Goal: Task Accomplishment & Management: Manage account settings

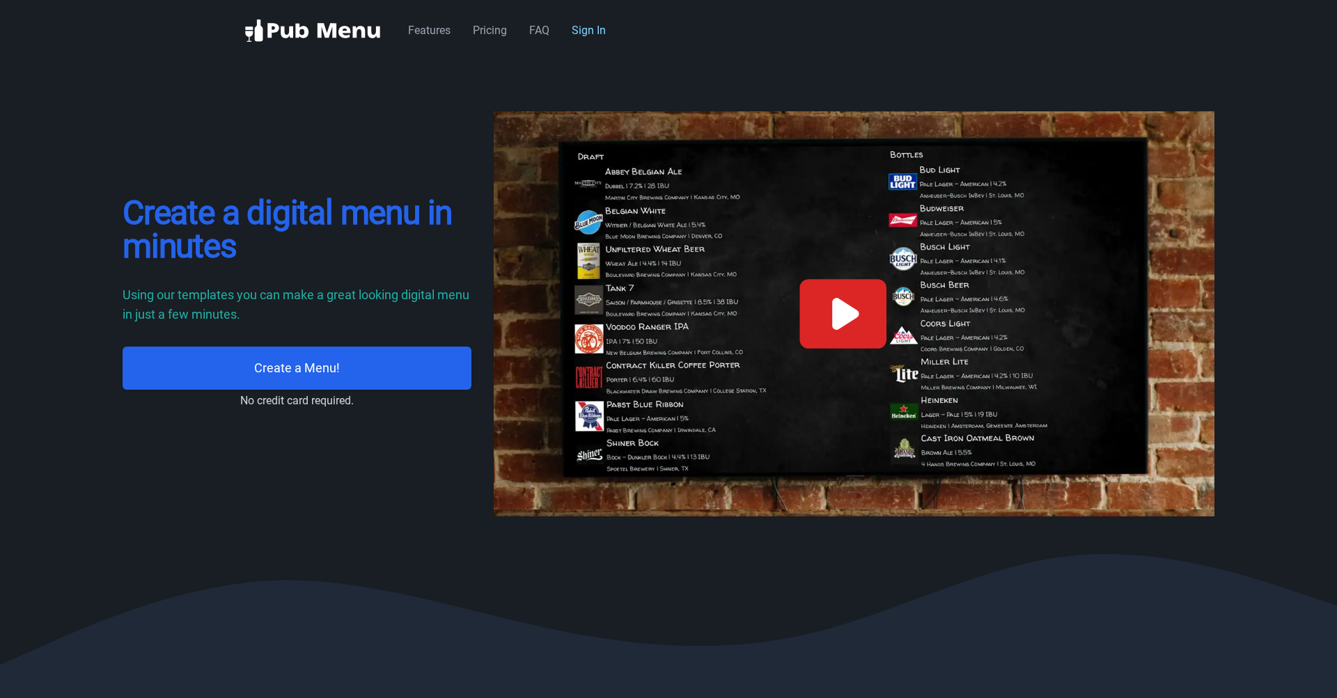
click at [585, 36] on link "Sign In" at bounding box center [589, 30] width 34 height 13
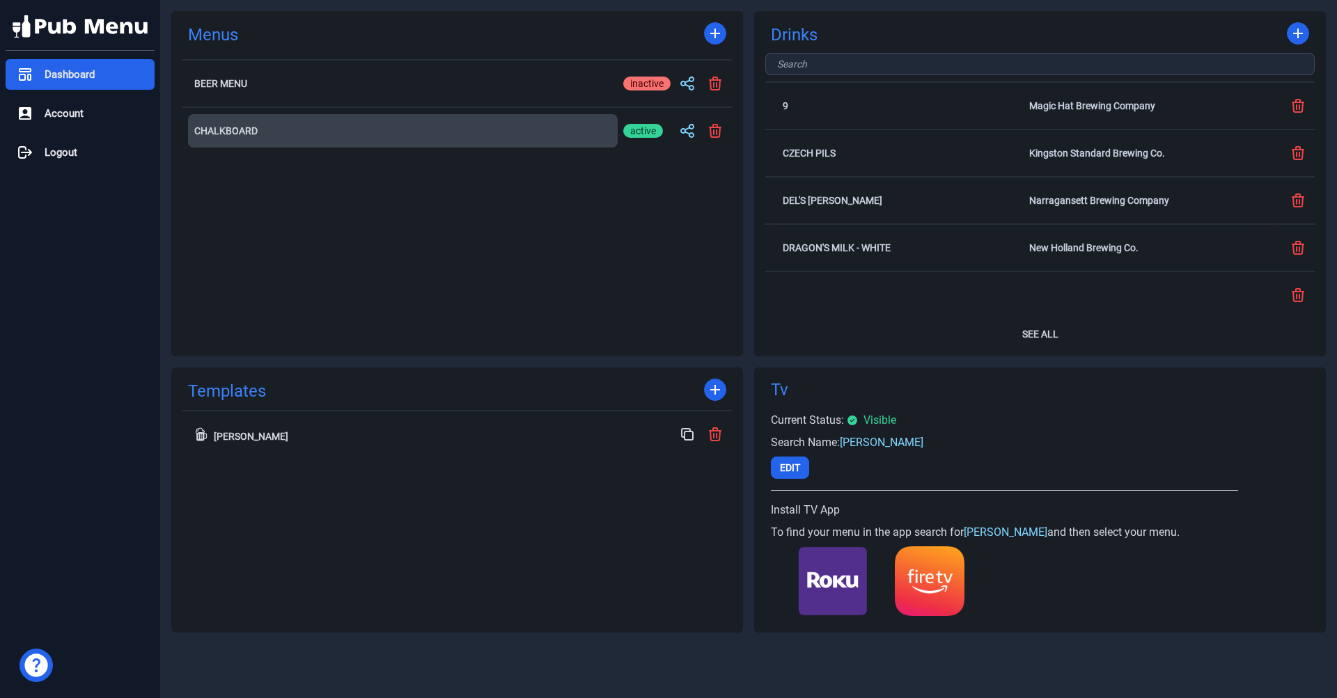
click at [354, 125] on button "Chalkboard" at bounding box center [403, 130] width 430 height 33
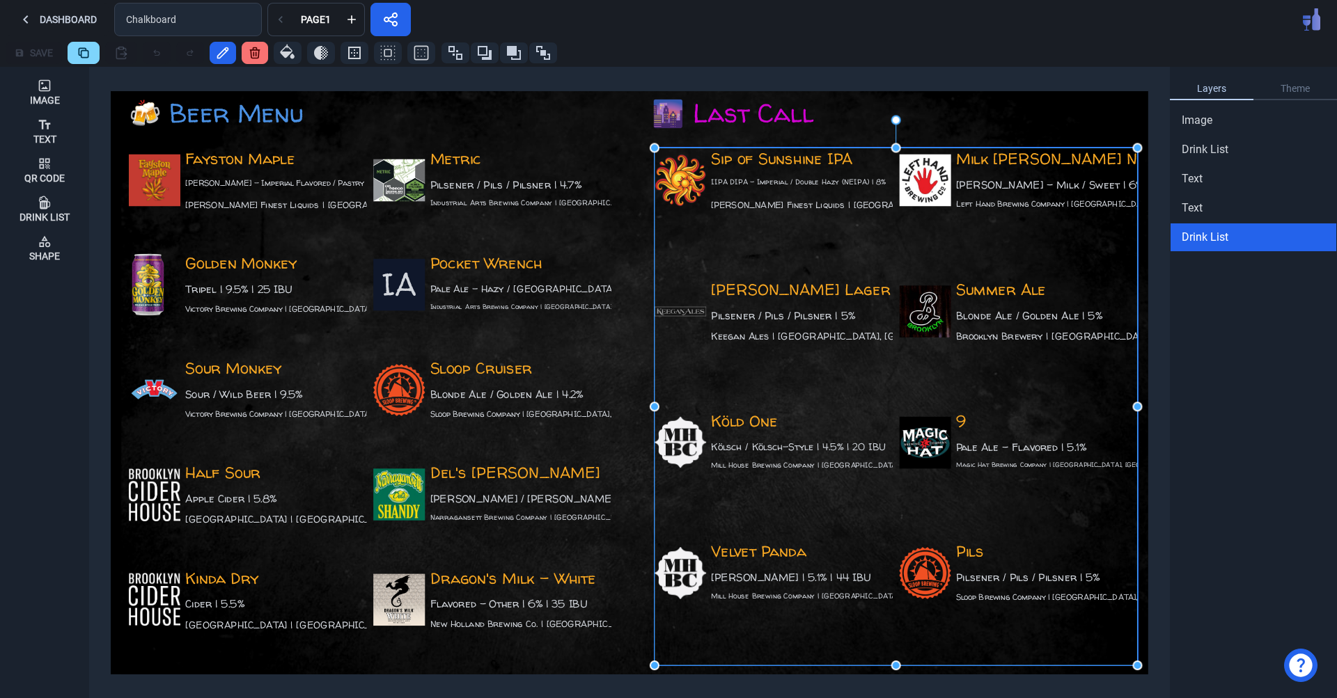
click at [855, 324] on div "[PERSON_NAME] Lager Pilsener / Pils / Pilsner | 5% Keegan Ales | [GEOGRAPHIC_DA…" at bounding box center [774, 341] width 238 height 125
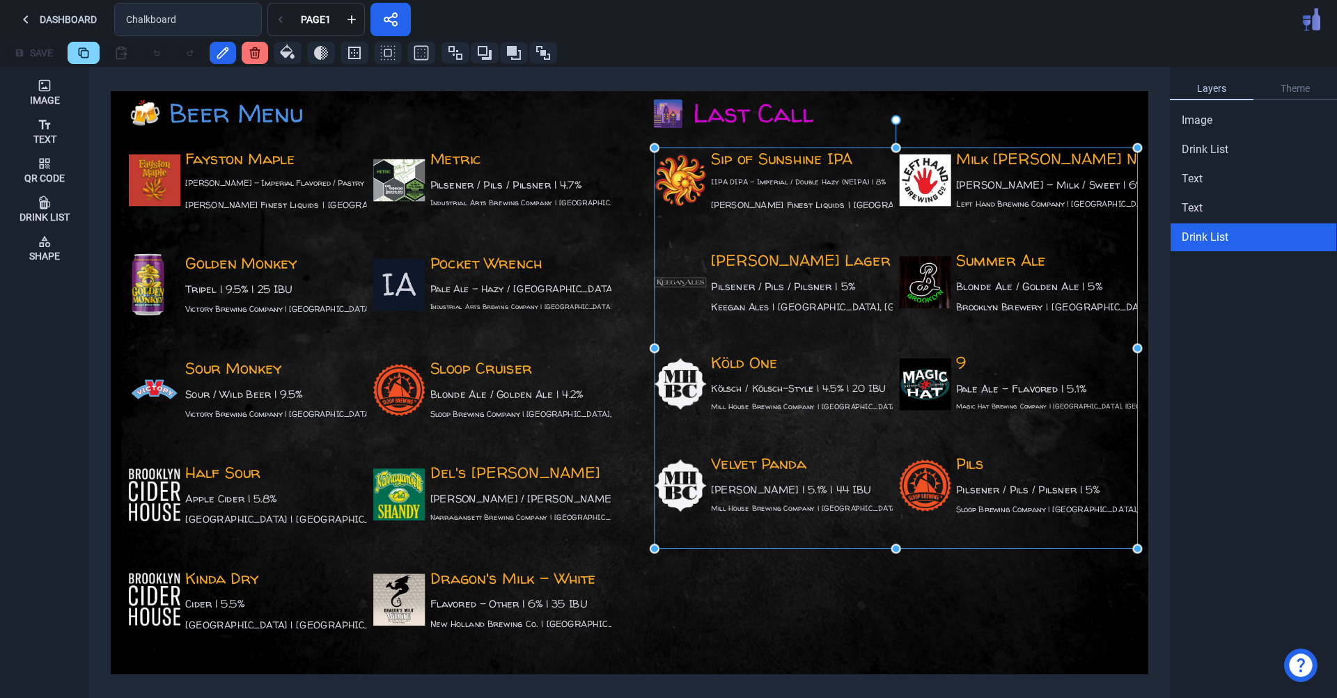
drag, startPoint x: 898, startPoint y: 666, endPoint x: 896, endPoint y: 549, distance: 117.0
click at [38, 51] on button "Save" at bounding box center [34, 53] width 56 height 22
click at [700, 604] on img at bounding box center [640, 378] width 1038 height 691
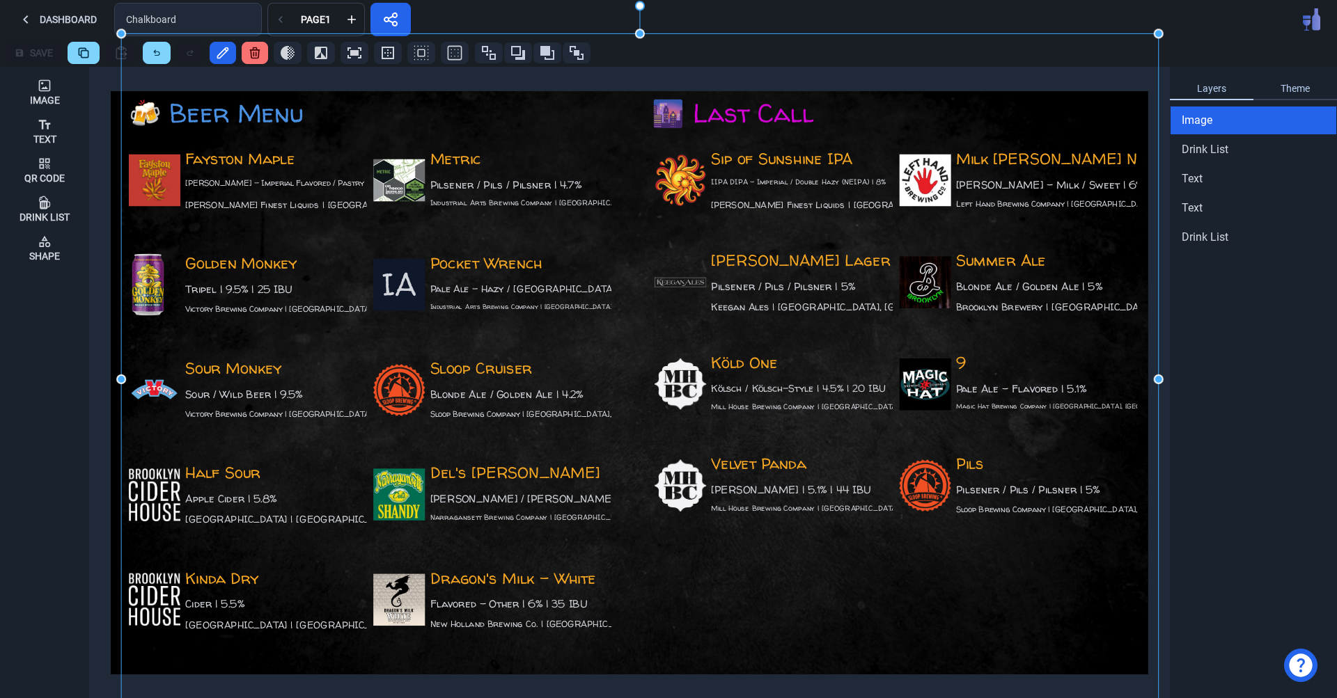
click at [1294, 88] on link "Theme" at bounding box center [1295, 89] width 84 height 22
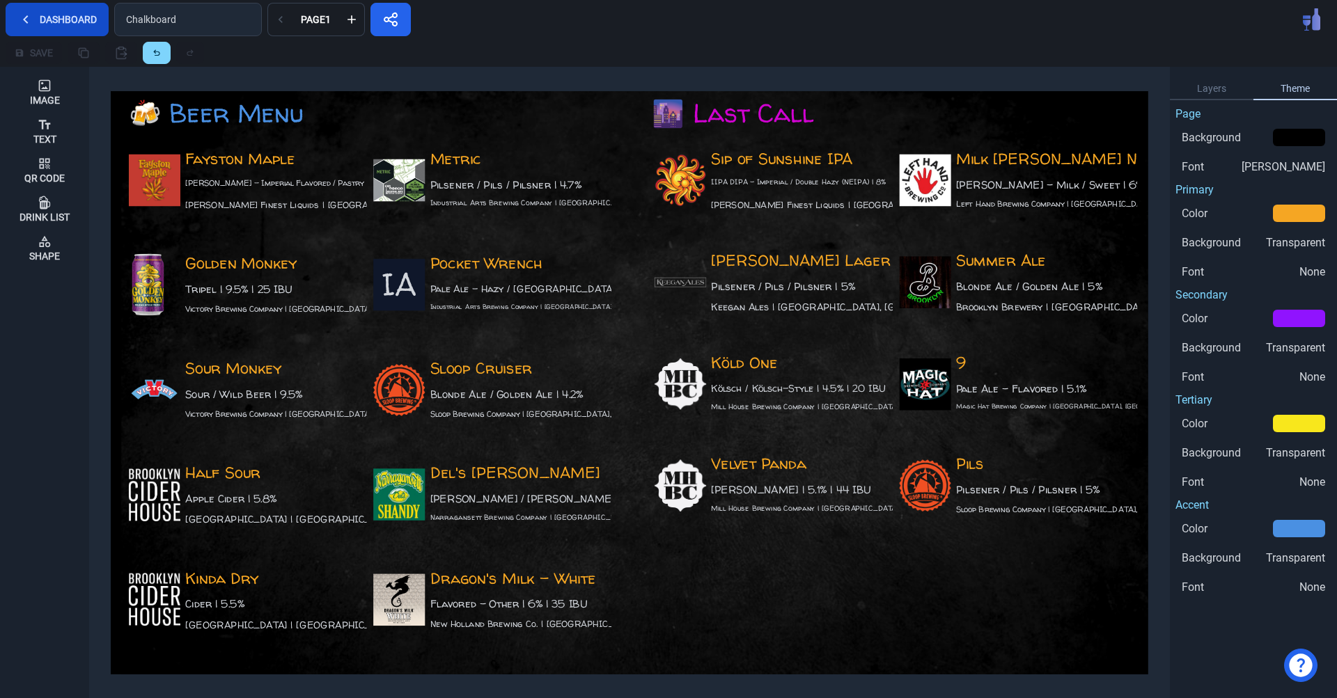
click at [69, 17] on button "Dashboard" at bounding box center [57, 19] width 103 height 33
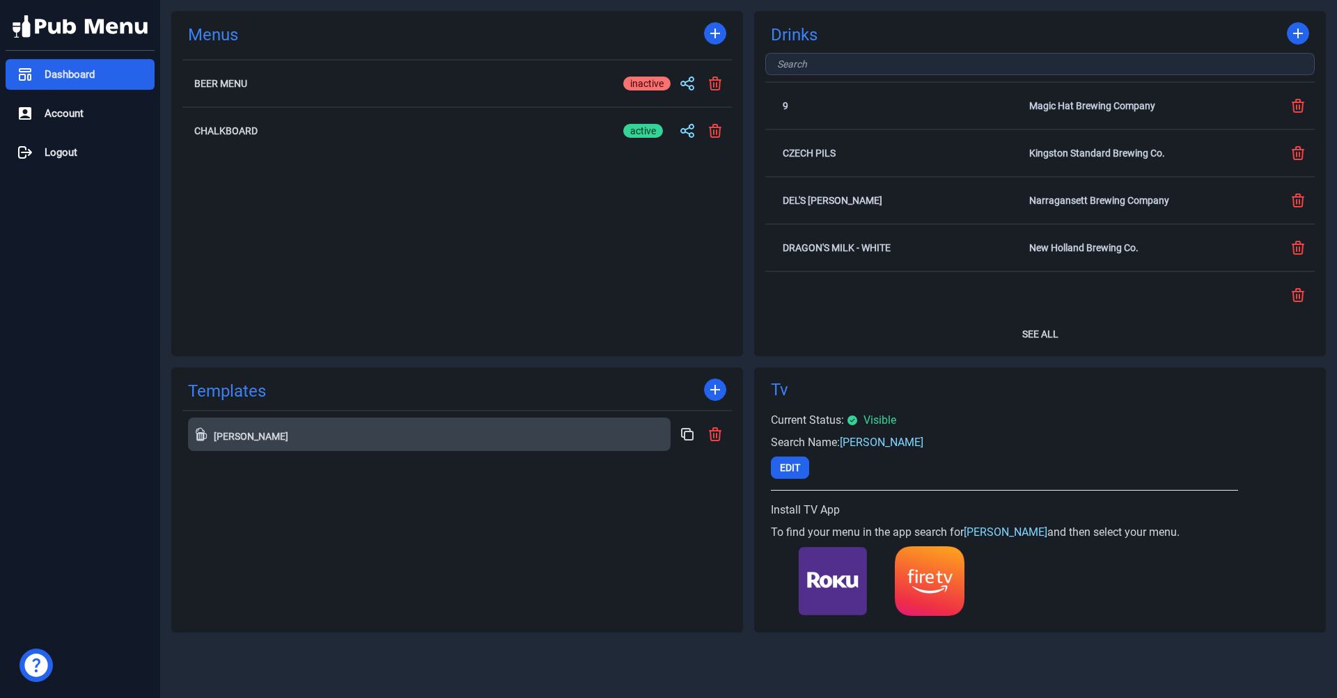
click at [318, 441] on button "[PERSON_NAME]" at bounding box center [429, 434] width 483 height 33
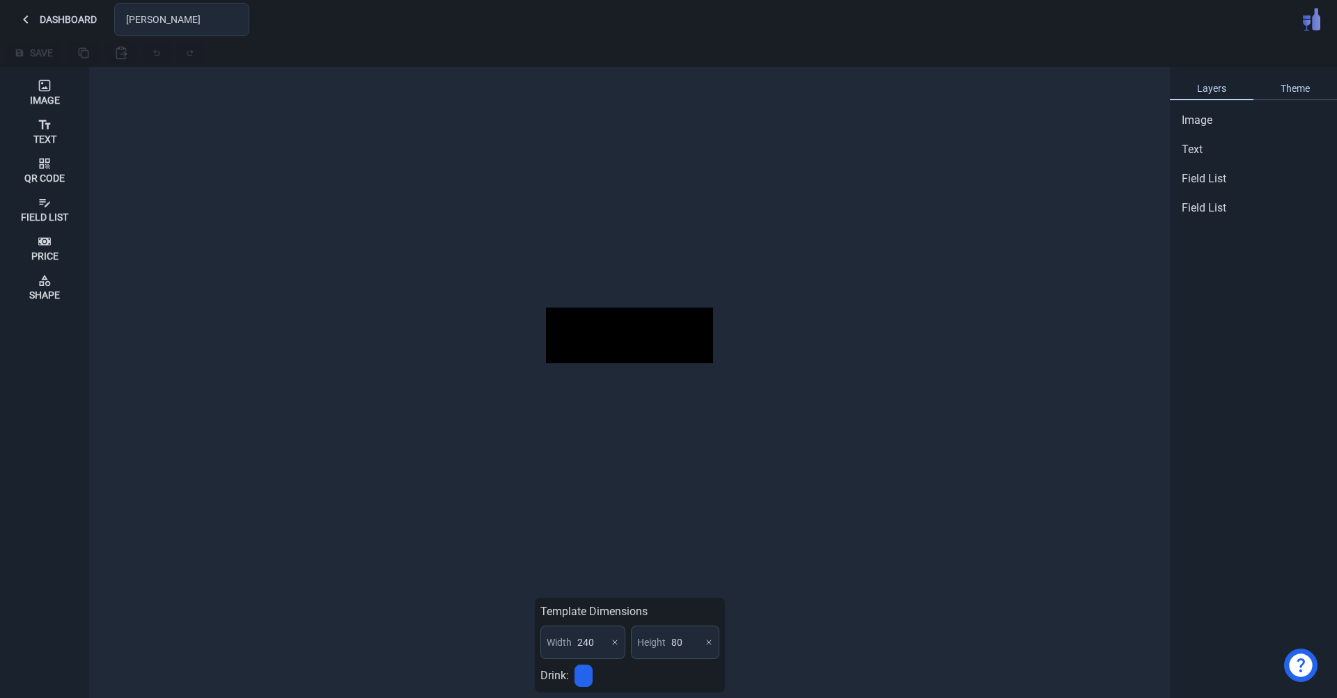
click at [1288, 97] on link "Theme" at bounding box center [1295, 89] width 84 height 22
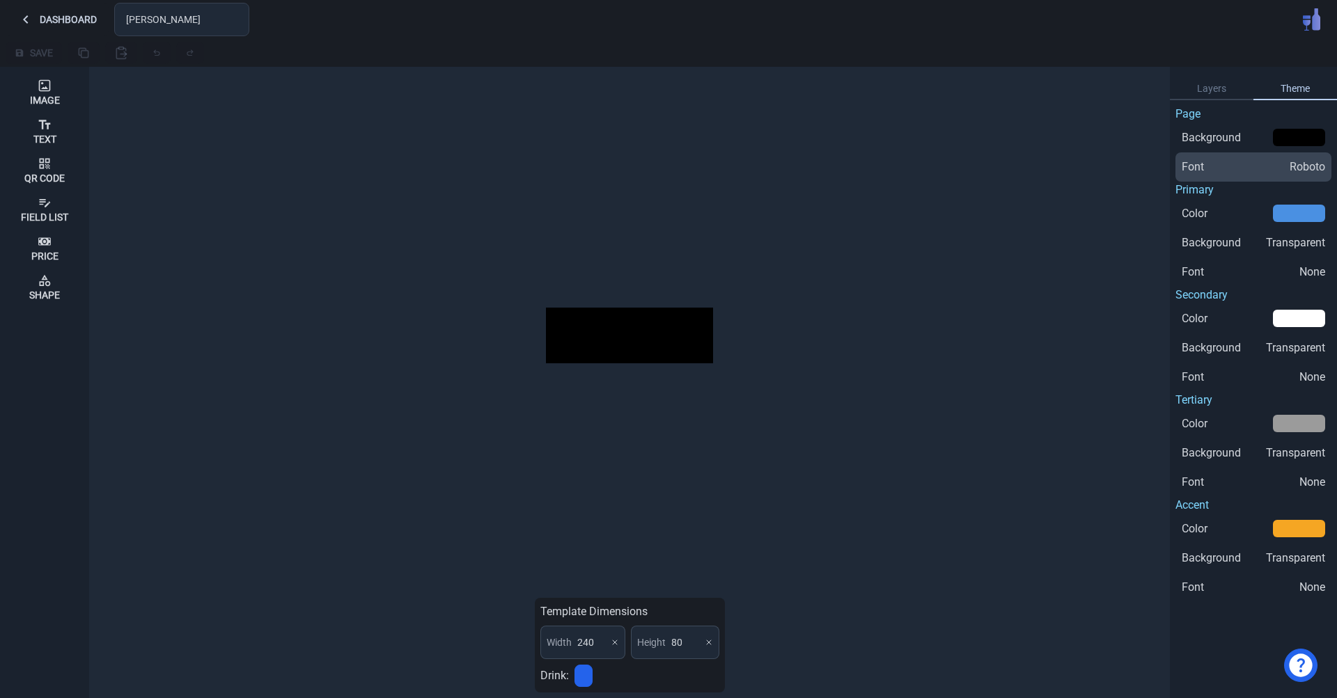
click at [1210, 166] on div "Font Roboto" at bounding box center [1253, 167] width 143 height 17
click at [999, 137] on div "Template Dimensions Width 240 Height 80 Drink:" at bounding box center [630, 383] width 1070 height 632
click at [57, 198] on div "Field List" at bounding box center [44, 209] width 47 height 38
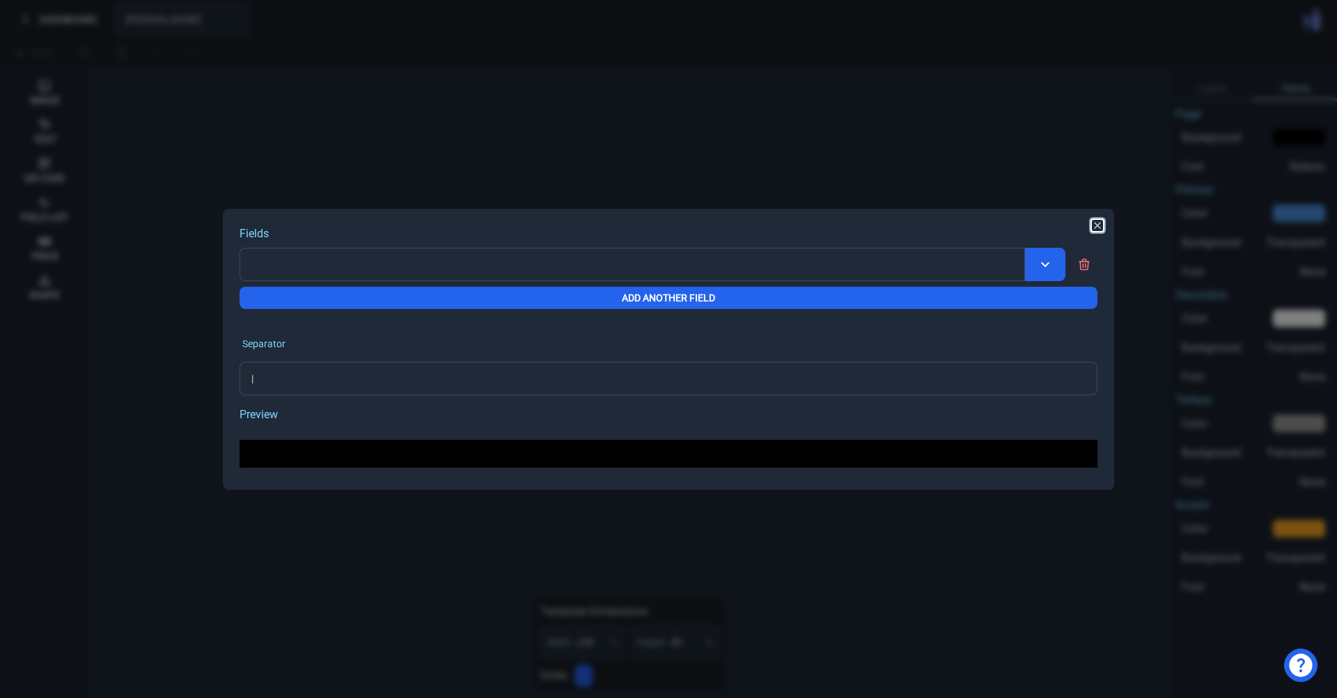
click at [1092, 227] on icon "button" at bounding box center [1097, 225] width 11 height 11
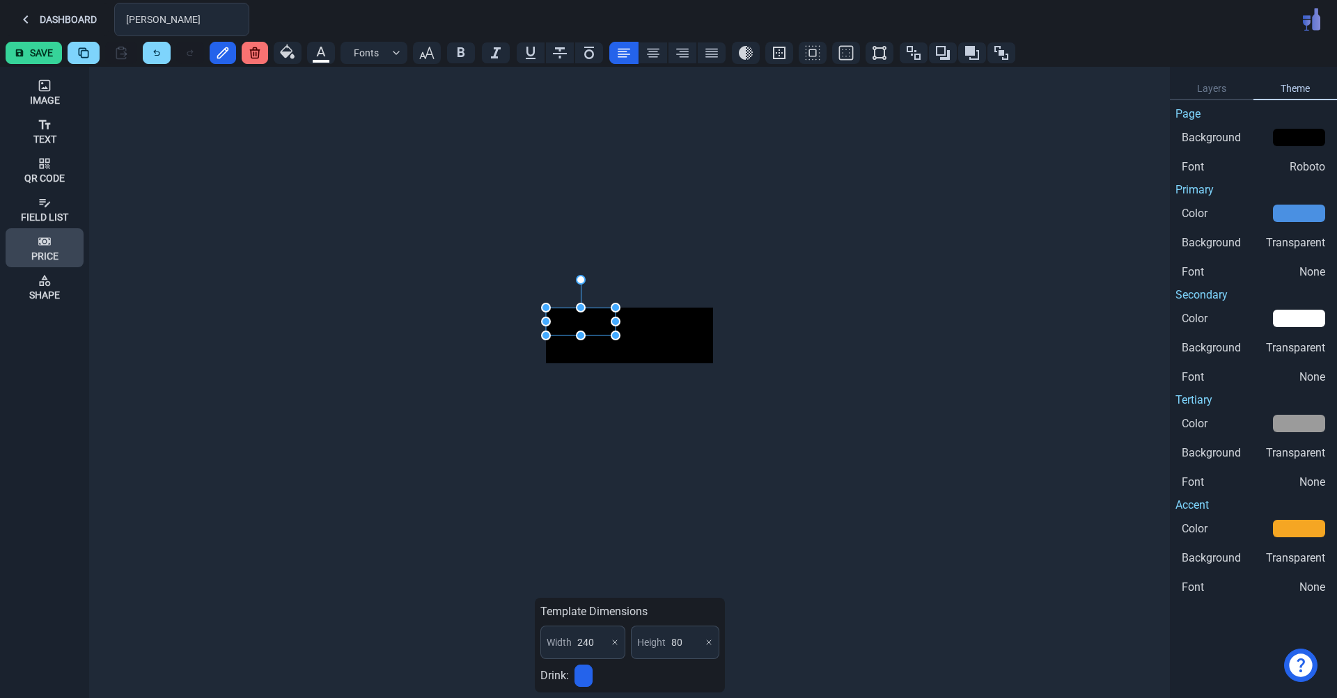
click at [53, 254] on div "Price" at bounding box center [44, 256] width 27 height 10
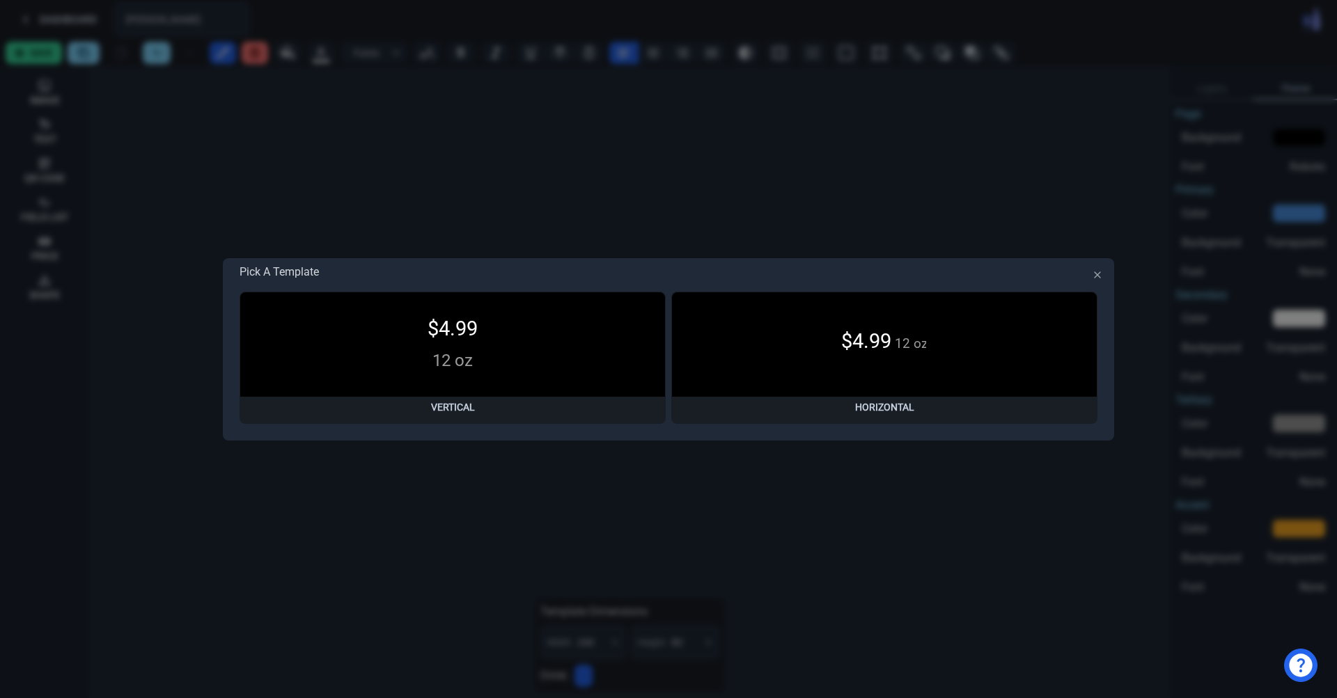
click at [1111, 277] on div "Pick A Template $4.99 12 oz Vertical $4.99 12 oz Horizontal Close" at bounding box center [668, 349] width 891 height 182
click at [1102, 274] on icon "button" at bounding box center [1097, 274] width 11 height 11
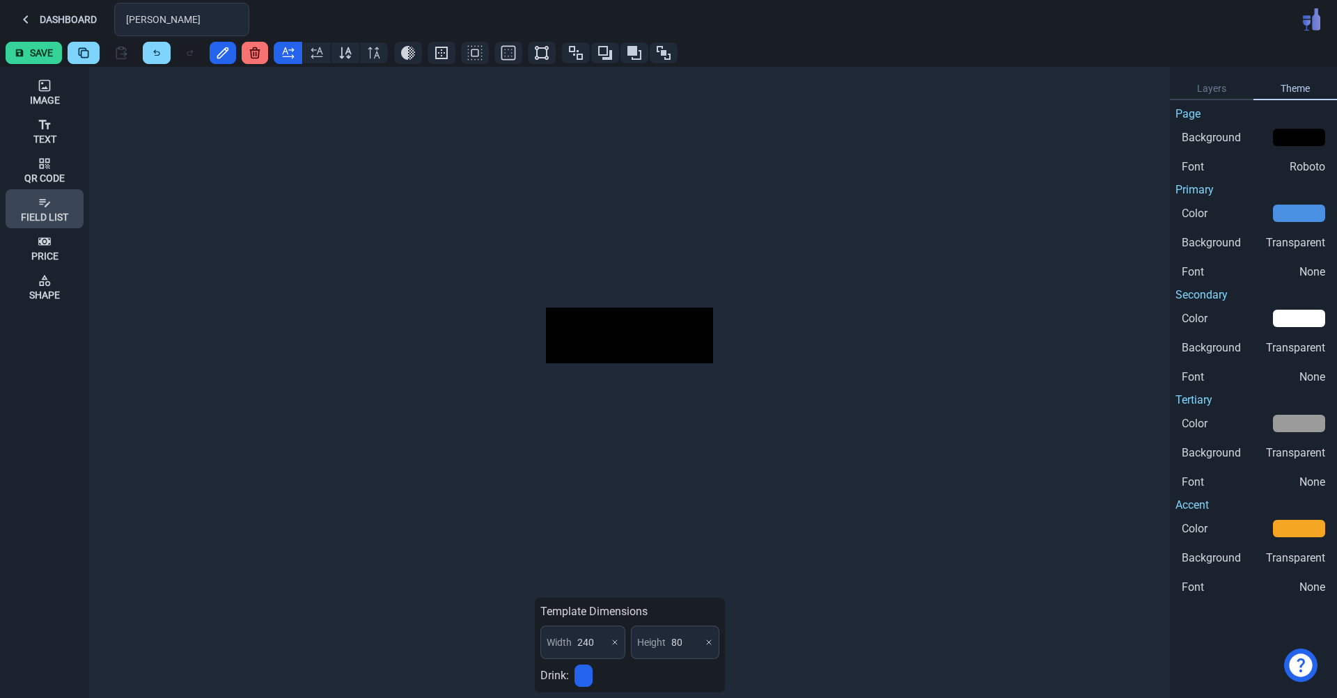
click at [63, 208] on div "Field List" at bounding box center [44, 209] width 47 height 38
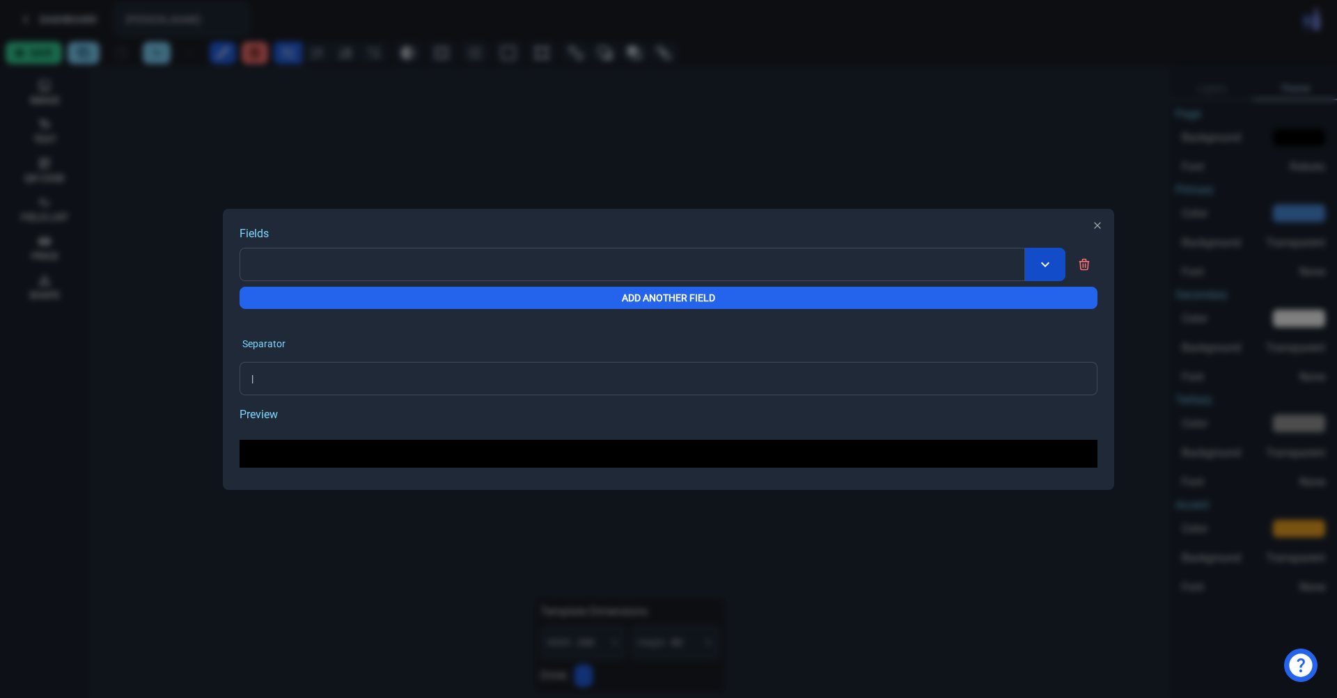
click at [1047, 267] on div "Fields Add Another Field Separator | Preview Close" at bounding box center [668, 349] width 1337 height 698
click at [1106, 230] on div "Fields Add Another Field Separator | Preview Close" at bounding box center [668, 349] width 1337 height 698
click at [1095, 226] on icon "button" at bounding box center [1097, 225] width 11 height 11
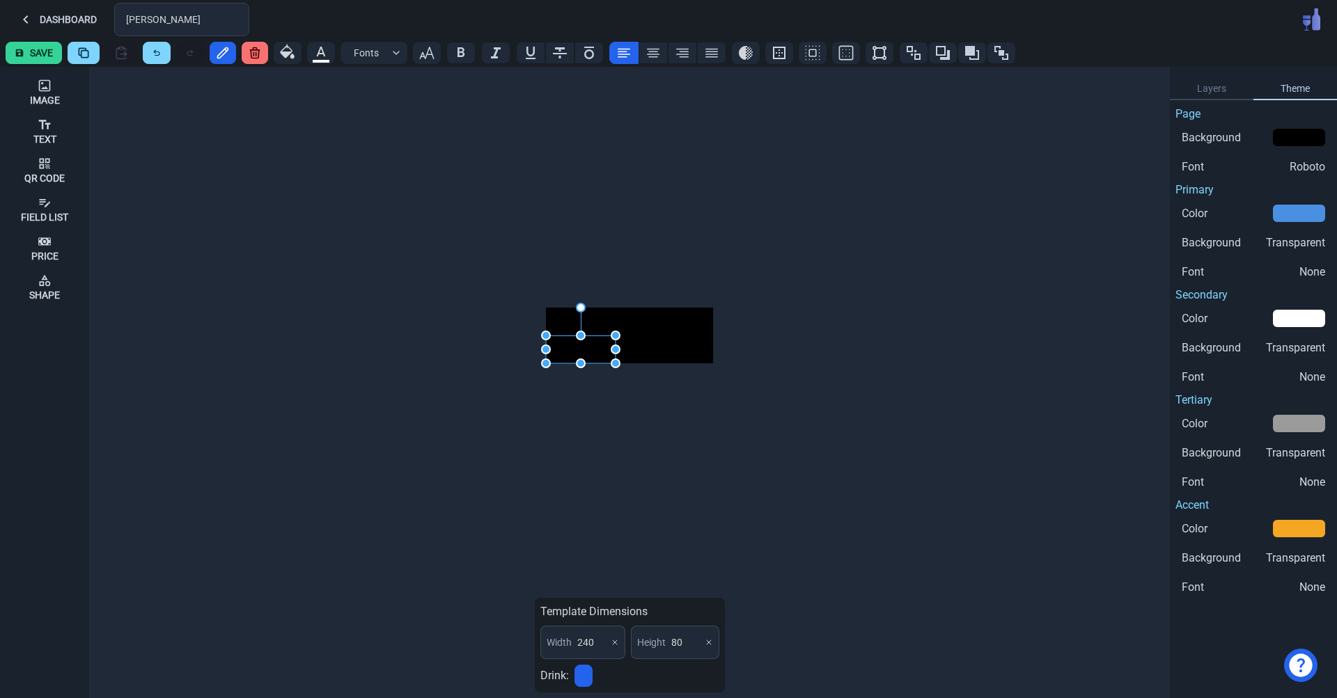
click at [671, 426] on div "Template Dimensions Width 240 Height 80 Drink:" at bounding box center [630, 383] width 1070 height 632
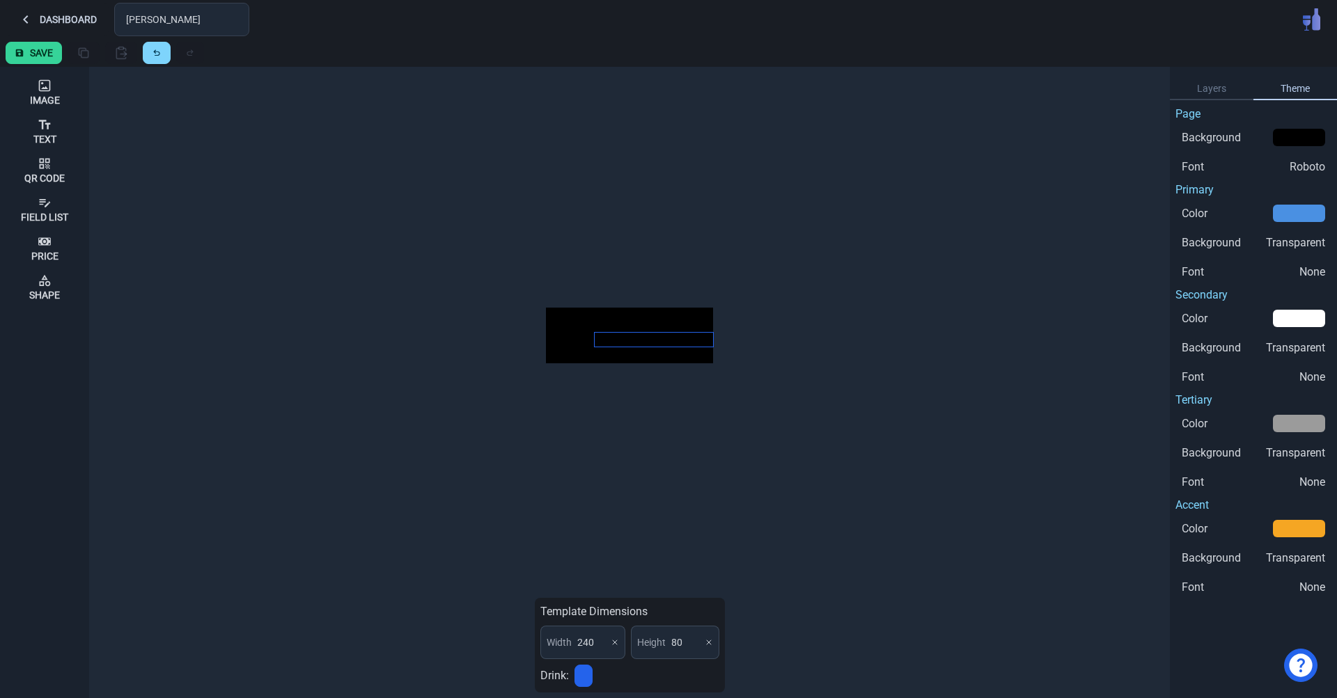
click at [617, 342] on div at bounding box center [654, 340] width 118 height 14
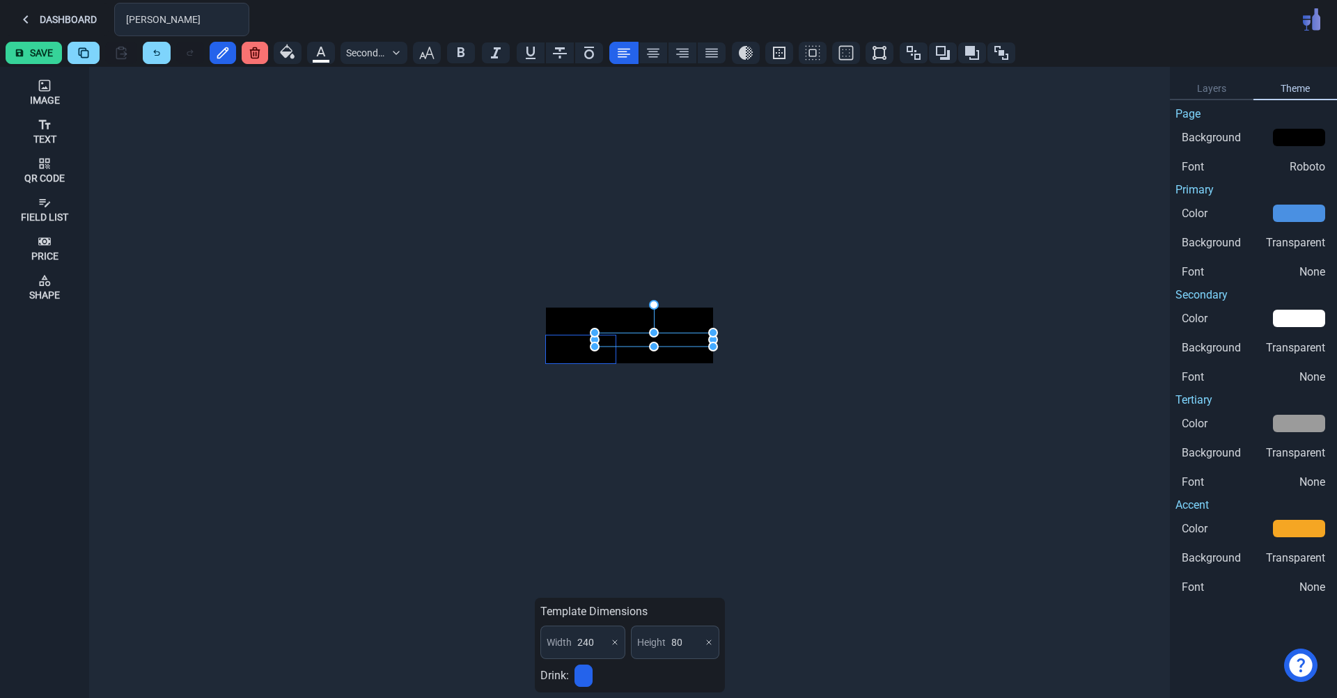
click at [578, 342] on div at bounding box center [581, 350] width 70 height 28
click at [653, 344] on div "Image Text Qr Code Field List Price Shape Template Dimensions Width 240 Height …" at bounding box center [668, 383] width 1337 height 632
click at [624, 353] on div at bounding box center [654, 357] width 118 height 13
click at [618, 327] on div at bounding box center [654, 318] width 118 height 20
click at [574, 313] on div at bounding box center [581, 322] width 70 height 28
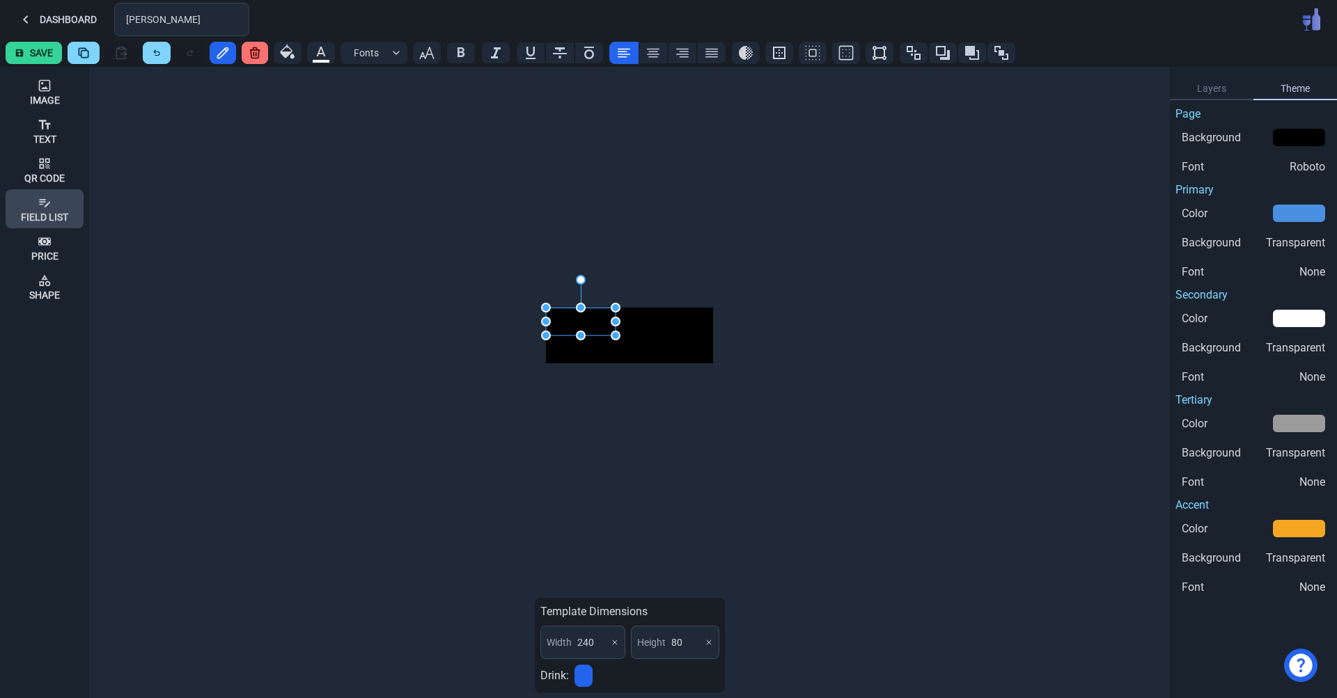
click at [50, 201] on icon at bounding box center [45, 203] width 14 height 14
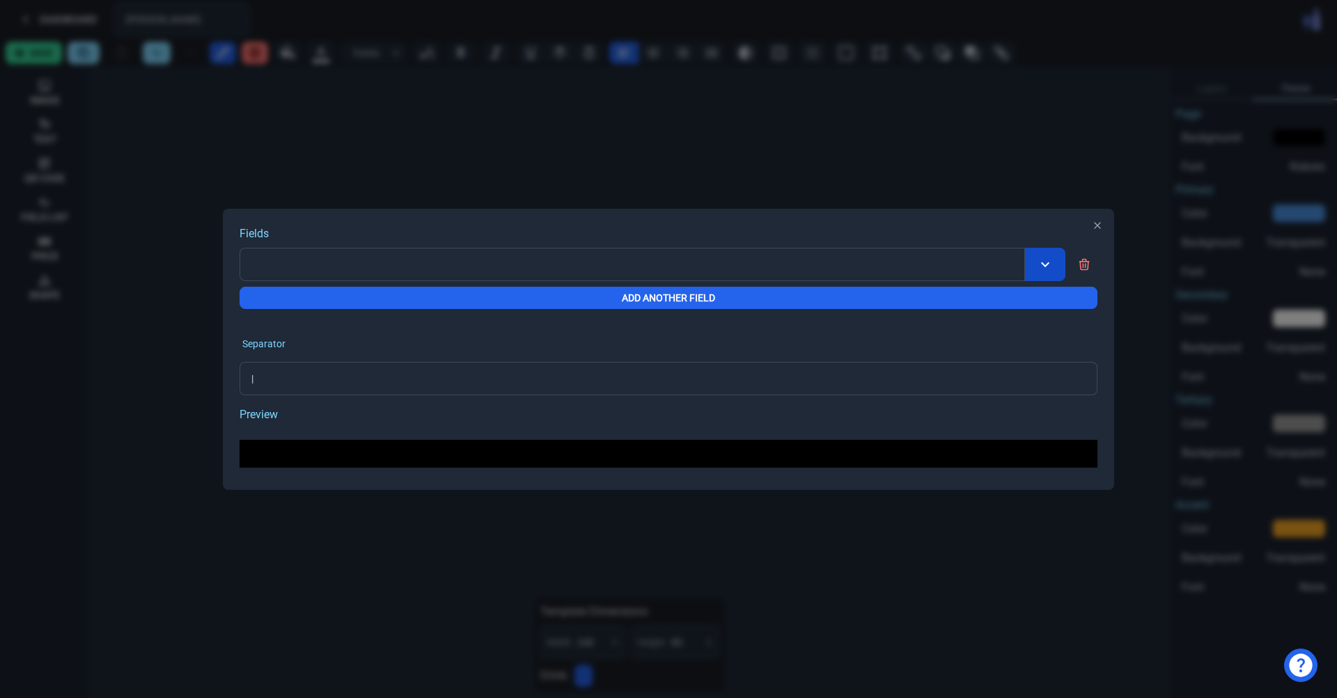
click at [1043, 261] on div "Fields Add Another Field Separator | Preview Close" at bounding box center [668, 349] width 1337 height 698
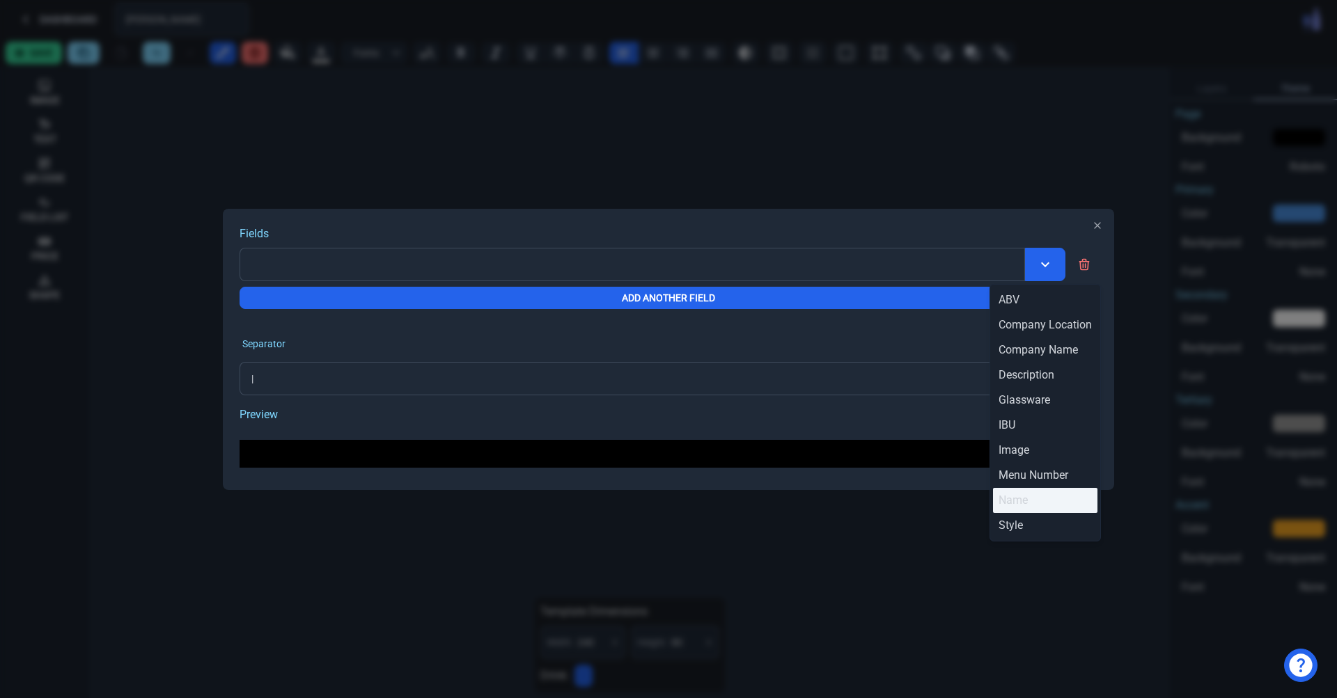
click at [1032, 497] on div "Name" at bounding box center [1045, 500] width 104 height 25
type input "{{name}}"
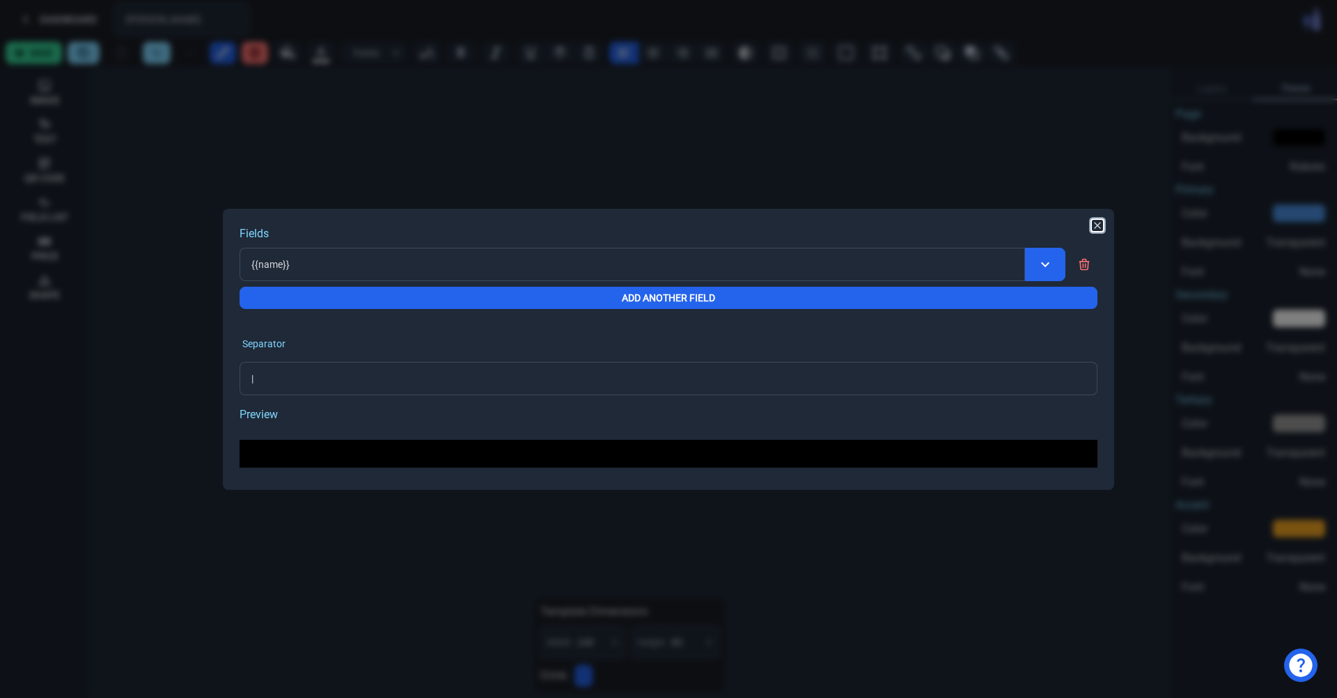
click at [1100, 228] on icon "button" at bounding box center [1098, 226] width 6 height 6
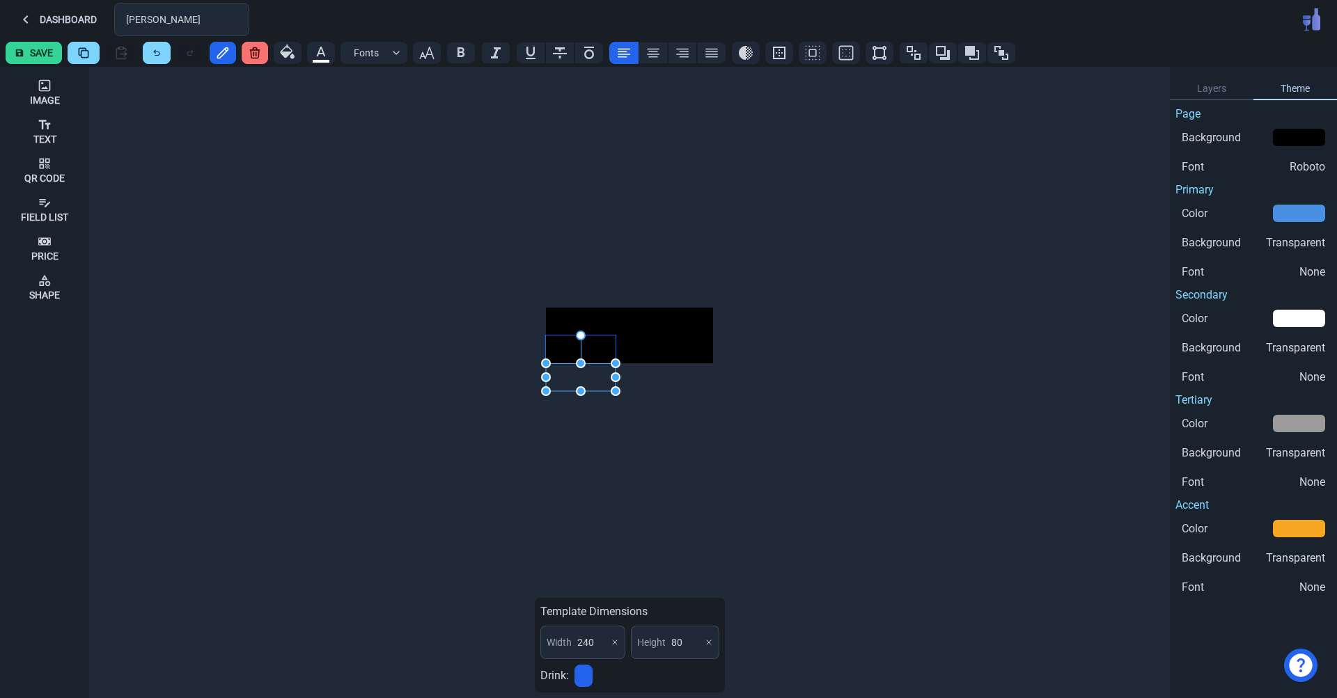
click at [577, 338] on div at bounding box center [581, 350] width 70 height 28
click at [577, 328] on div at bounding box center [581, 322] width 70 height 28
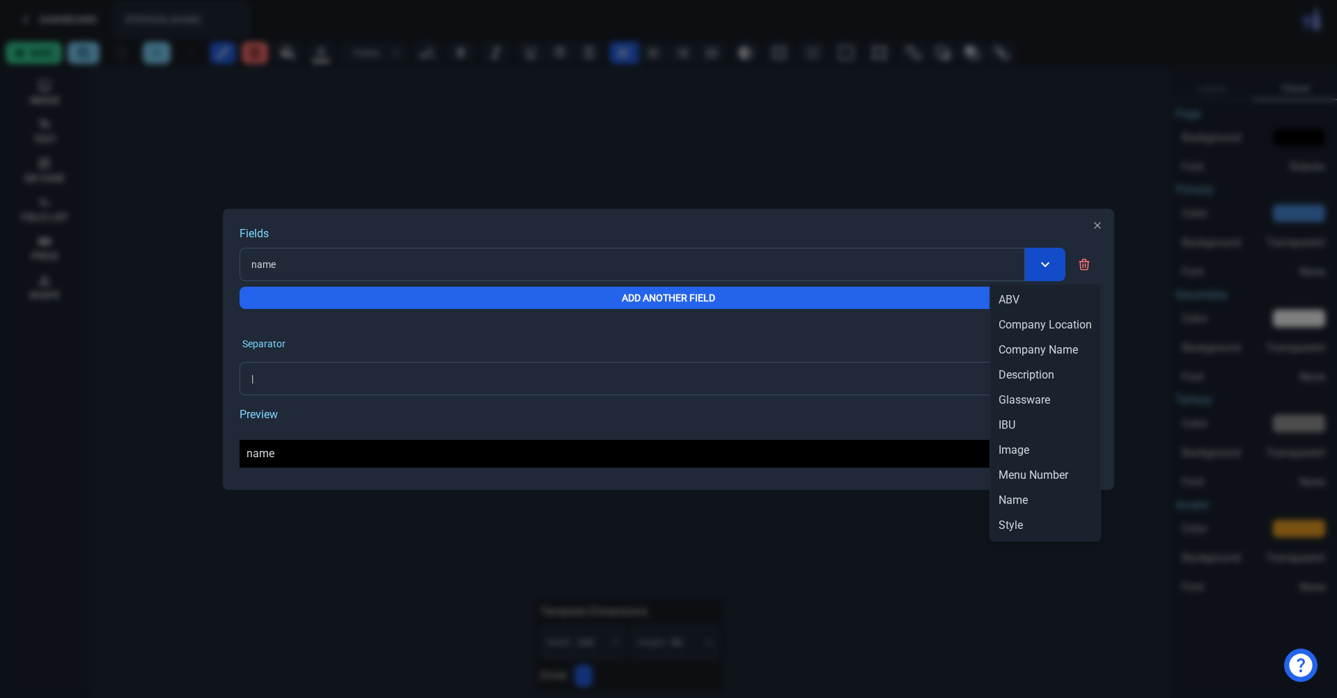
click at [1063, 261] on div "Fields name Add Another Field Separator | Preview name Close" at bounding box center [668, 349] width 1337 height 698
click at [1034, 496] on div "Name" at bounding box center [1045, 500] width 104 height 25
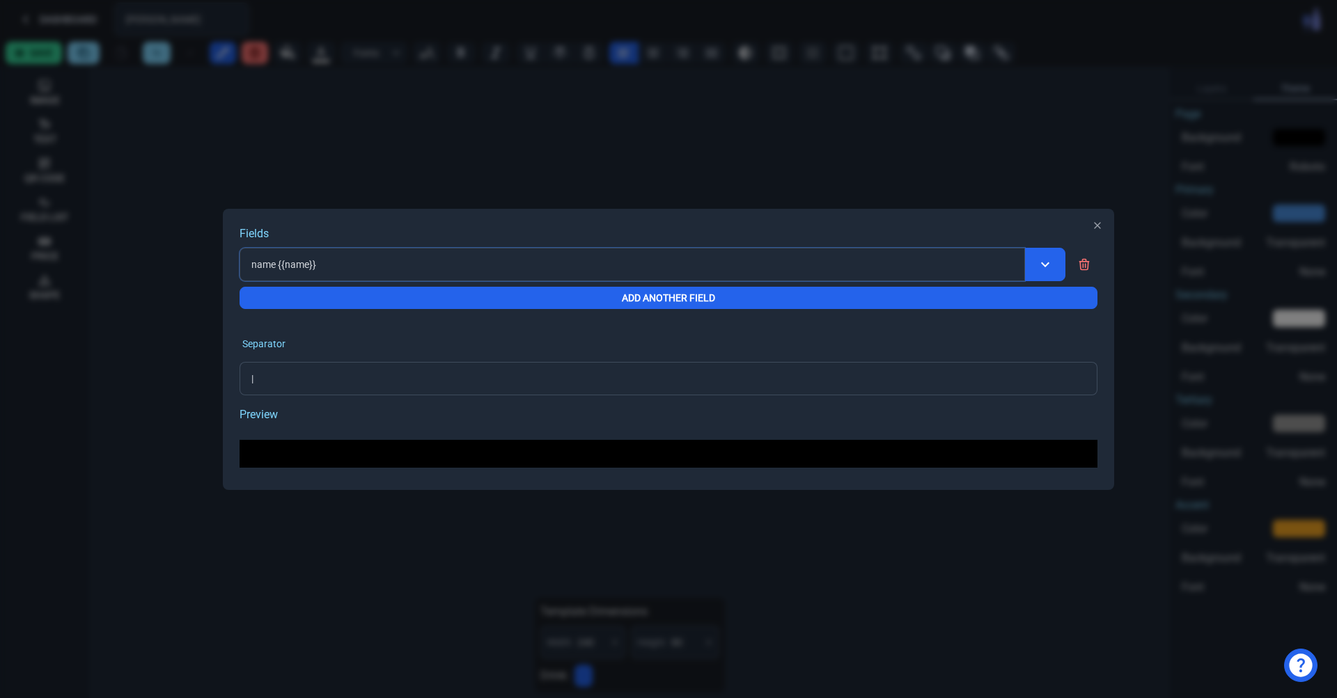
drag, startPoint x: 277, startPoint y: 260, endPoint x: 224, endPoint y: 270, distance: 53.8
click at [240, 270] on input "name {{name}}" at bounding box center [632, 264] width 785 height 33
type input "{{name}}"
click at [976, 357] on div "Separator |" at bounding box center [669, 363] width 858 height 64
click at [1098, 223] on icon "button" at bounding box center [1097, 225] width 11 height 11
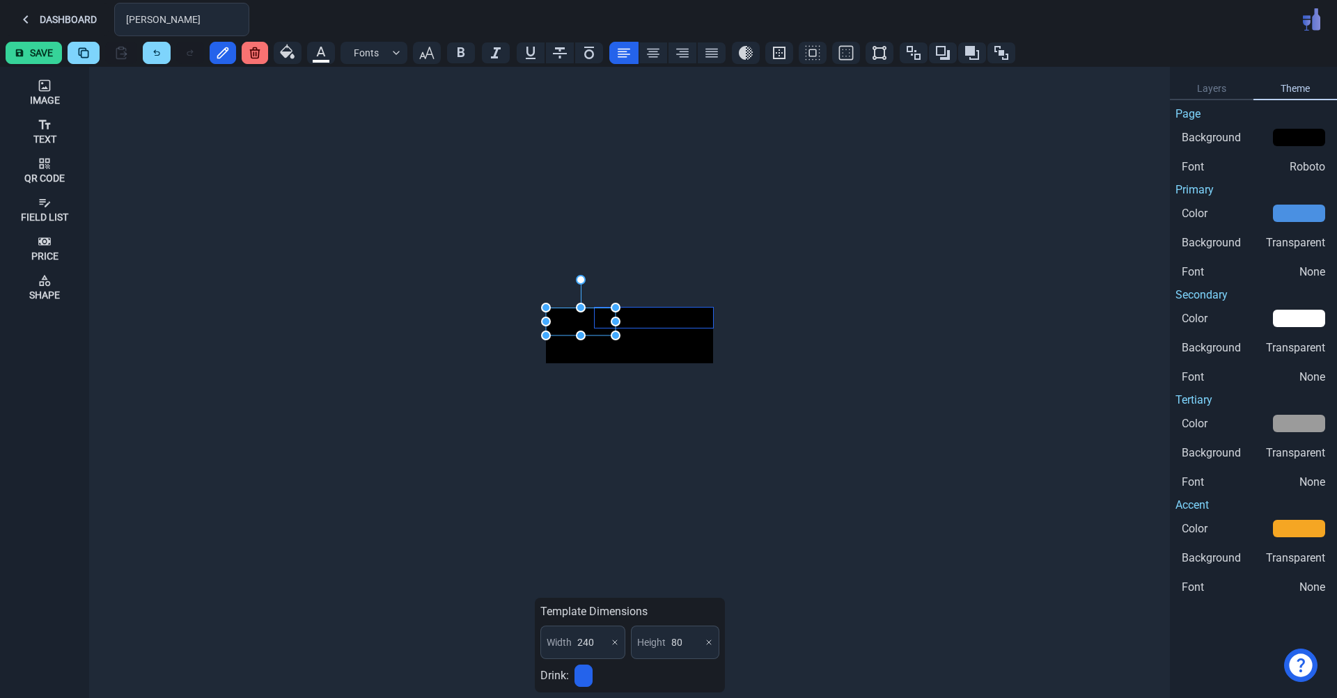
click at [658, 313] on div at bounding box center [654, 318] width 118 height 20
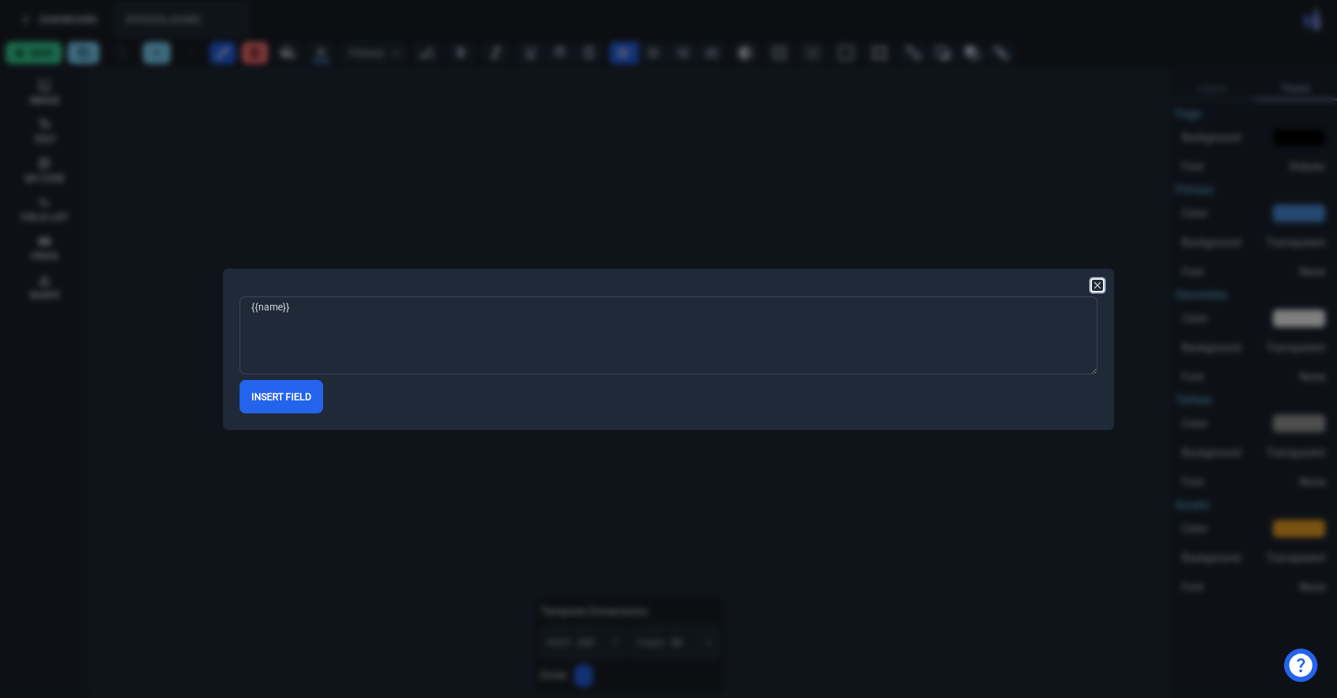
click at [1098, 287] on icon "button" at bounding box center [1097, 285] width 11 height 11
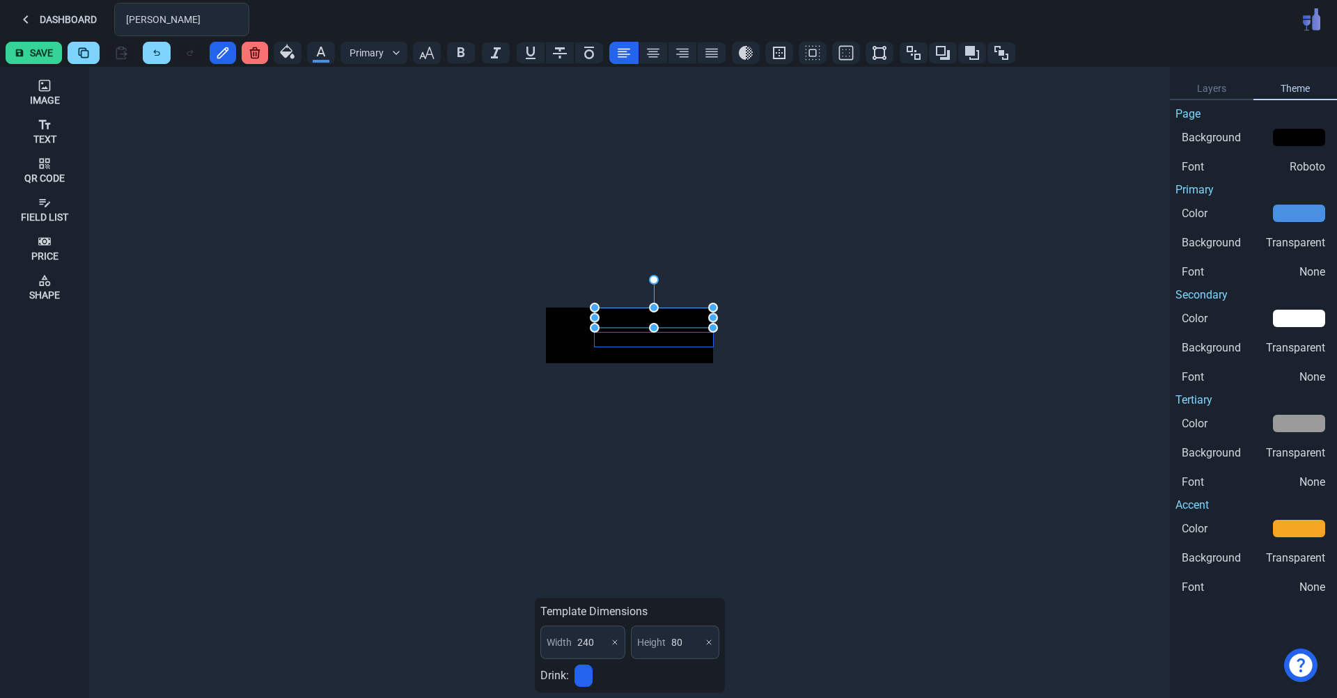
click at [687, 337] on div at bounding box center [654, 340] width 118 height 14
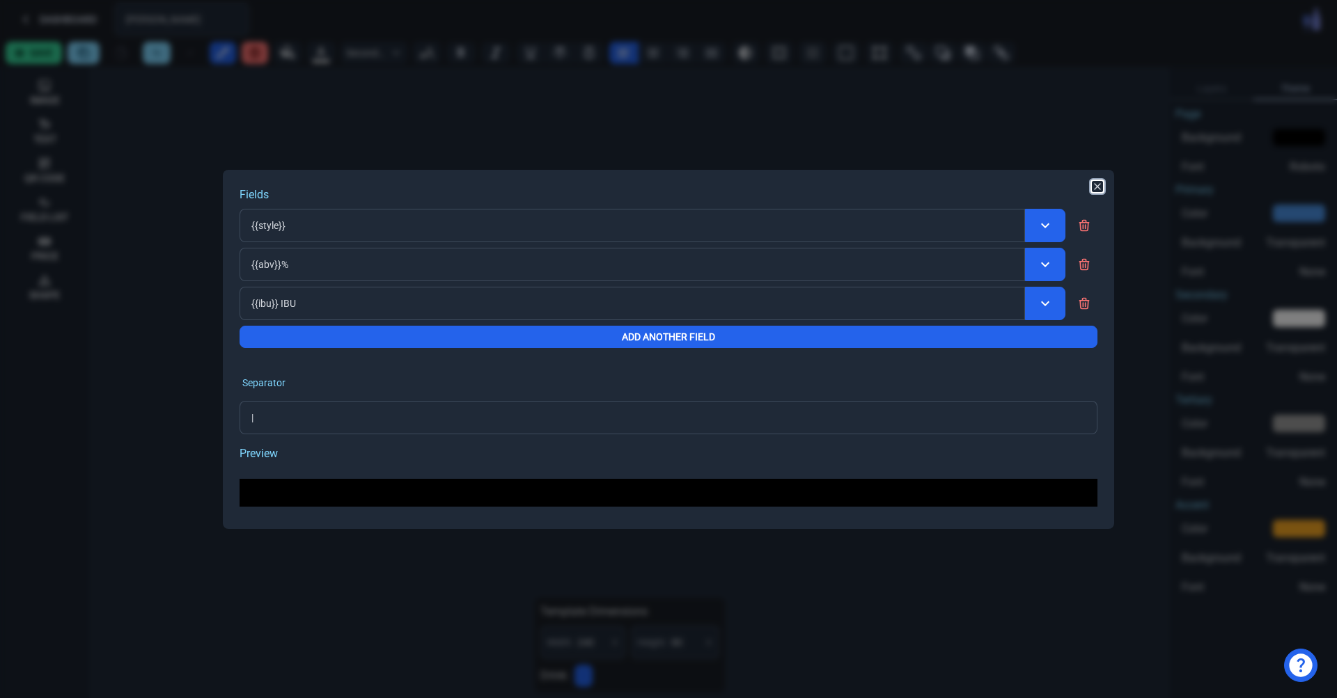
click at [1097, 188] on icon "button" at bounding box center [1097, 186] width 11 height 11
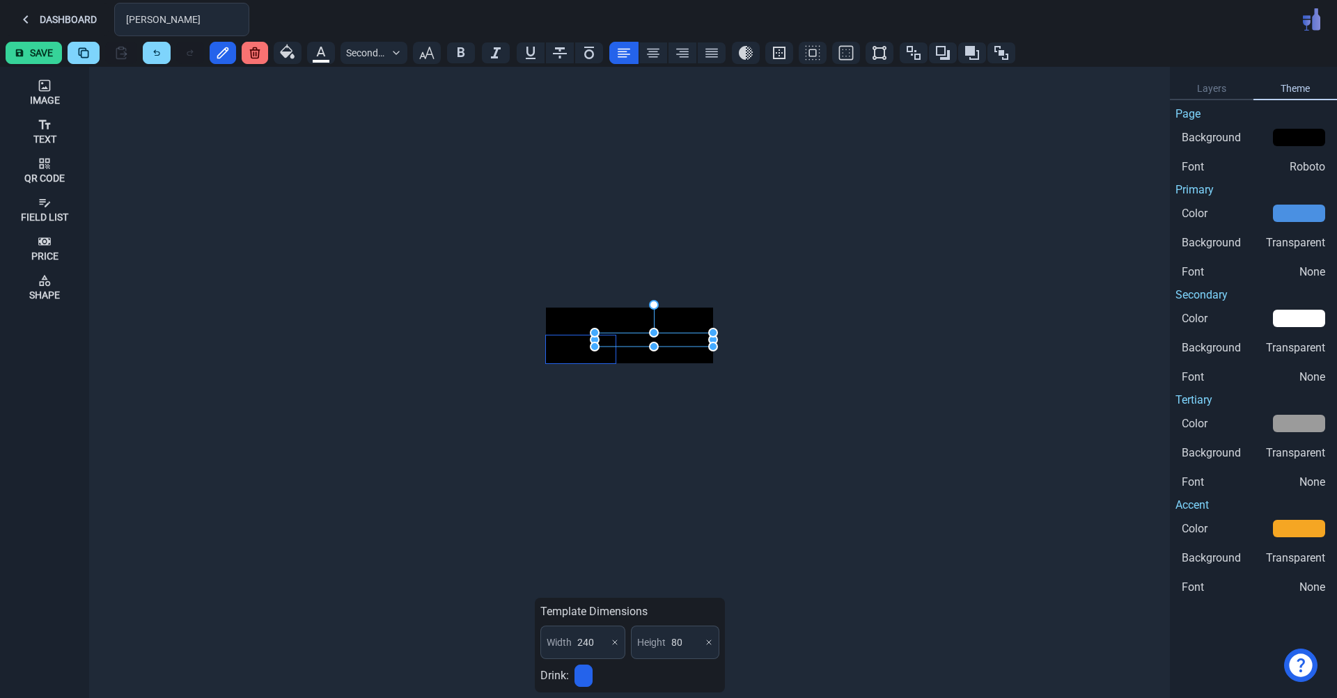
click at [563, 354] on div at bounding box center [581, 350] width 70 height 28
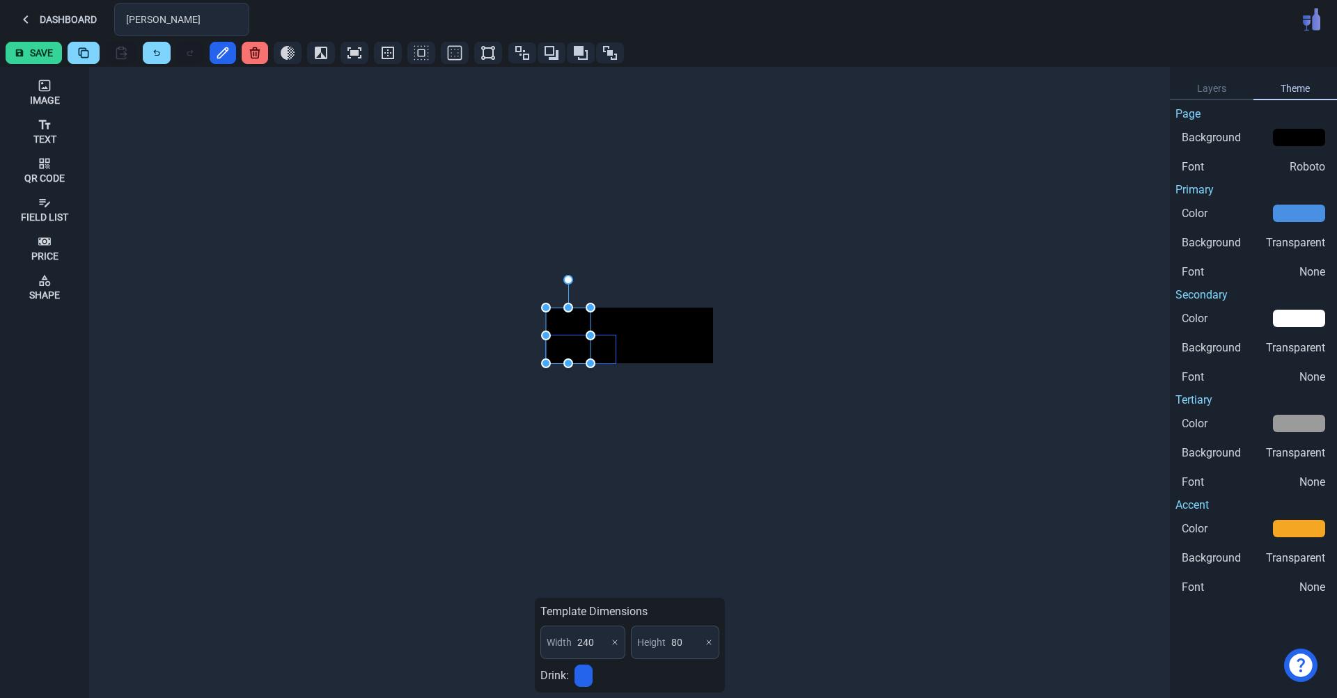
click at [563, 354] on div at bounding box center [568, 336] width 45 height 56
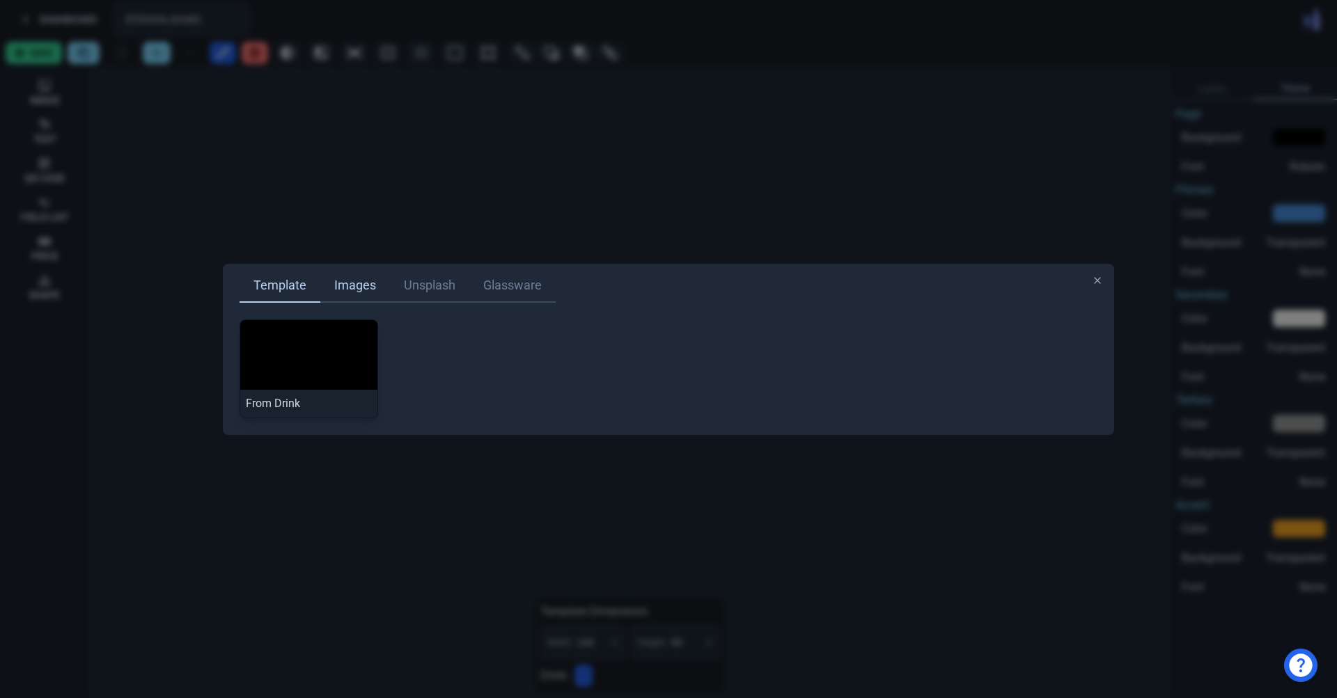
click at [378, 279] on link "Images" at bounding box center [355, 285] width 70 height 33
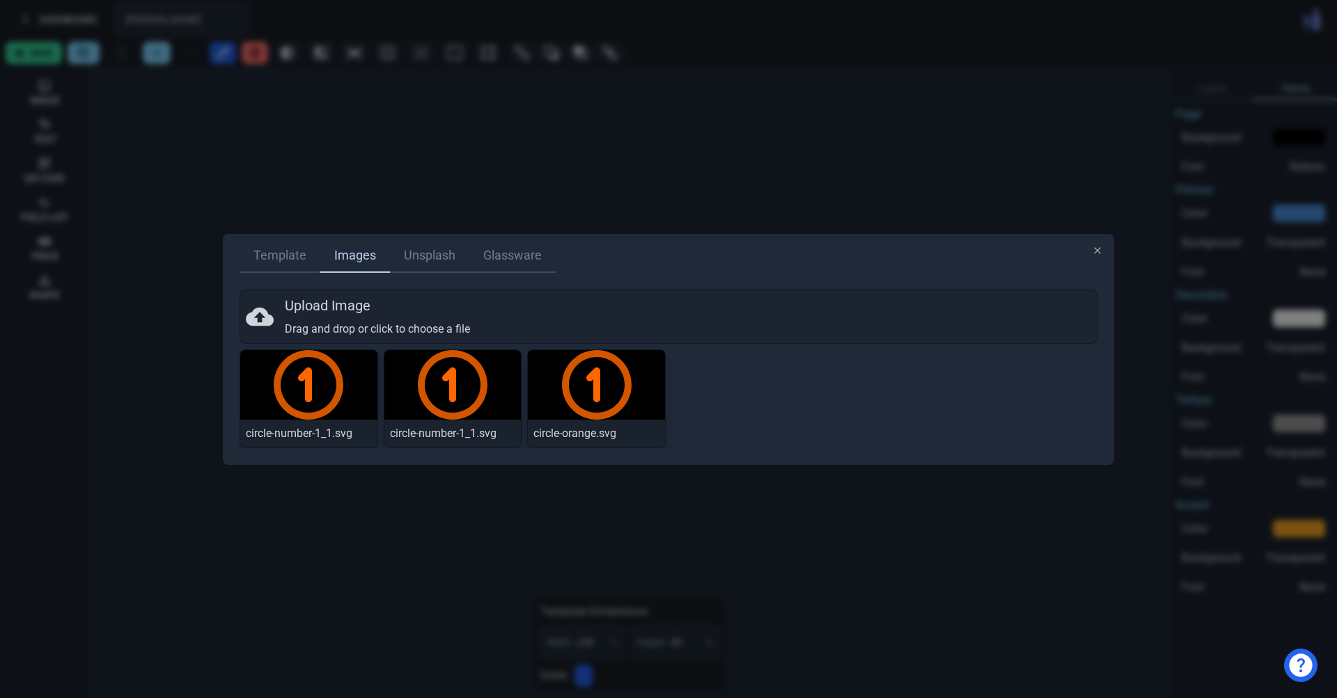
click at [414, 276] on div "Source: Template Template Images Unsplash Glassware" at bounding box center [669, 259] width 858 height 39
click at [435, 255] on link "Unsplash" at bounding box center [429, 256] width 79 height 33
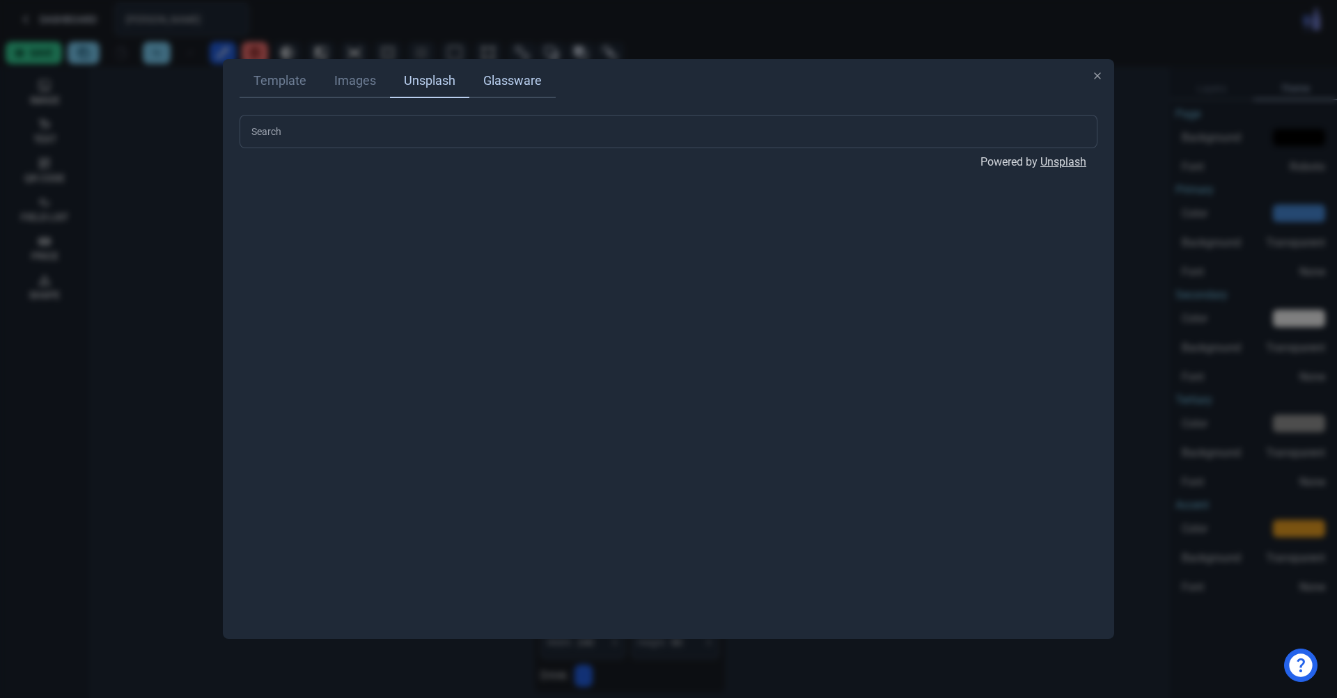
click at [522, 68] on link "Glassware" at bounding box center [512, 81] width 86 height 33
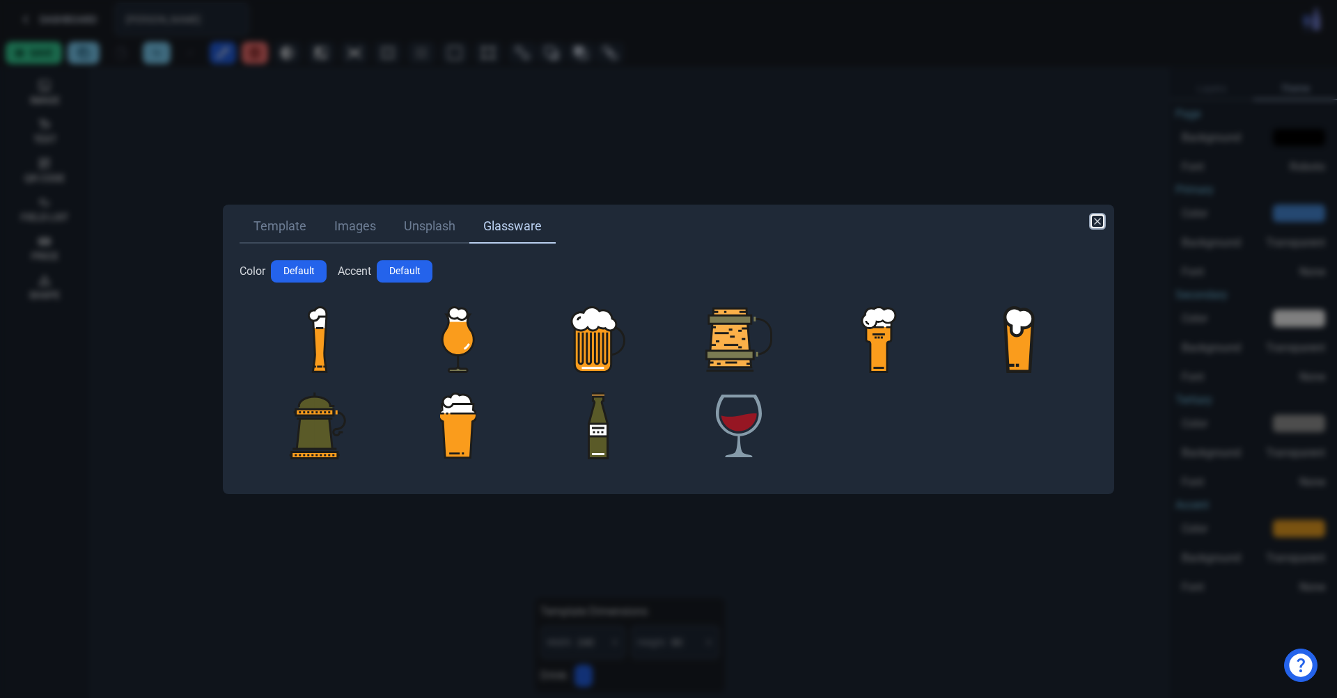
click at [1102, 226] on icon "button" at bounding box center [1097, 221] width 11 height 11
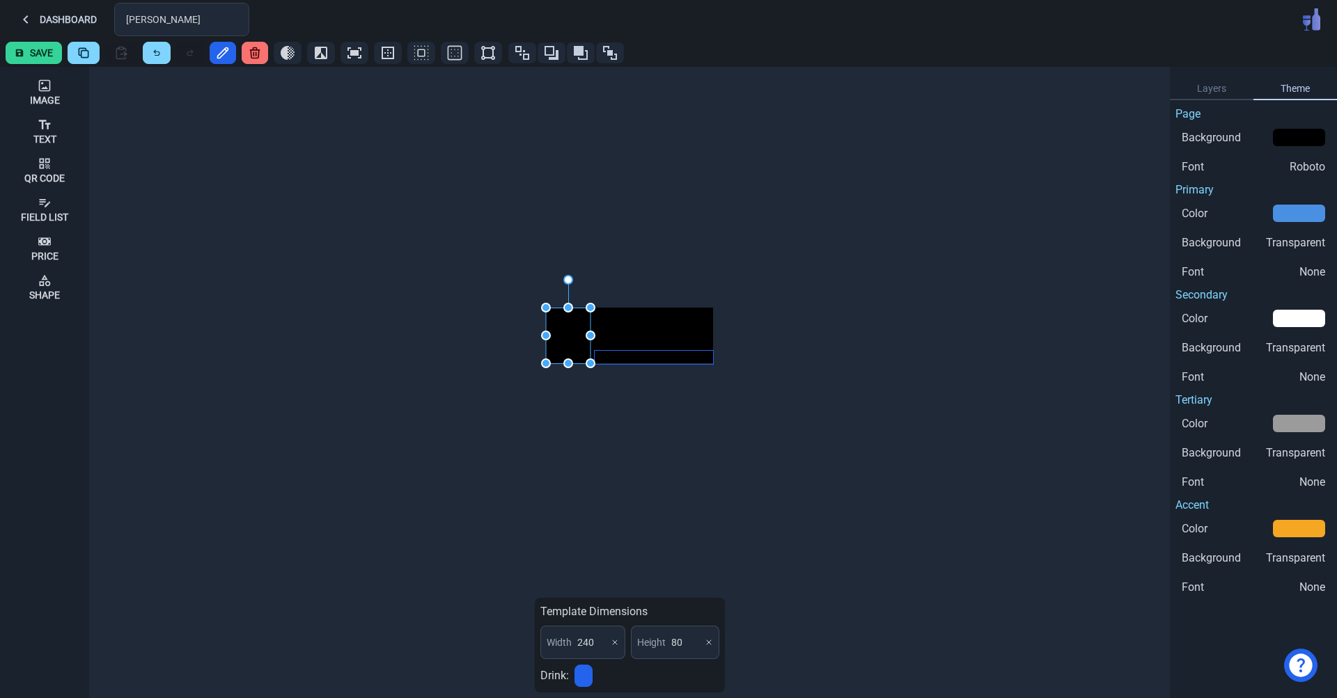
click at [655, 357] on div at bounding box center [654, 357] width 118 height 13
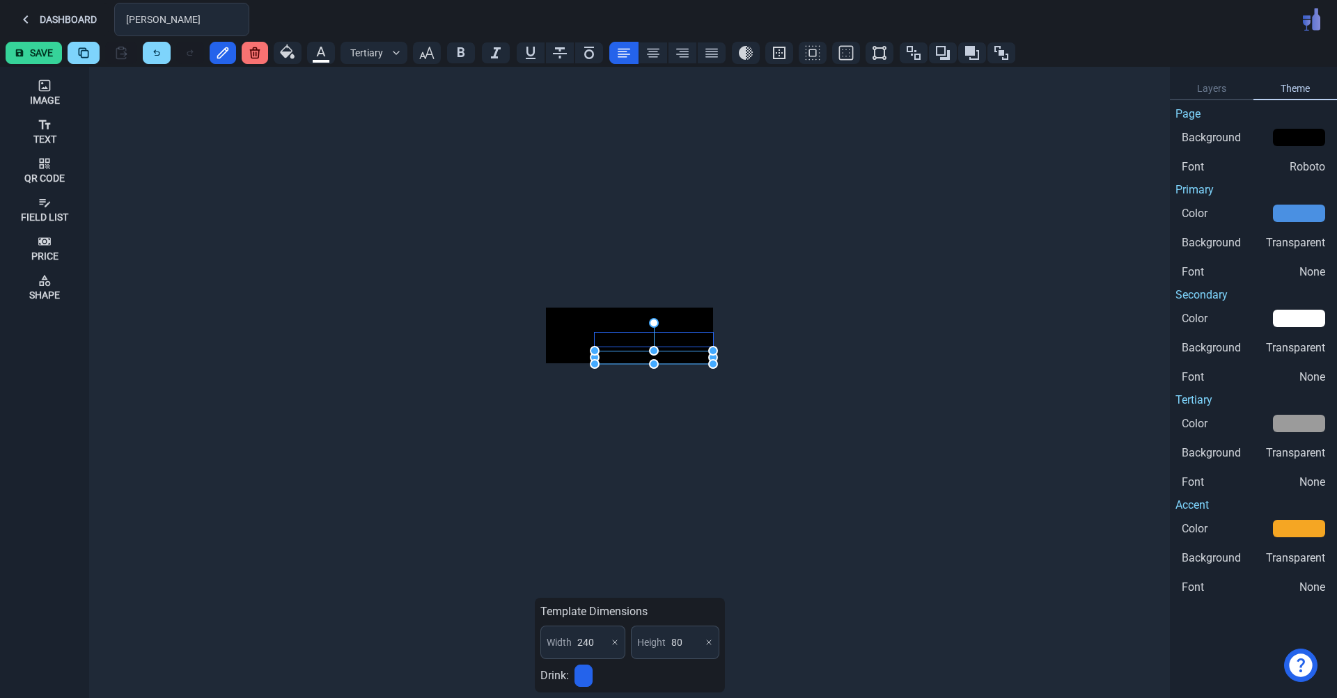
click at [630, 335] on div at bounding box center [654, 340] width 118 height 14
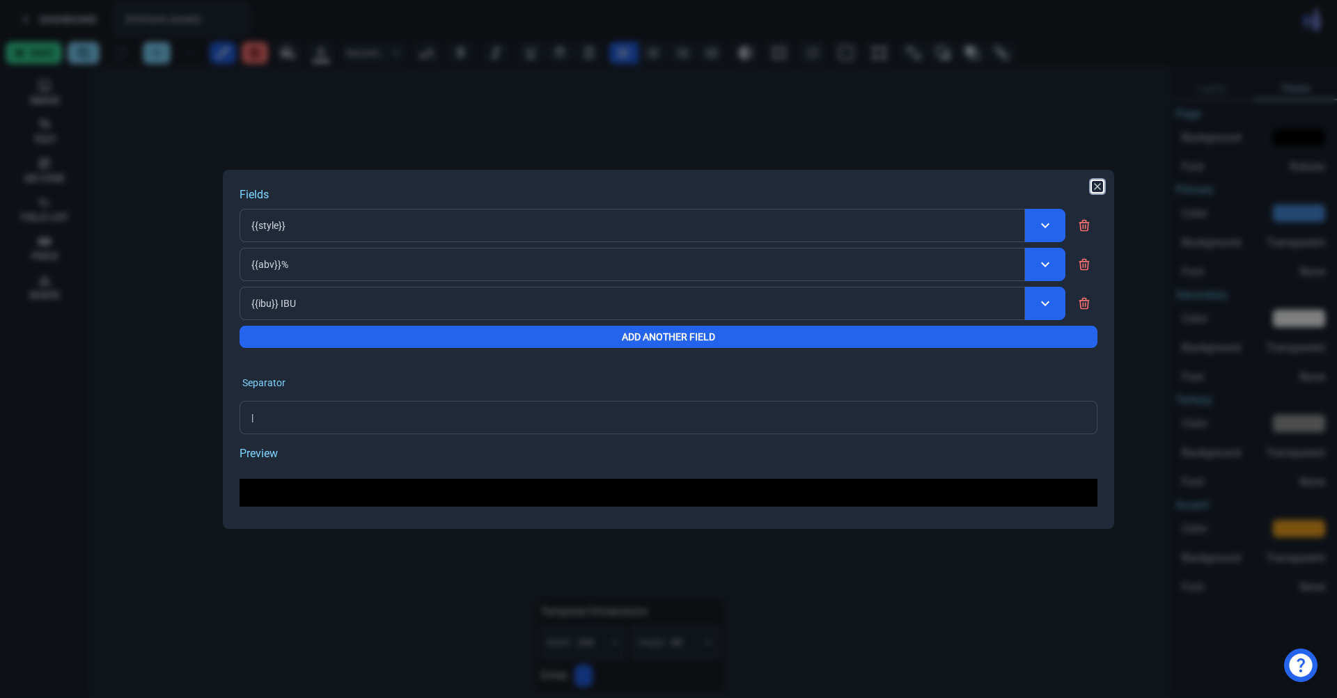
click at [1100, 190] on icon "button" at bounding box center [1097, 186] width 11 height 11
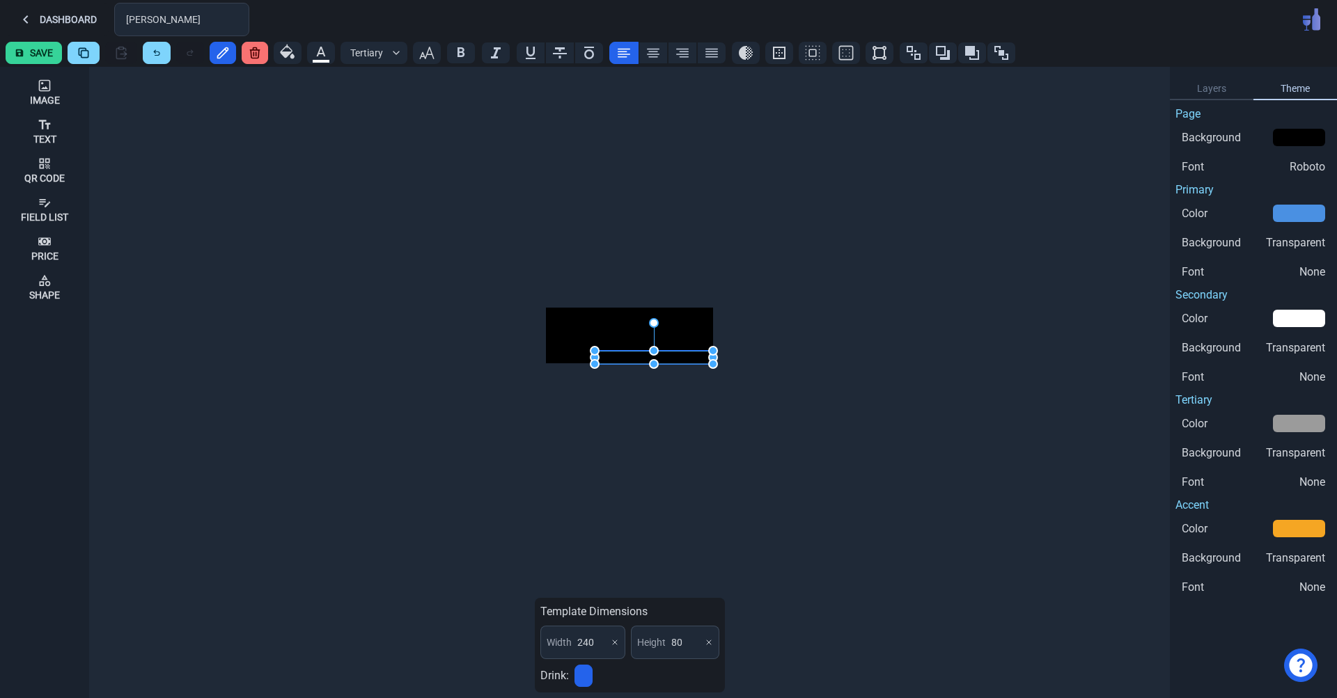
click at [704, 356] on div at bounding box center [654, 357] width 118 height 13
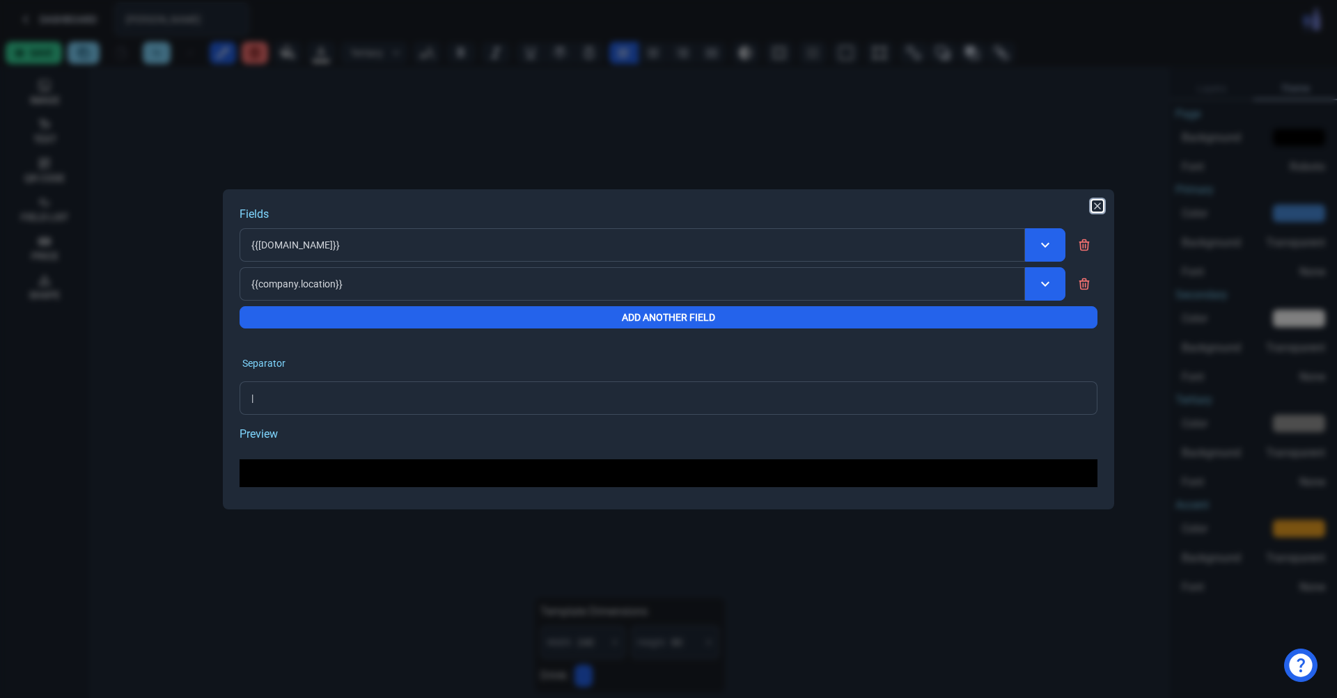
click at [1097, 205] on icon "button" at bounding box center [1097, 206] width 11 height 11
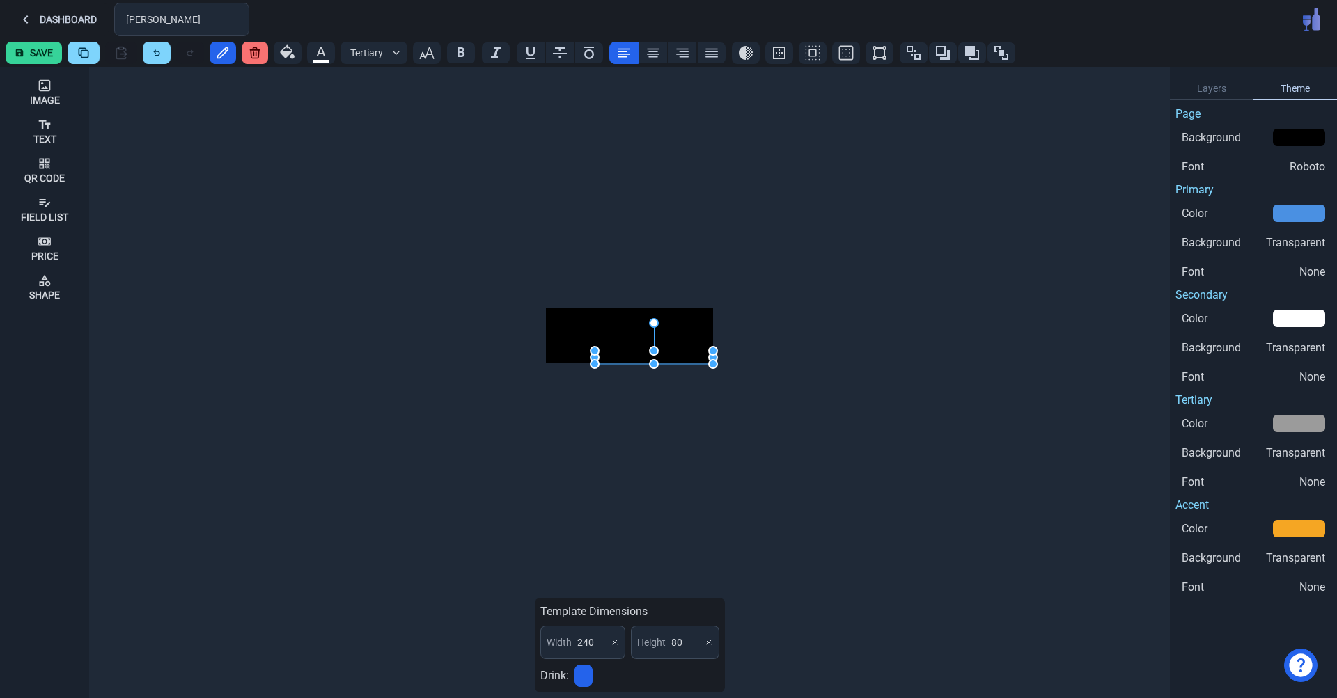
click at [47, 49] on button "Save" at bounding box center [34, 53] width 56 height 22
click at [58, 22] on button "Dashboard" at bounding box center [57, 19] width 103 height 33
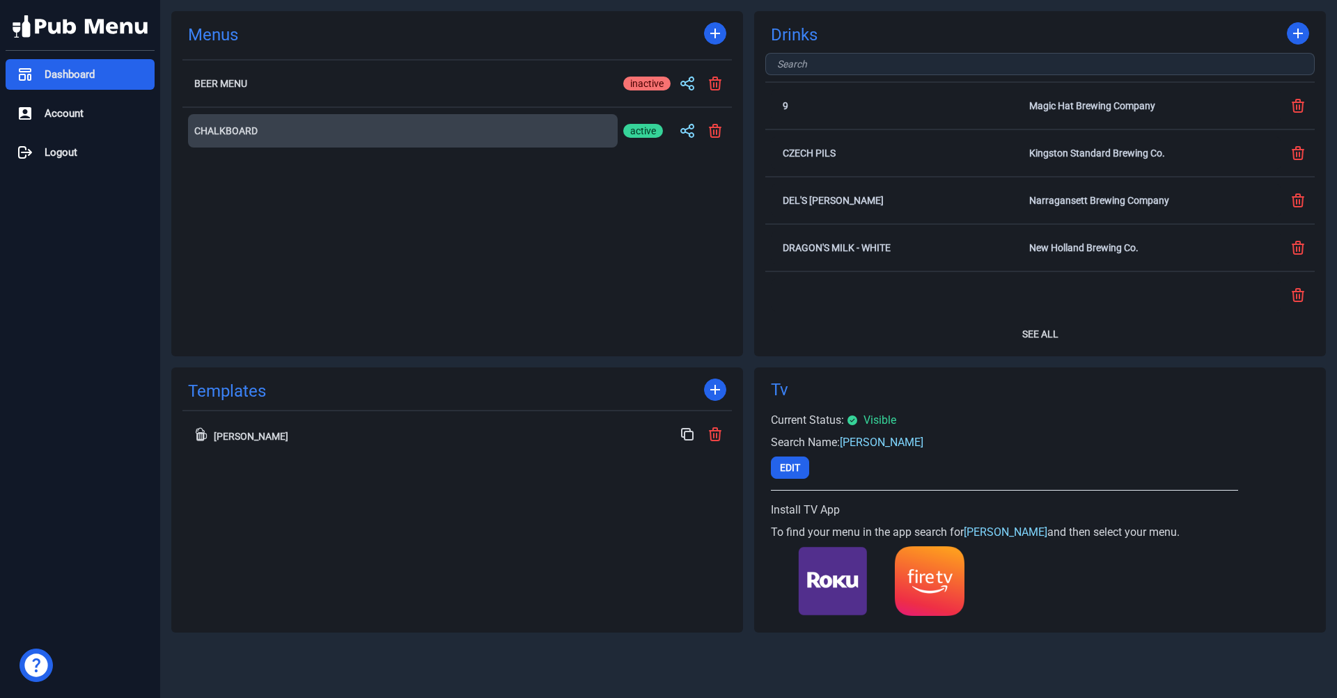
click at [298, 134] on h2 "Chalkboard" at bounding box center [402, 131] width 417 height 10
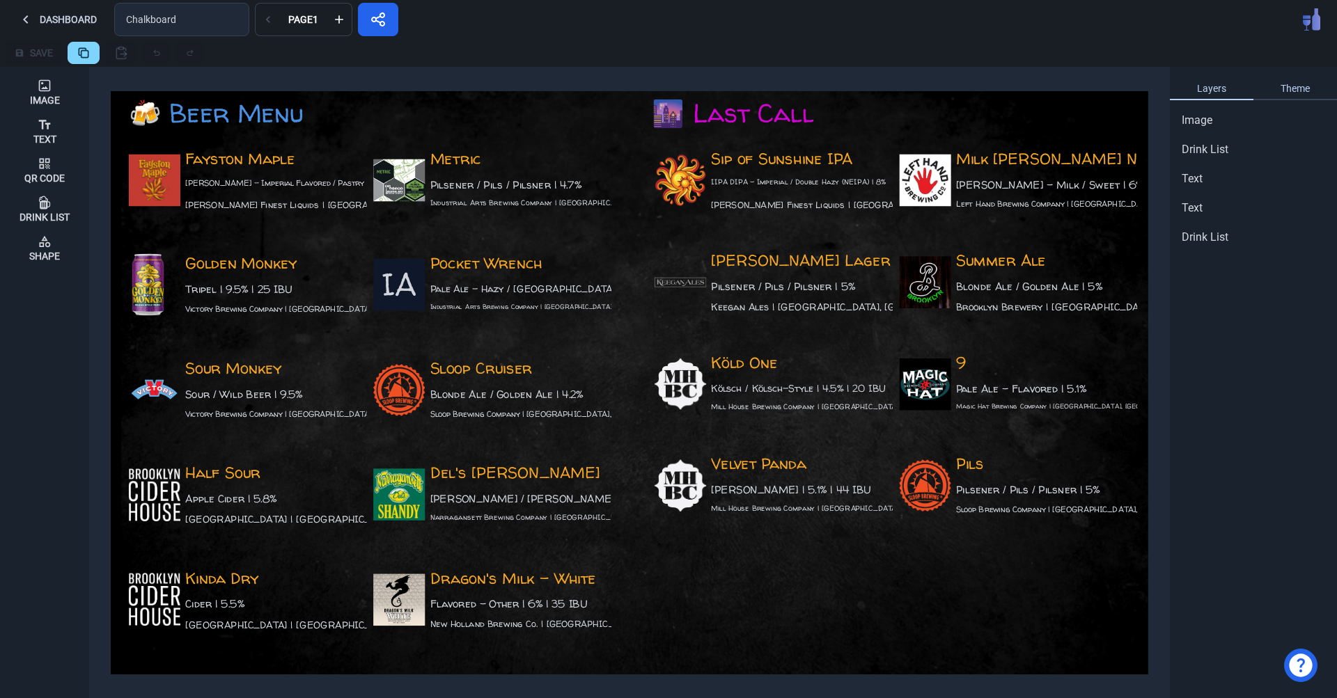
click at [1317, 93] on link "Theme" at bounding box center [1295, 89] width 84 height 22
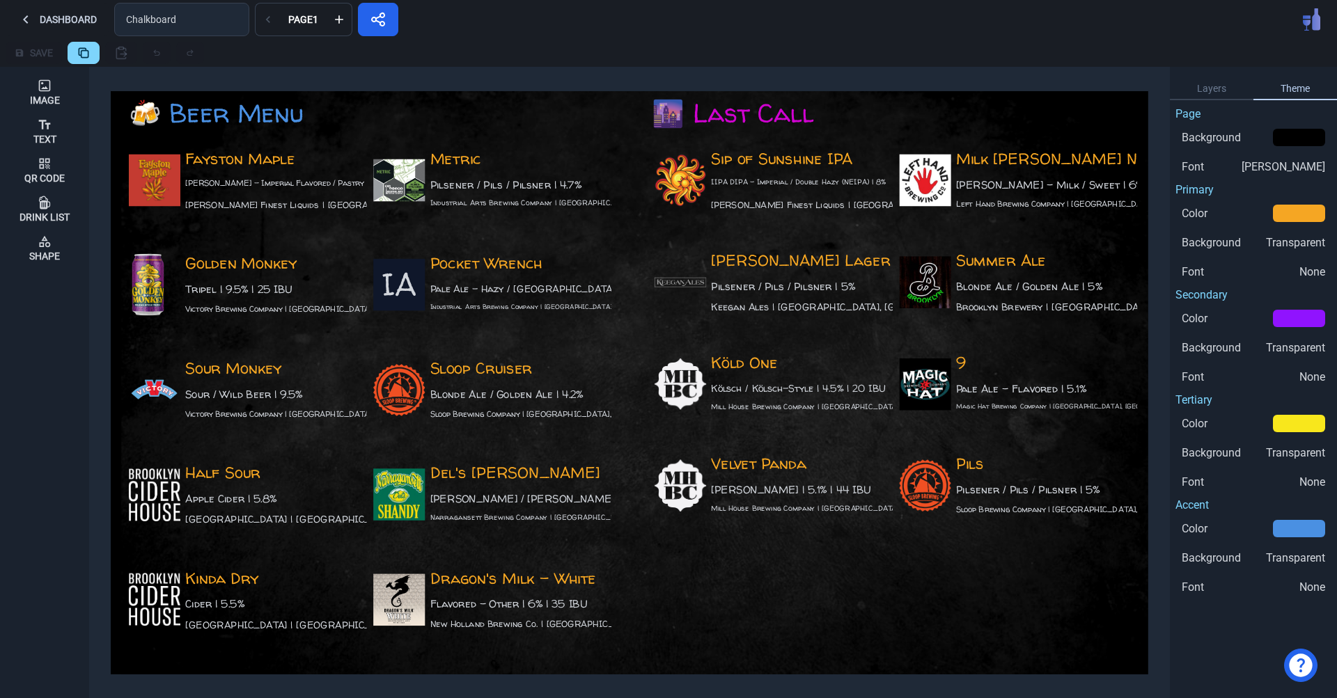
click at [1317, 93] on link "Theme" at bounding box center [1295, 89] width 84 height 22
click at [1185, 91] on link "Layers" at bounding box center [1212, 89] width 84 height 22
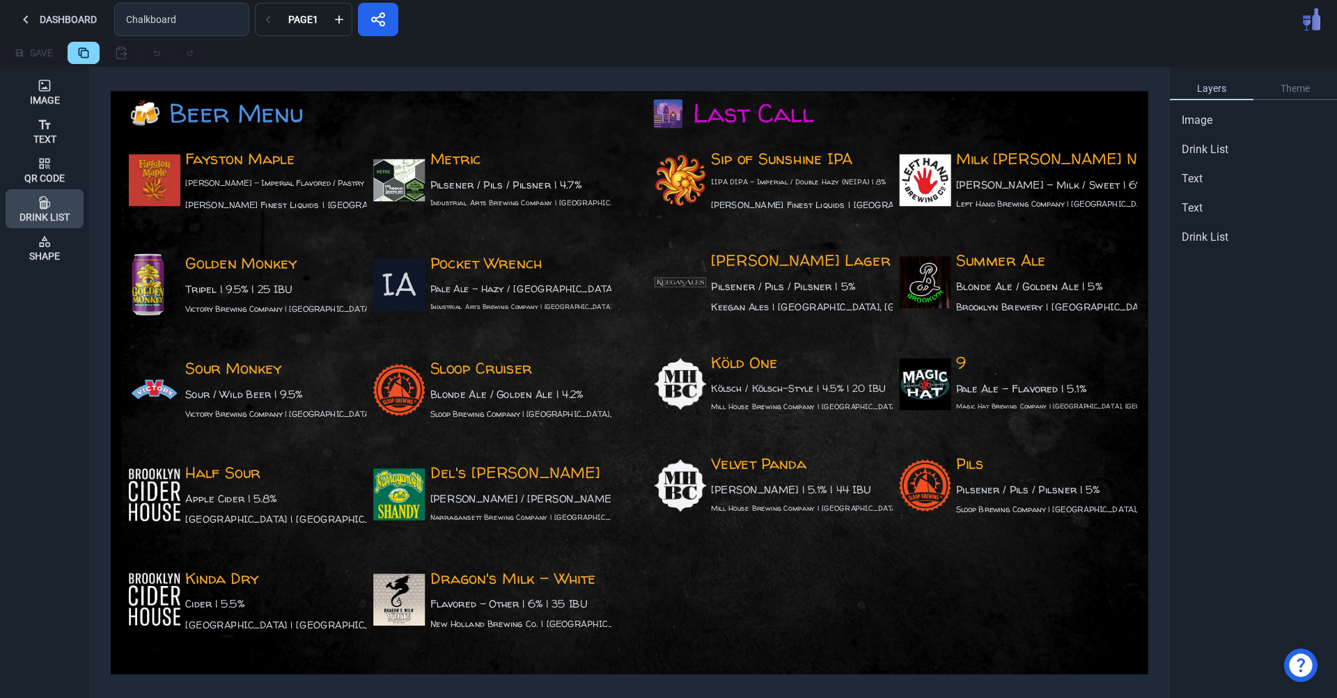
click at [54, 205] on div "Drink List" at bounding box center [44, 209] width 50 height 38
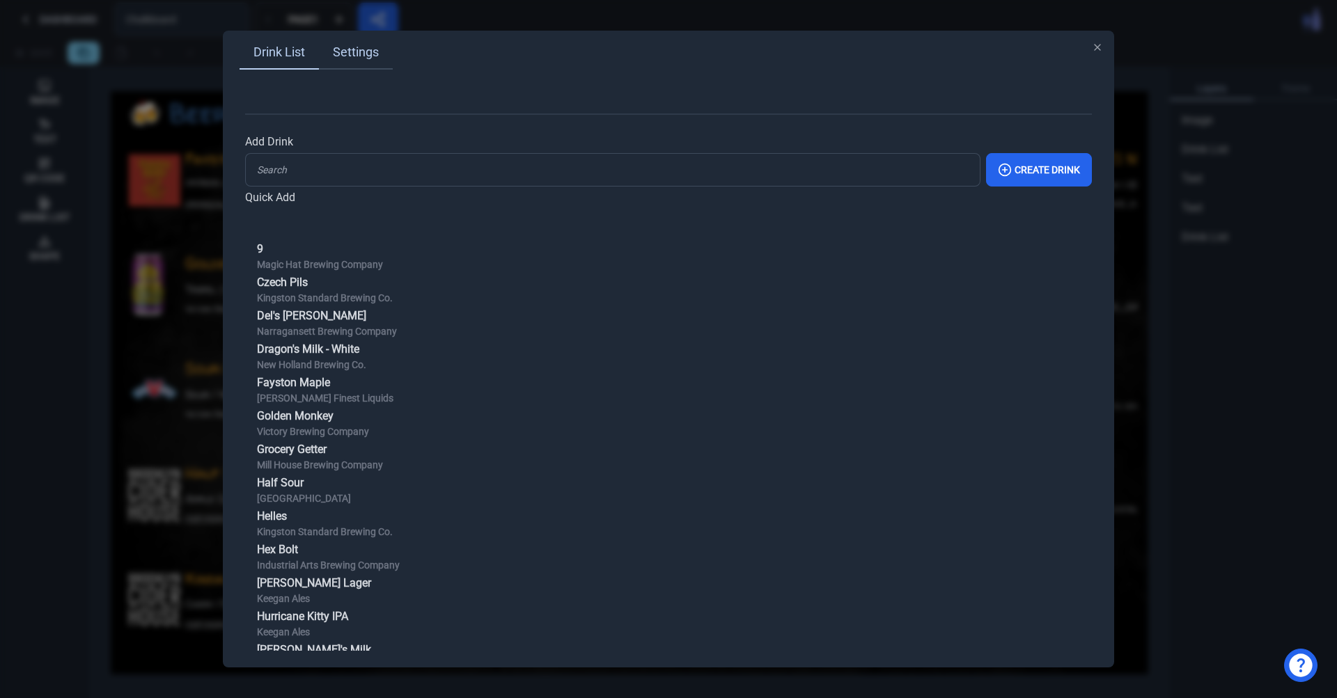
click at [331, 62] on link "Settings" at bounding box center [356, 52] width 74 height 33
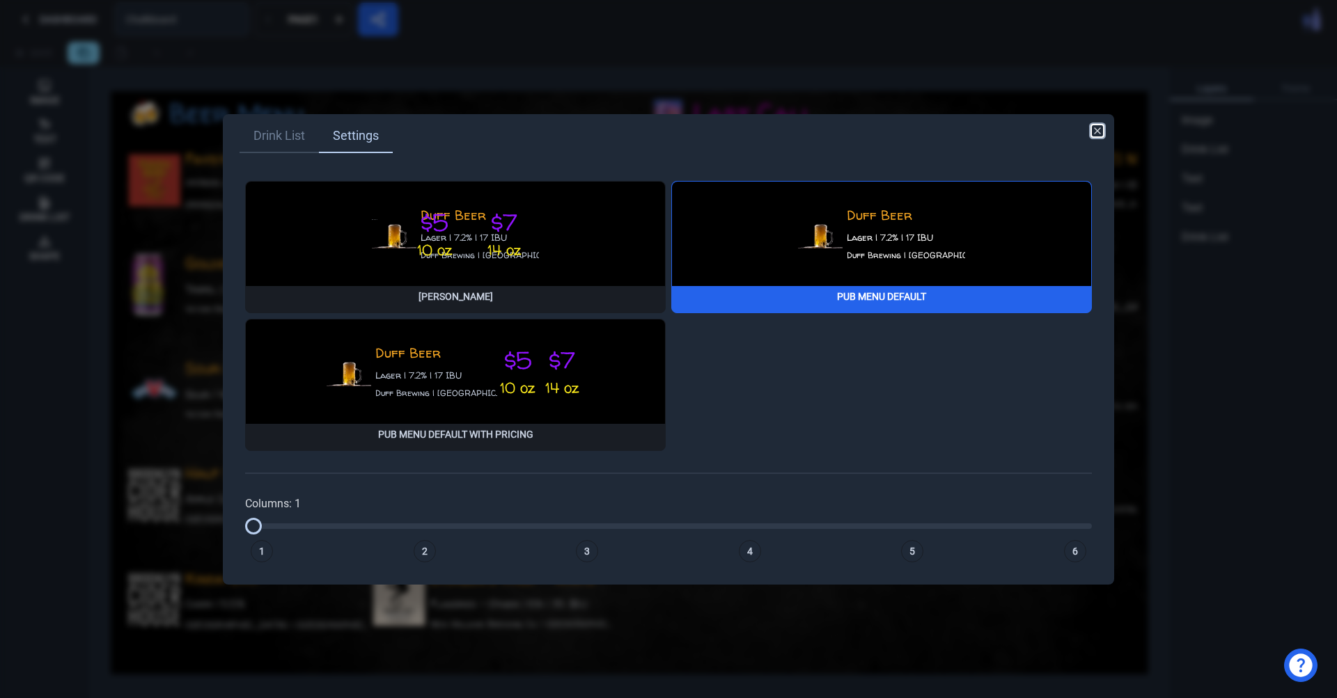
click at [1097, 135] on icon "button" at bounding box center [1097, 130] width 11 height 11
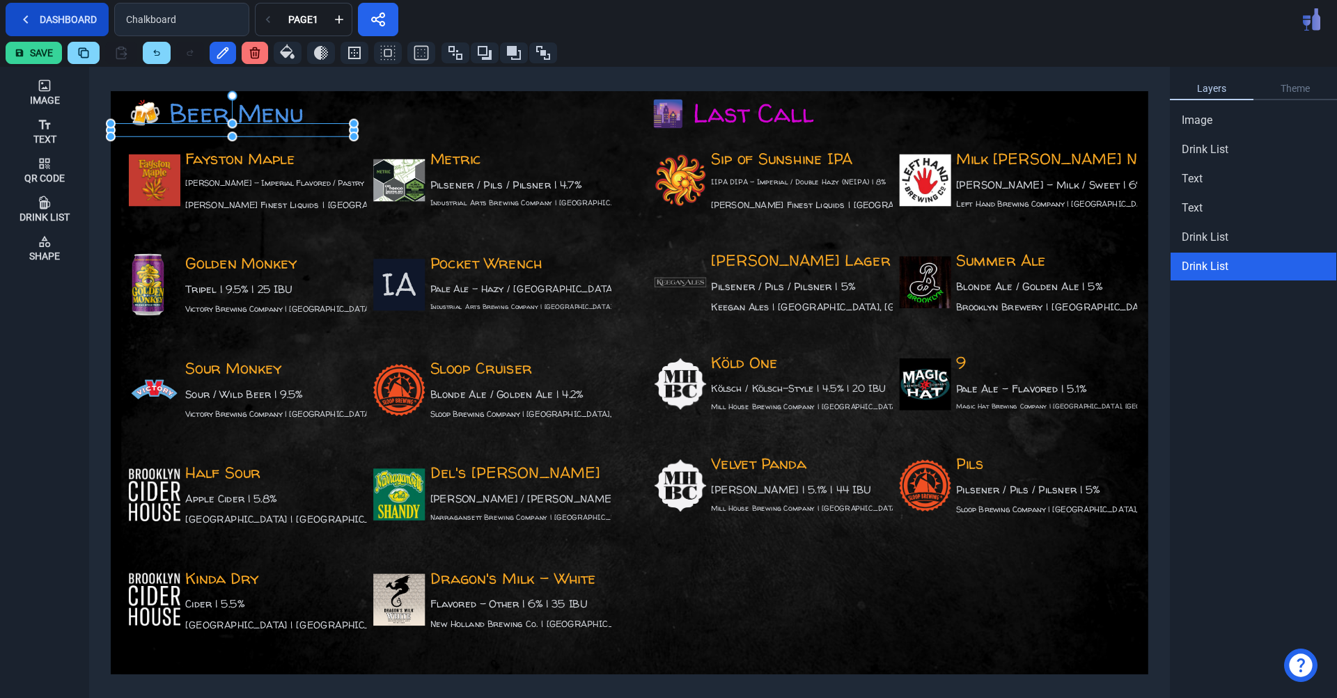
click at [41, 24] on button "Dashboard" at bounding box center [57, 19] width 103 height 33
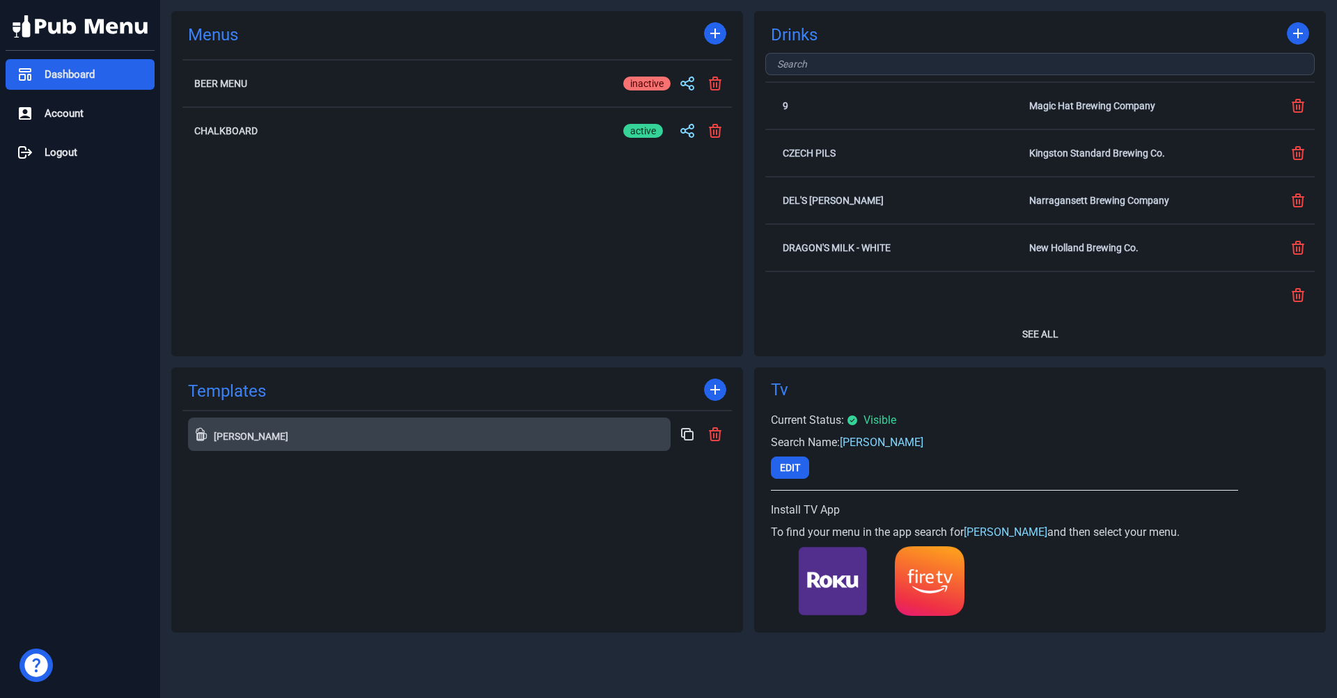
click at [260, 445] on button "[PERSON_NAME]" at bounding box center [429, 434] width 483 height 33
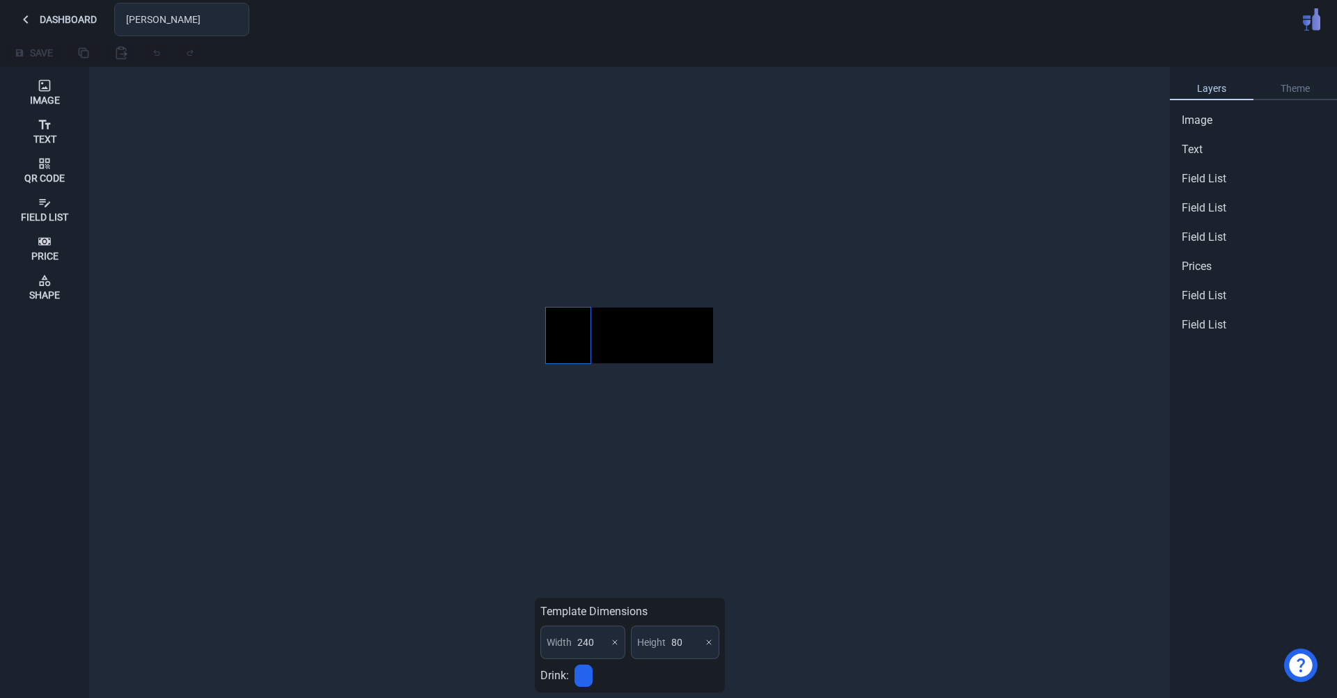
click at [560, 342] on div at bounding box center [568, 336] width 45 height 56
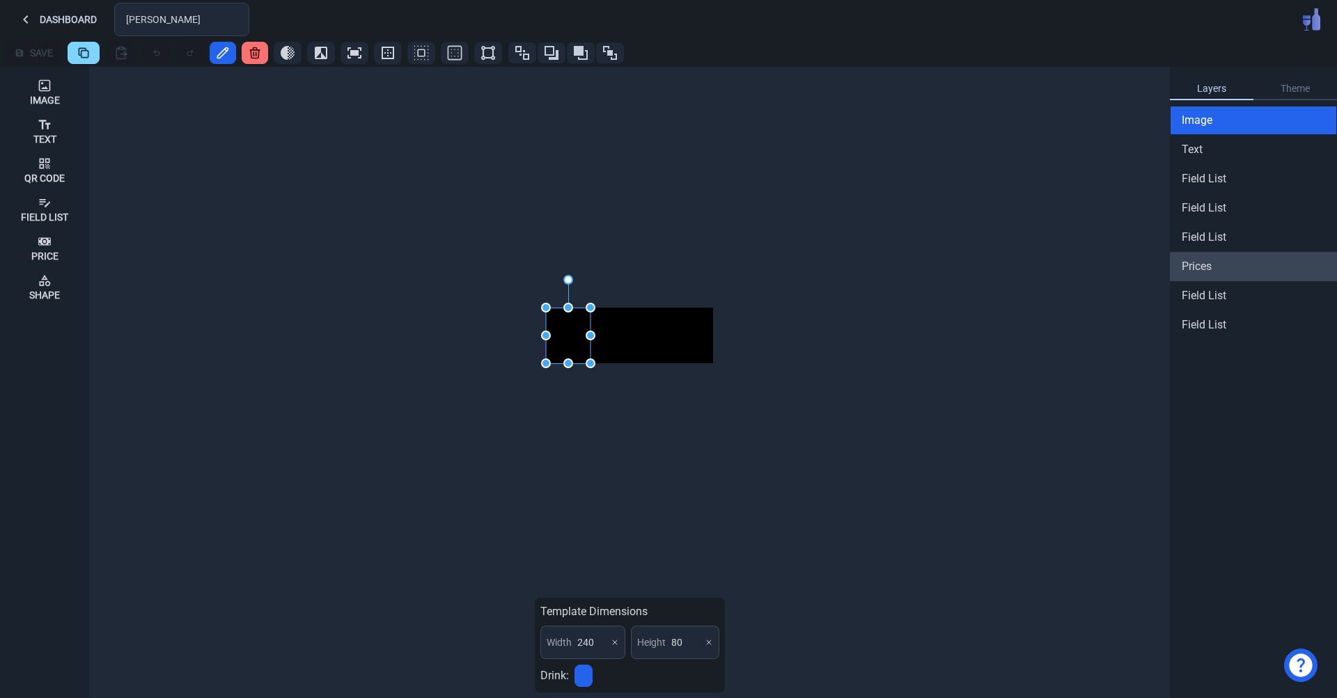
click at [1317, 270] on div "Prices" at bounding box center [1254, 266] width 166 height 17
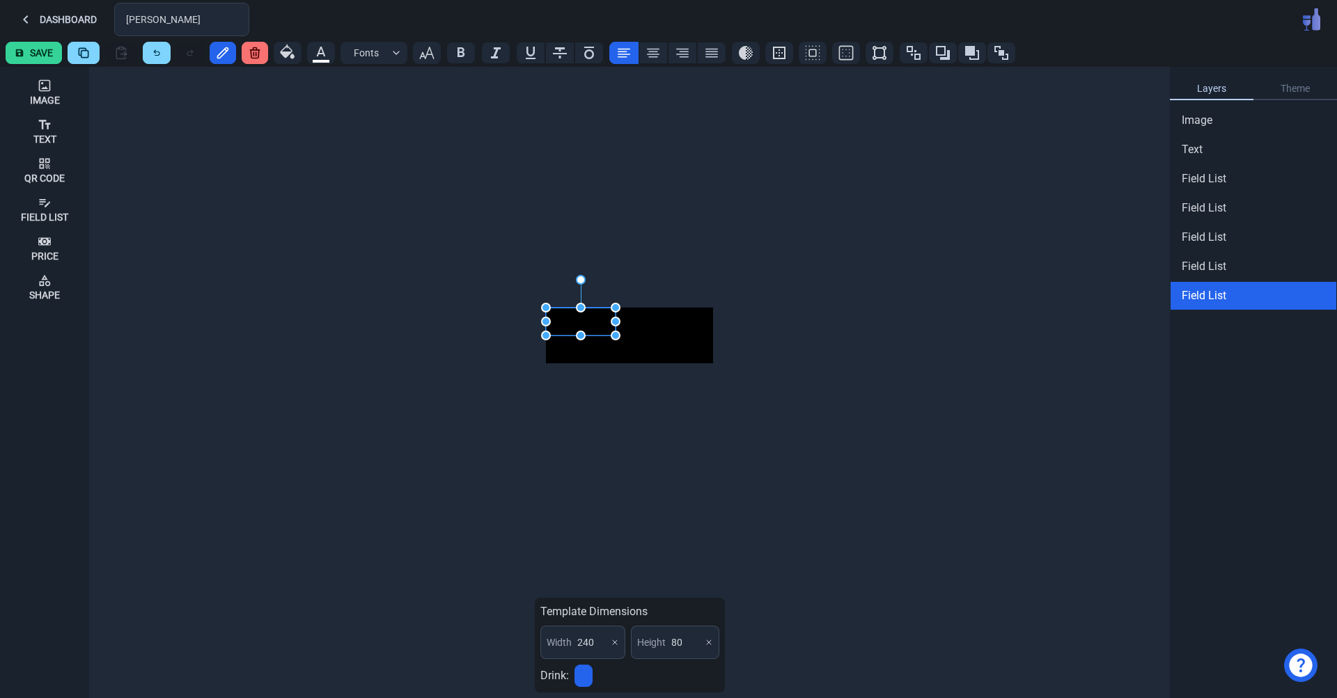
click at [594, 321] on div at bounding box center [581, 322] width 70 height 28
click at [1233, 126] on div "Image" at bounding box center [1254, 120] width 166 height 17
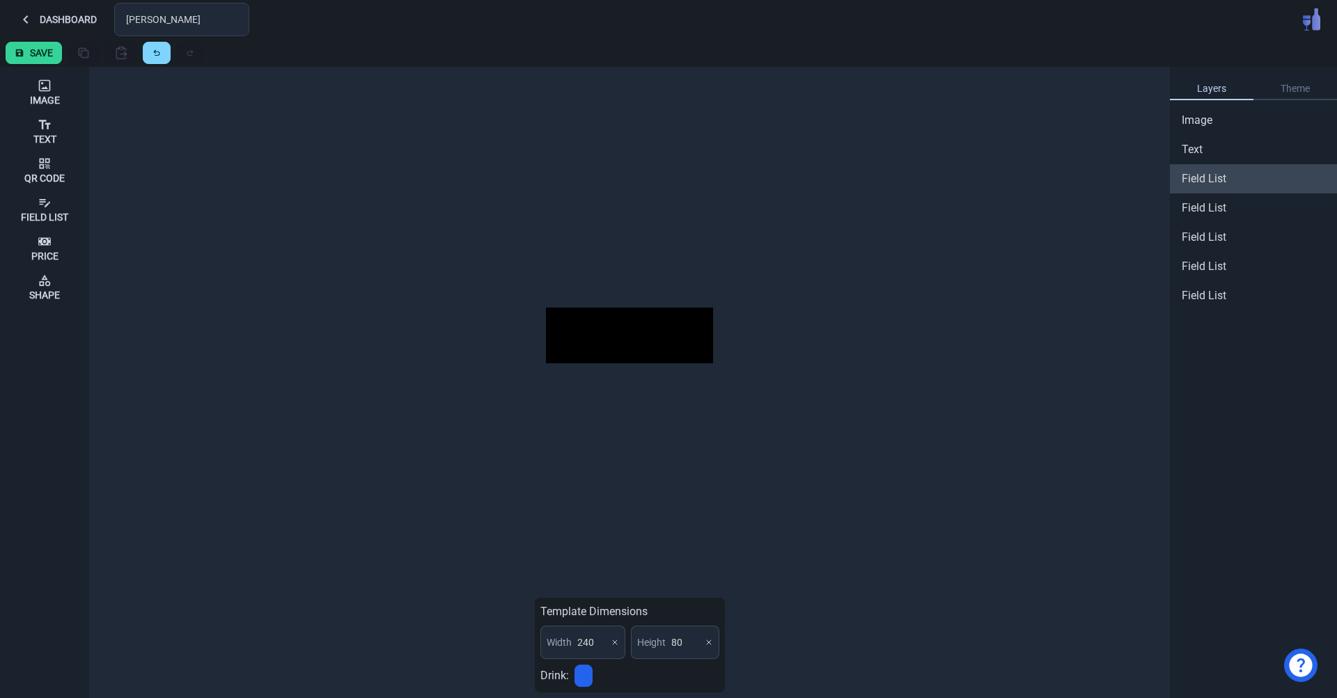
click at [1207, 182] on span "Field List" at bounding box center [1204, 179] width 45 height 17
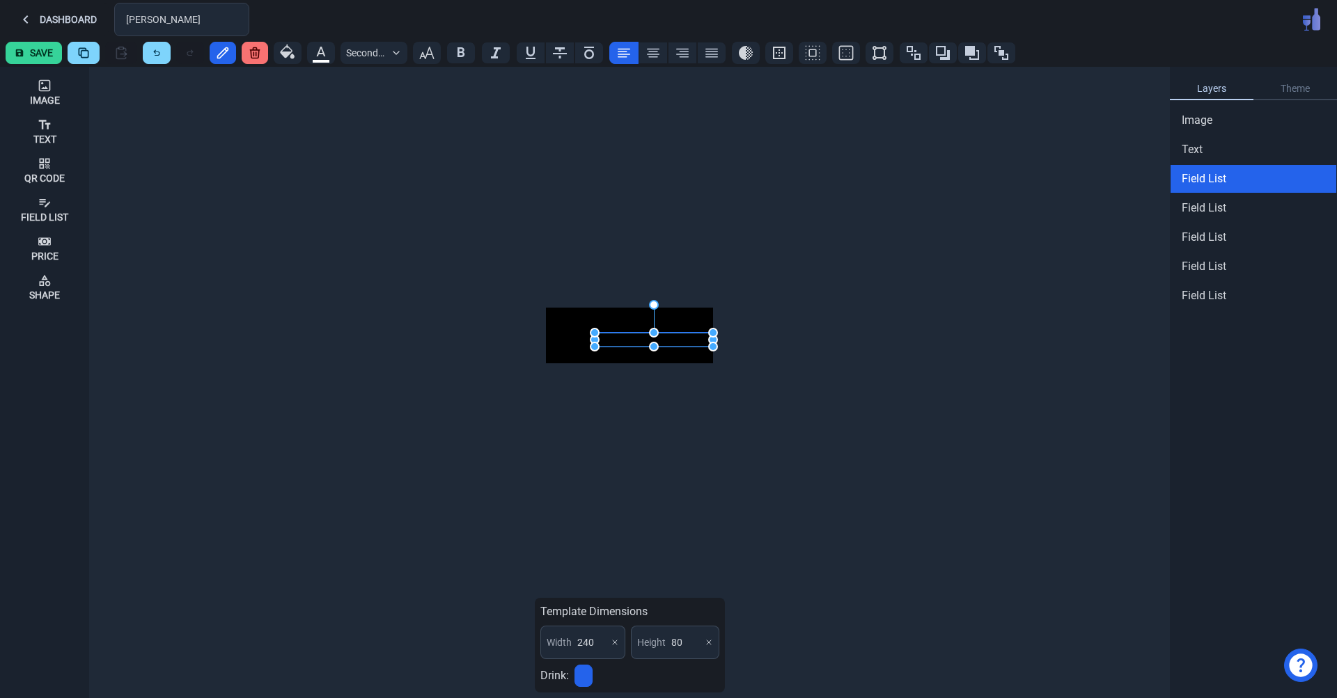
click at [675, 339] on div at bounding box center [654, 340] width 118 height 14
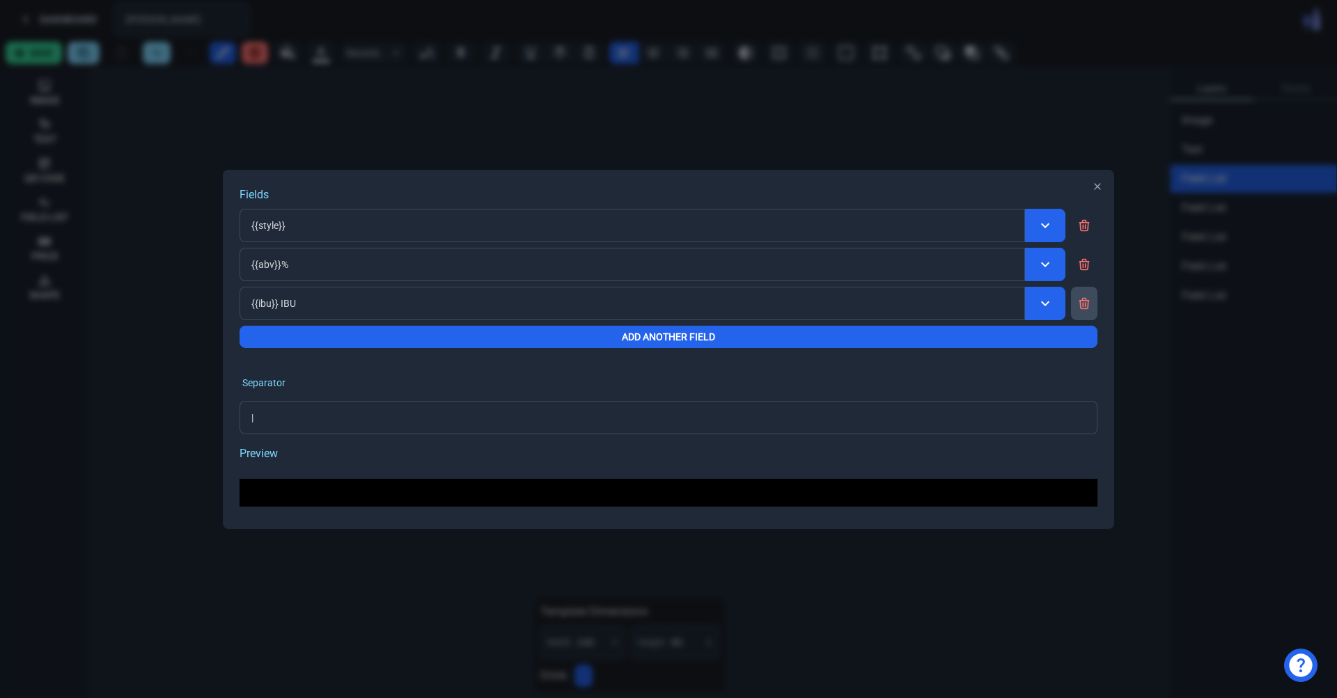
click at [1090, 302] on icon at bounding box center [1084, 304] width 14 height 14
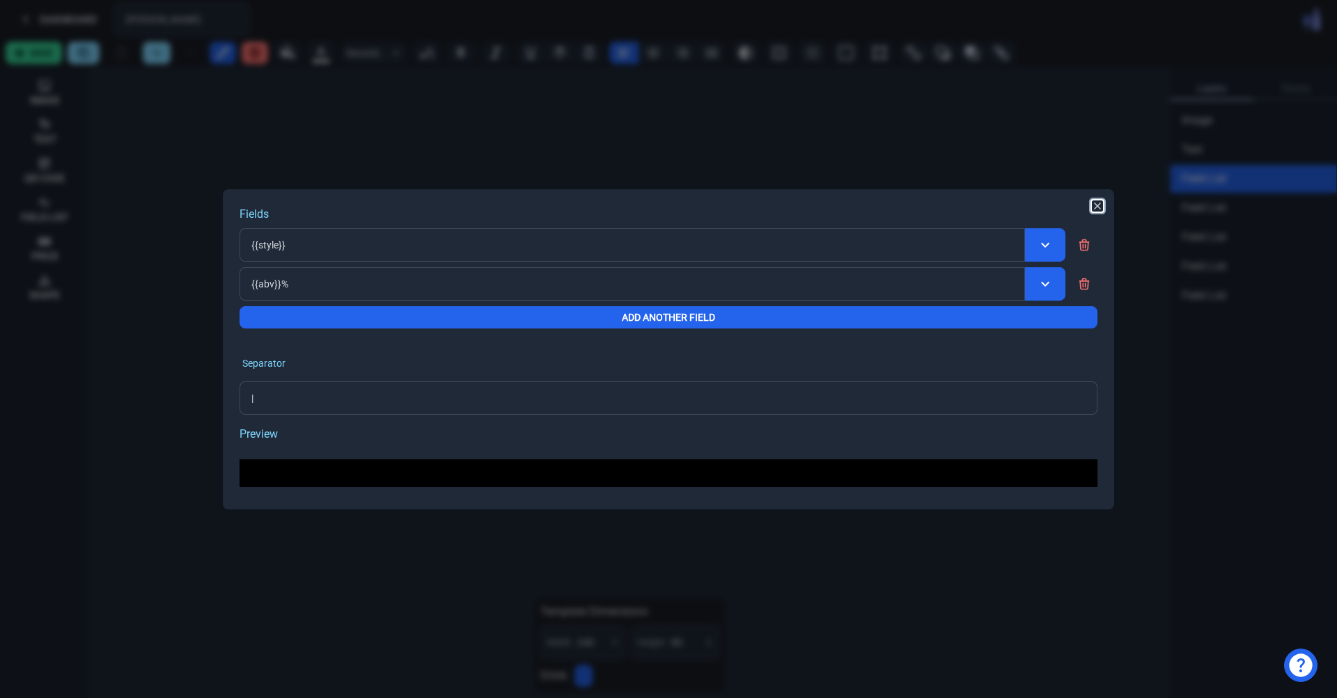
click at [1101, 206] on icon "button" at bounding box center [1097, 206] width 11 height 11
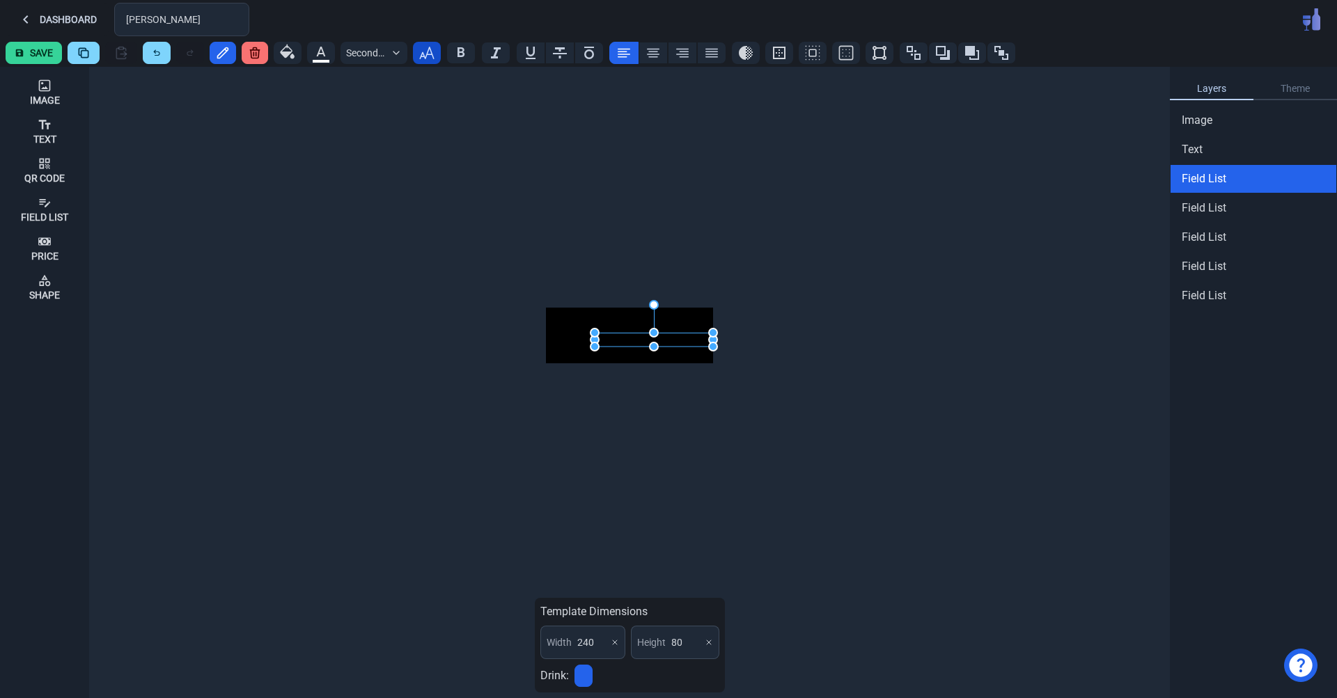
click at [437, 53] on button "button" at bounding box center [427, 53] width 28 height 22
click at [407, 123] on input "8" at bounding box center [425, 120] width 135 height 33
type input "NaN"
type input "100"
type input "NaN"
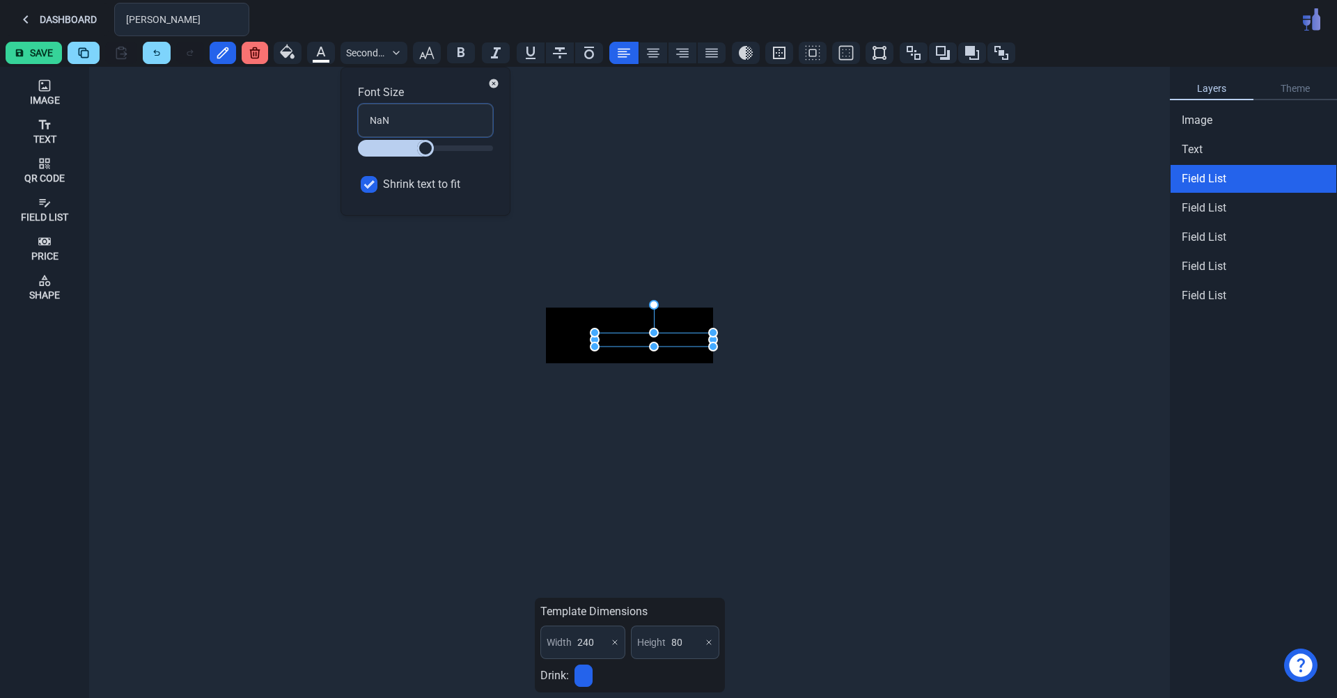
type input "100"
type input "92"
type input "90"
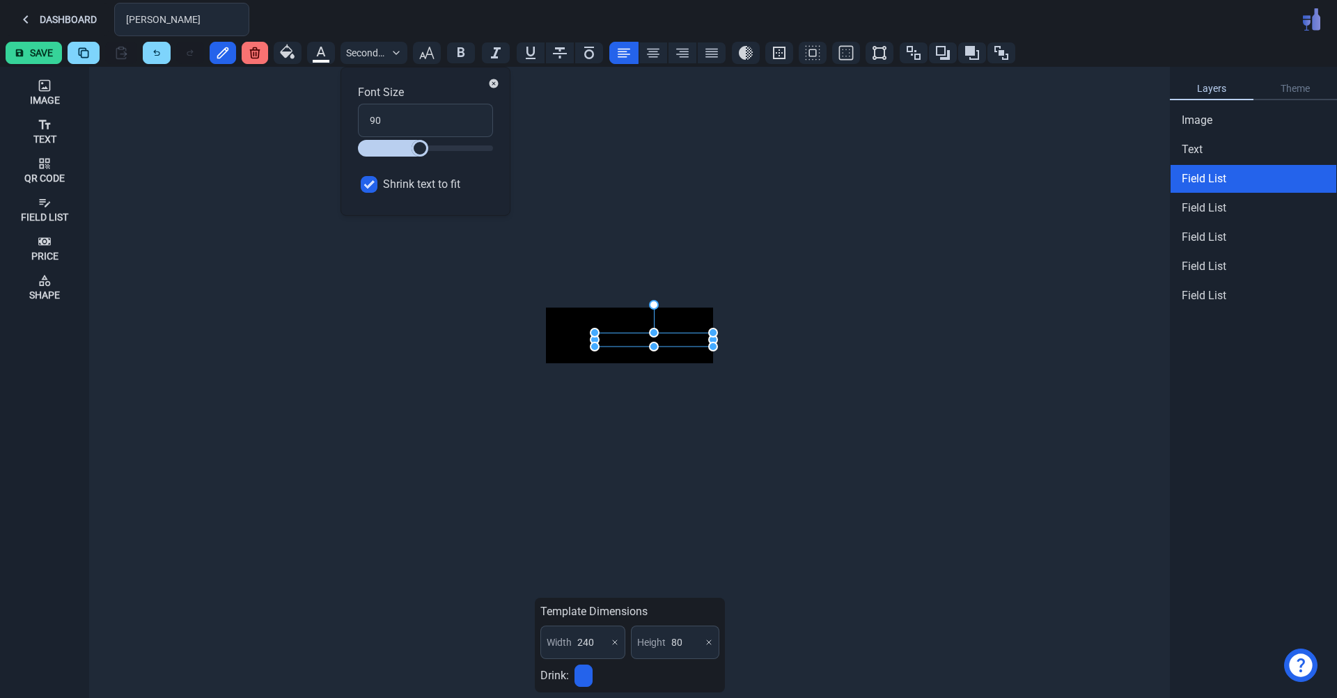
type input "88"
type input "81"
type input "78"
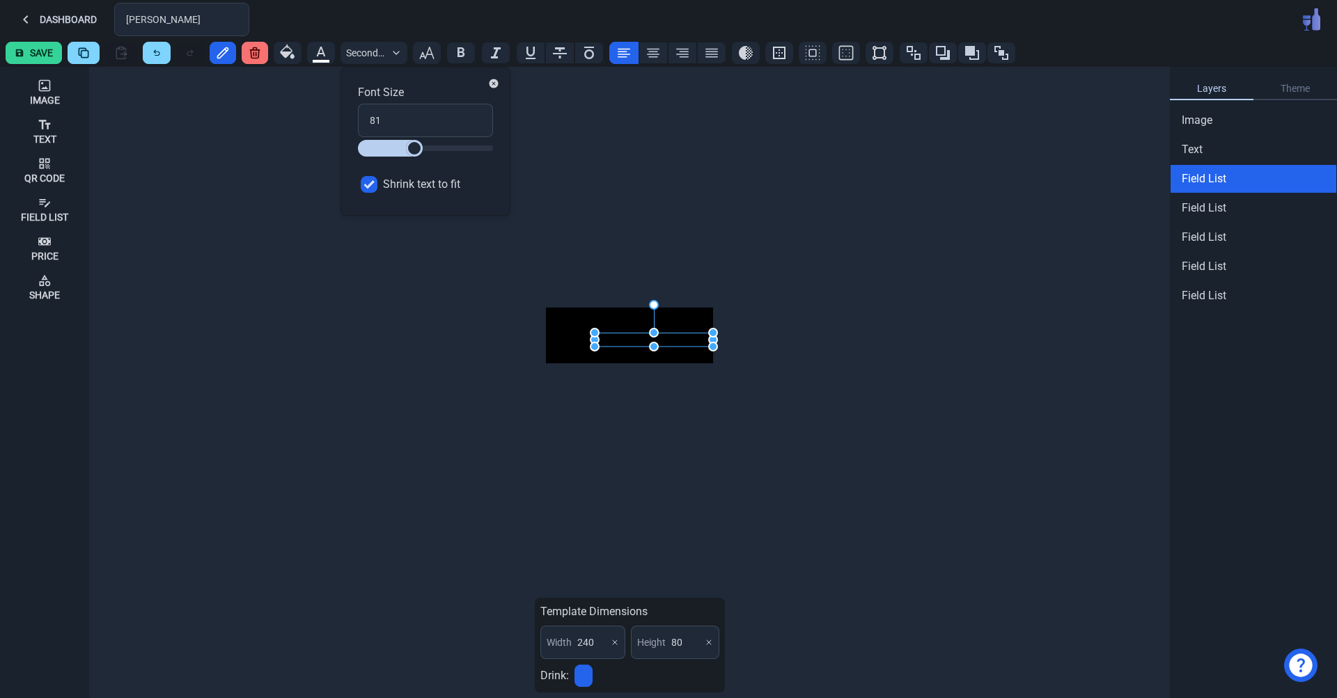
type input "78"
type input "74"
type input "72"
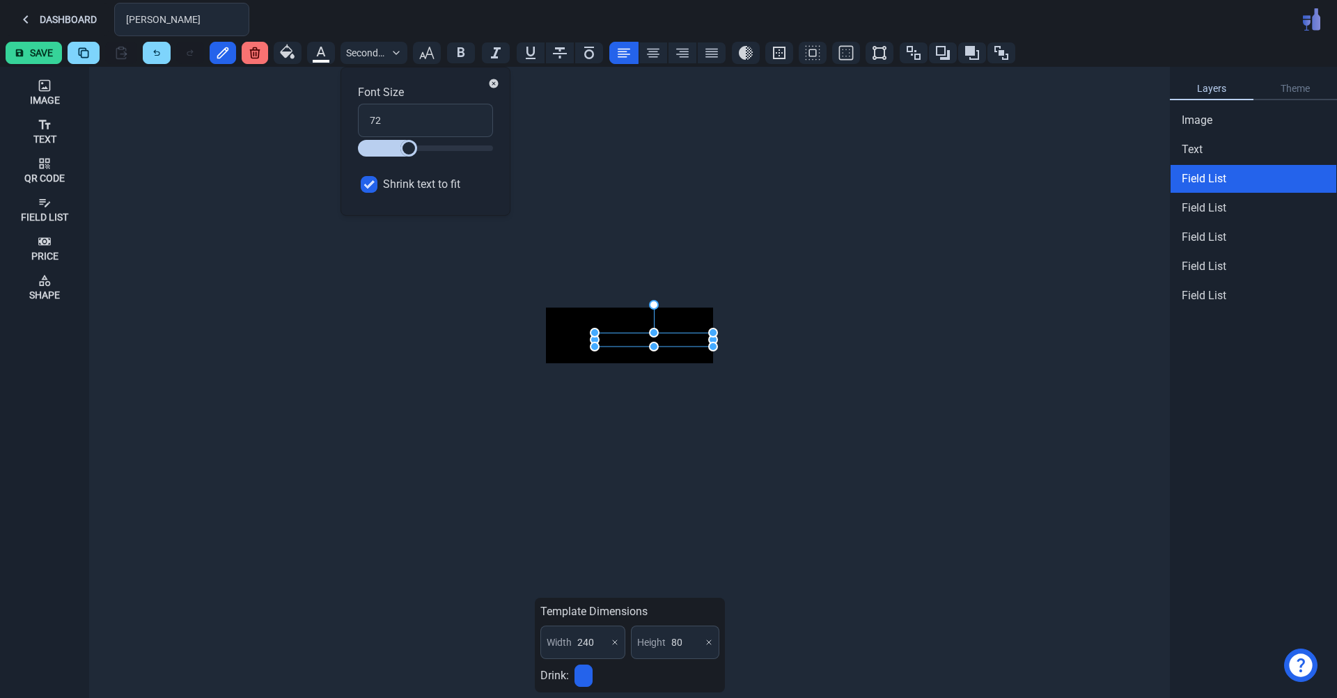
type input "70"
type input "68"
type input "65"
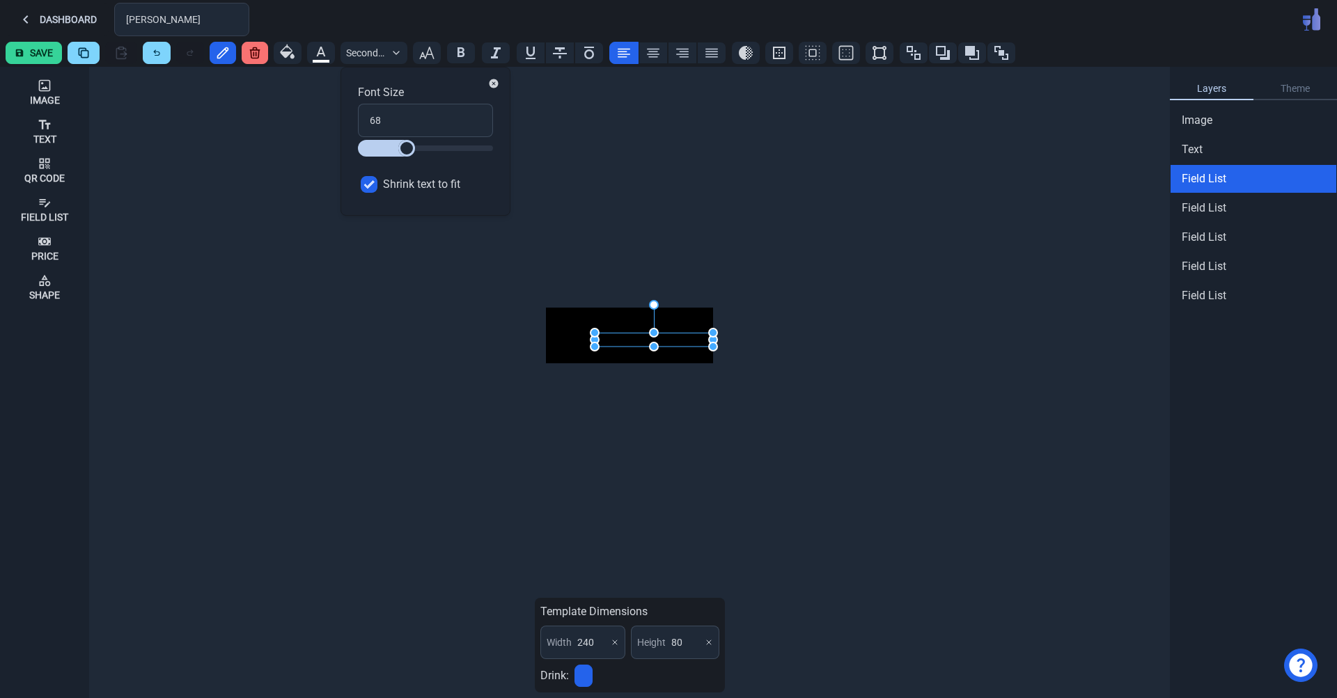
type input "65"
type input "62"
type input "60"
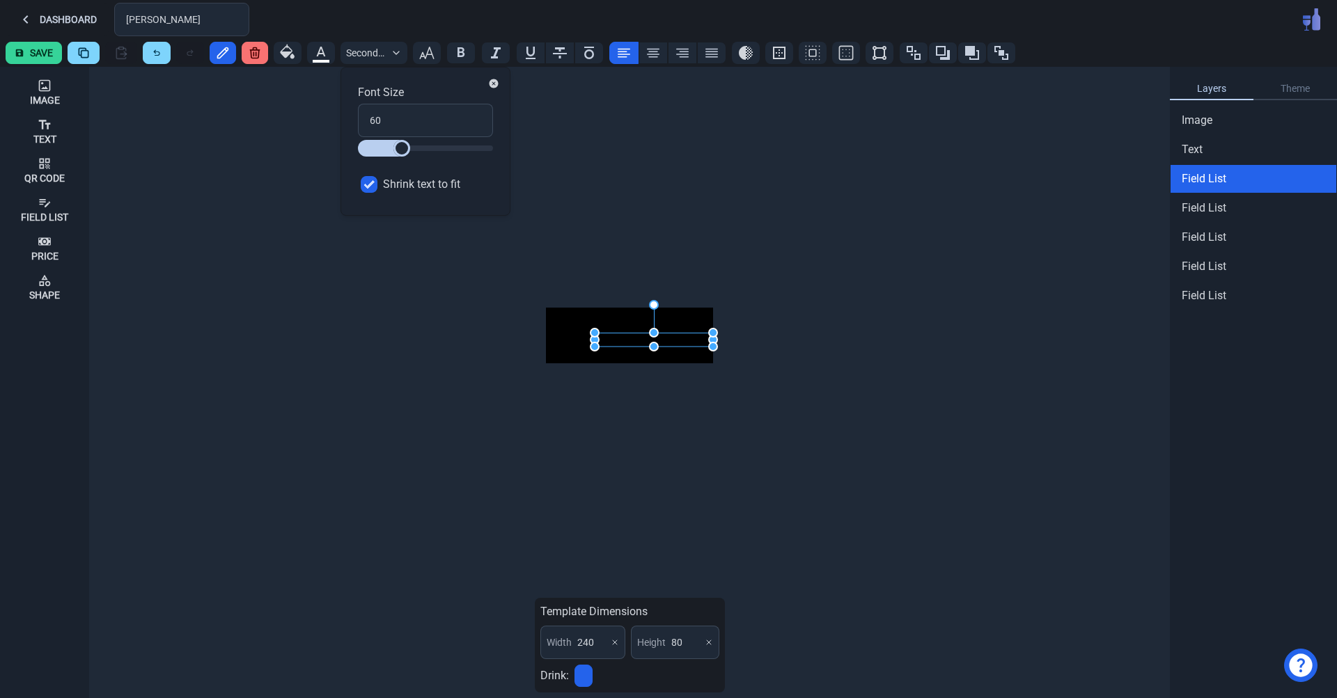
type input "57"
type input "54"
type input "52"
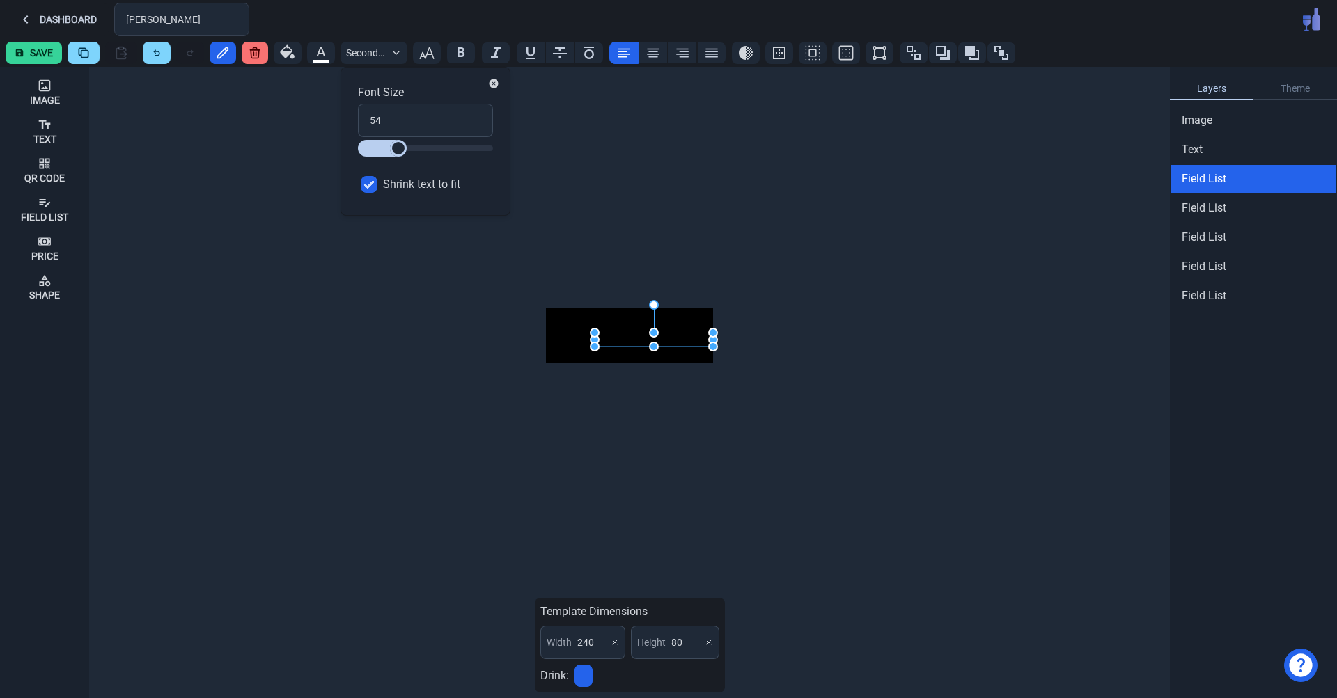
type input "52"
type input "50"
type input "46"
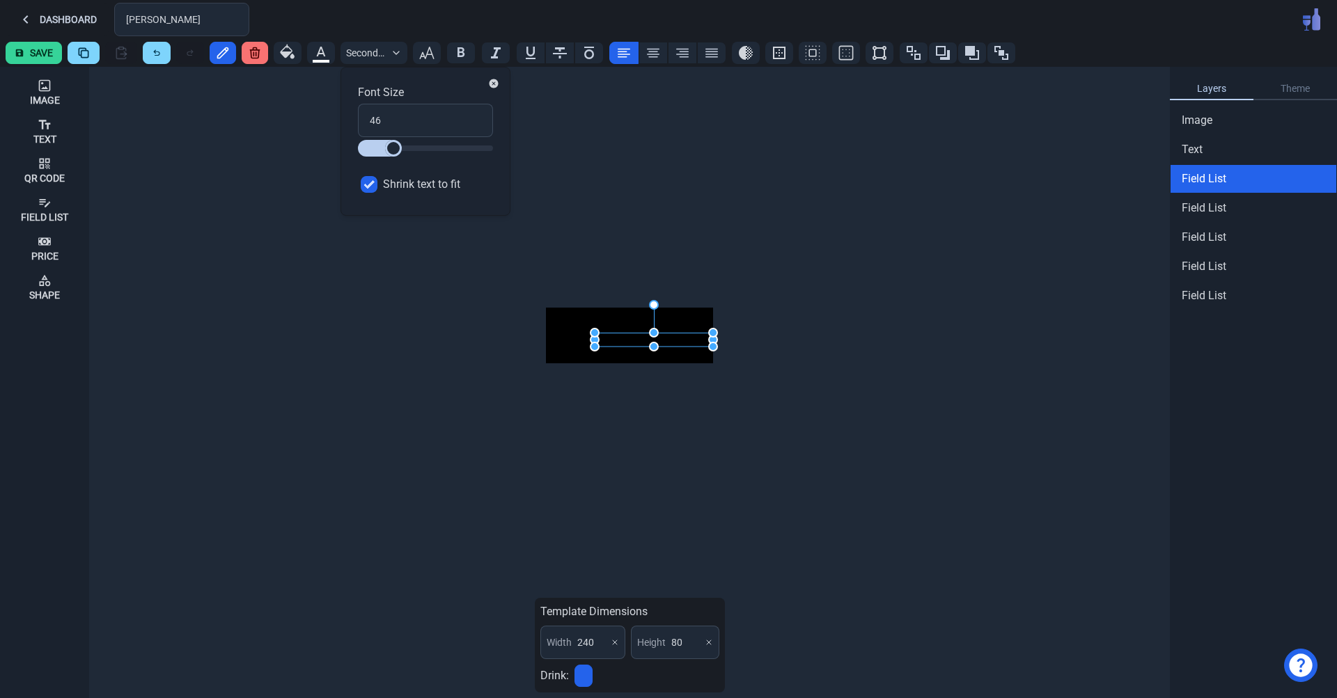
type input "44"
type input "42"
type input "38"
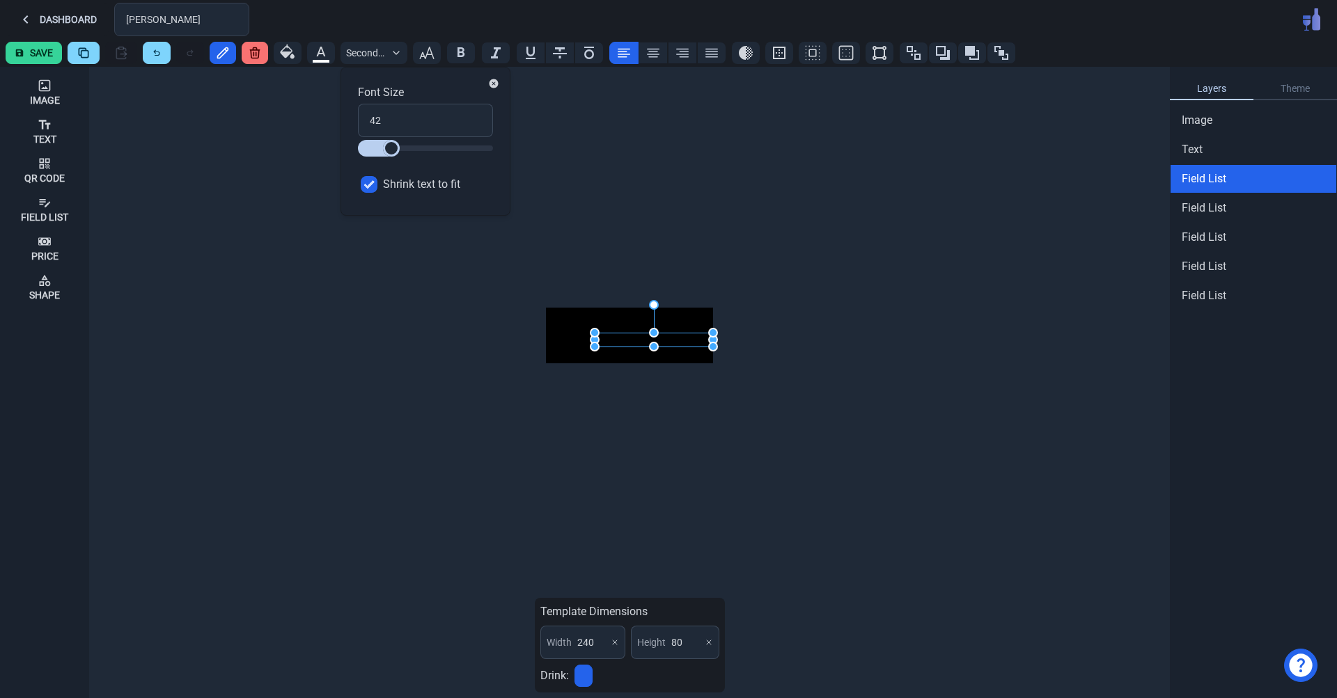
type input "38"
type input "36"
type input "33"
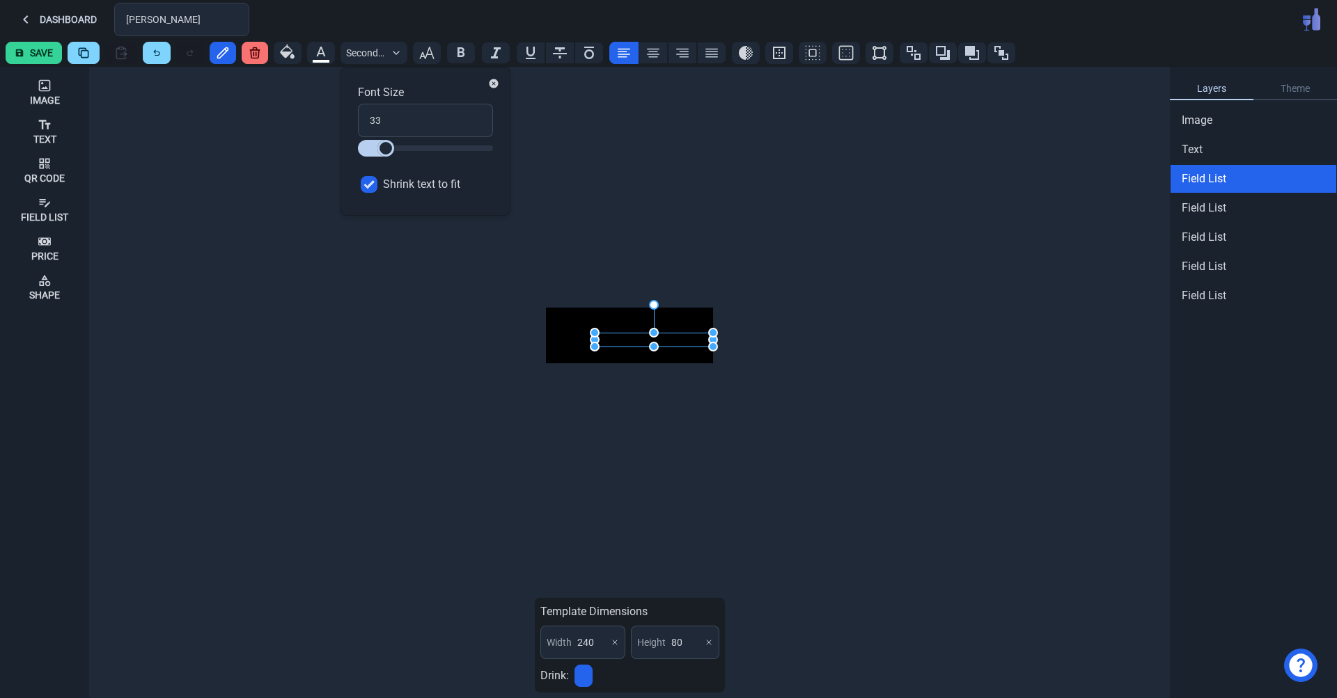
type input "30"
type input "28"
drag, startPoint x: 423, startPoint y: 144, endPoint x: 384, endPoint y: 139, distance: 40.0
type input "28"
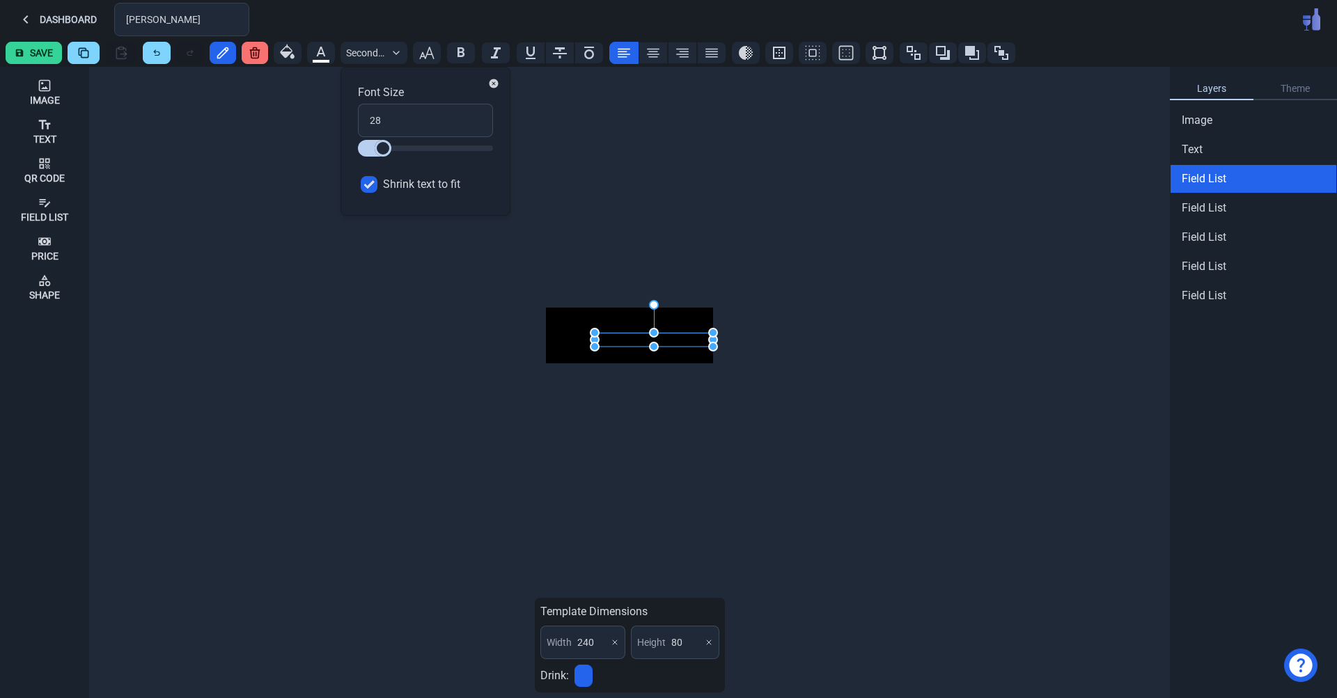
click at [384, 141] on input "range" at bounding box center [425, 148] width 135 height 17
click at [377, 123] on input "28" at bounding box center [425, 120] width 135 height 33
type input "1"
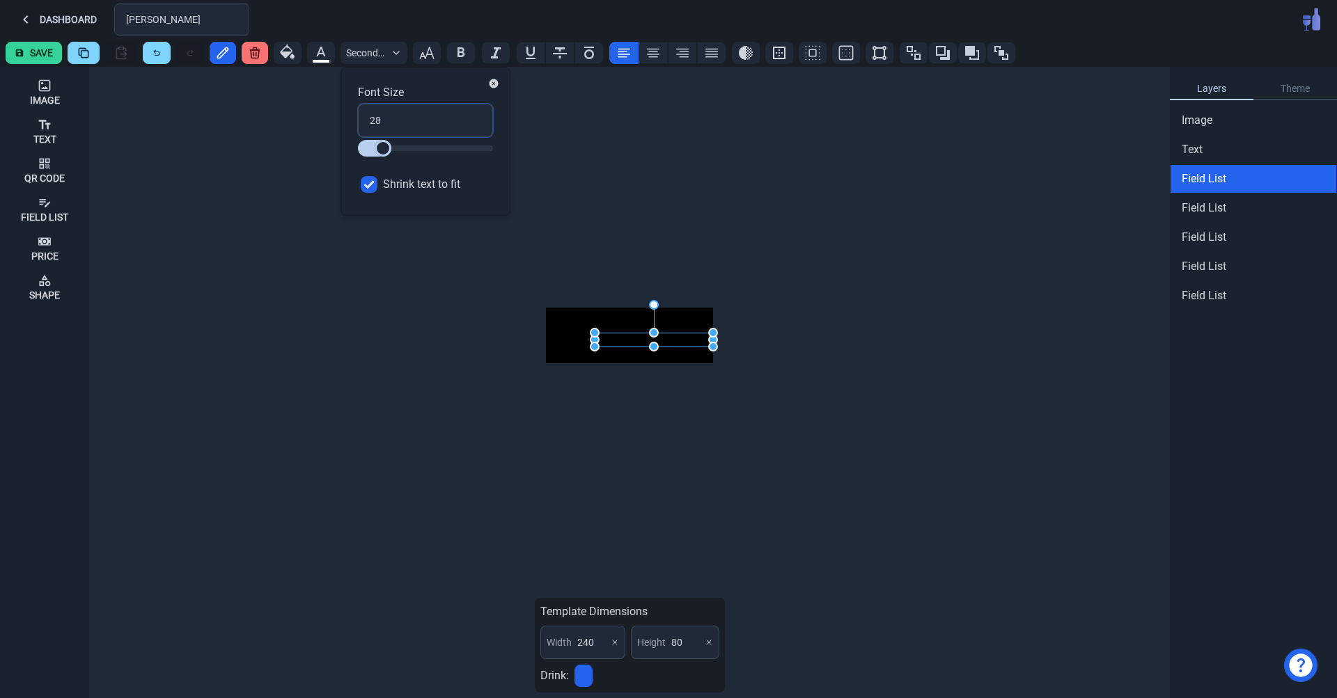
type input "1"
type input "10"
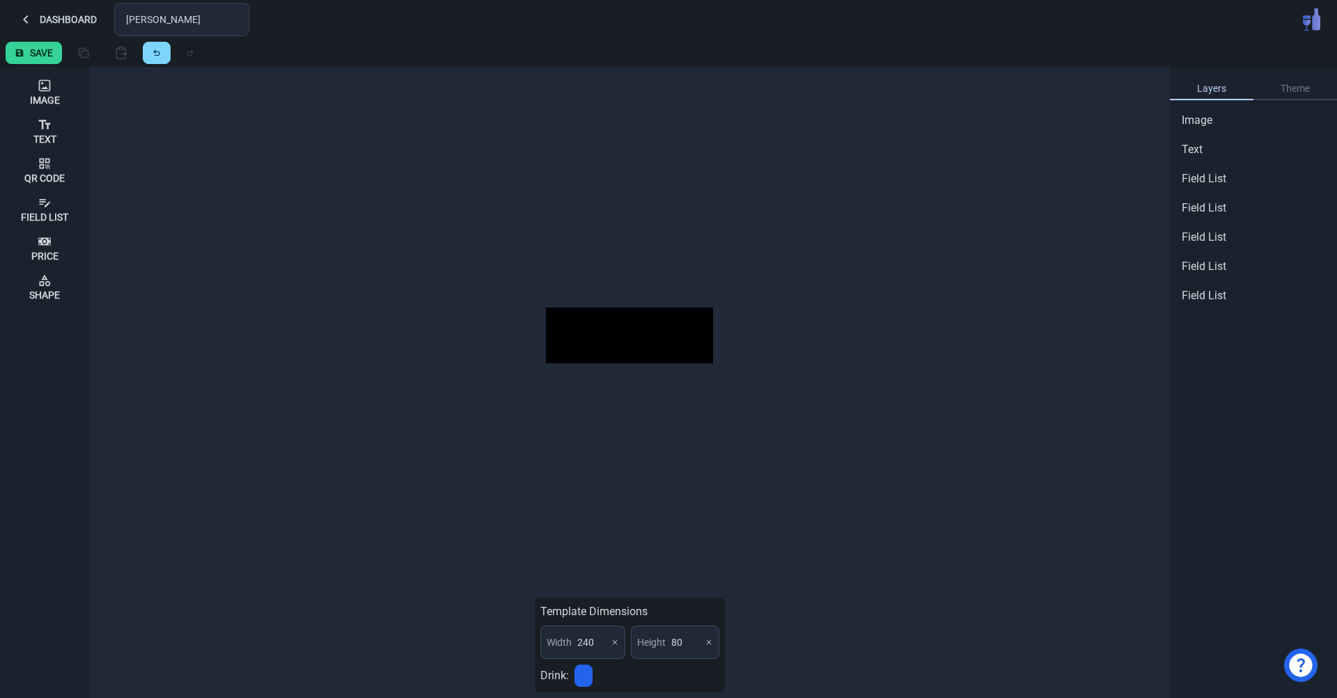
click at [611, 139] on div "Template Dimensions Width 240 Height 80 Drink:" at bounding box center [630, 383] width 1070 height 632
click at [37, 49] on button "Save" at bounding box center [34, 53] width 56 height 22
click at [69, 19] on button "Dashboard" at bounding box center [57, 19] width 103 height 33
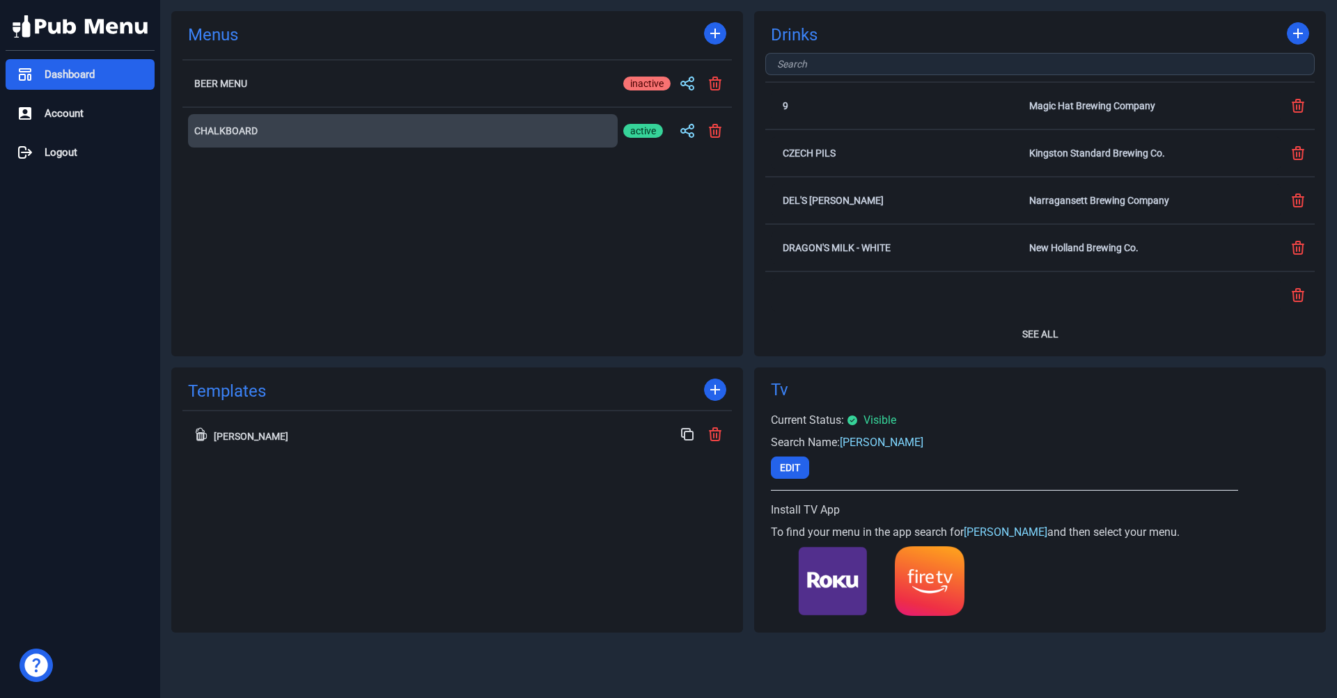
click at [317, 136] on button "Chalkboard" at bounding box center [403, 130] width 430 height 33
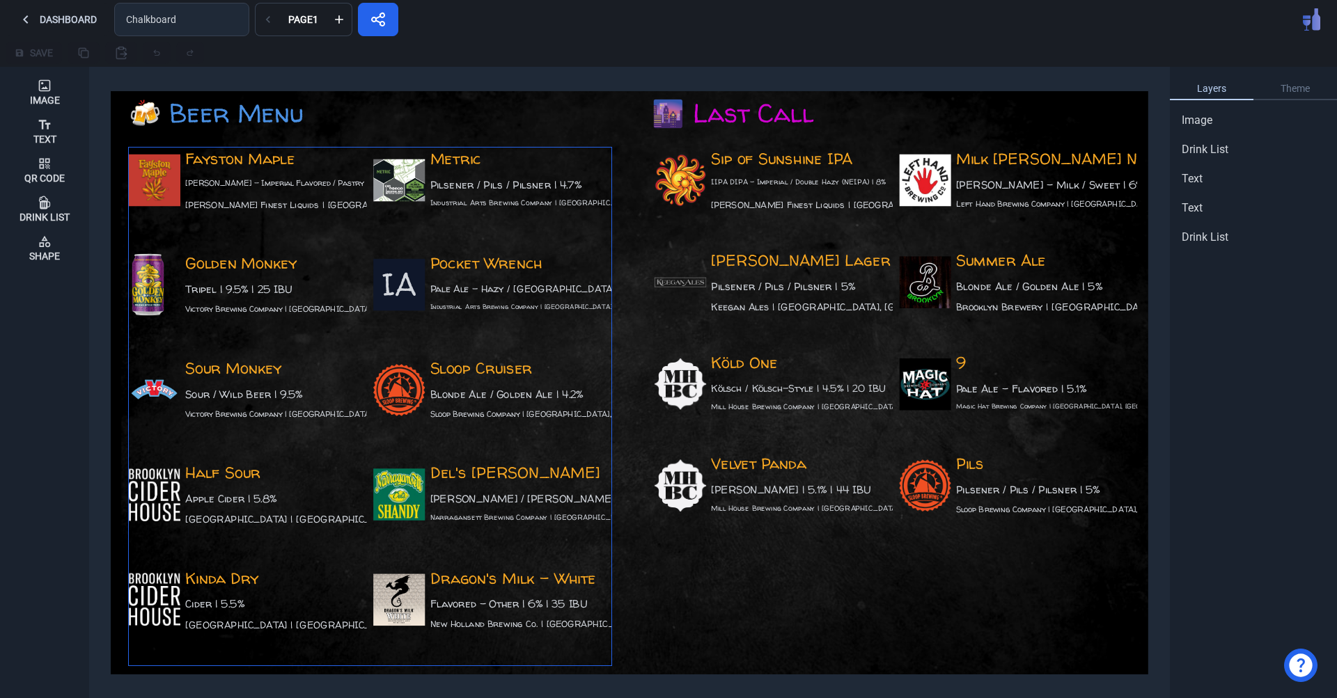
click at [432, 247] on div "Fayston Maple [PERSON_NAME] - Imperial Flavored / Pastry | 10.1% [PERSON_NAME] …" at bounding box center [370, 407] width 483 height 518
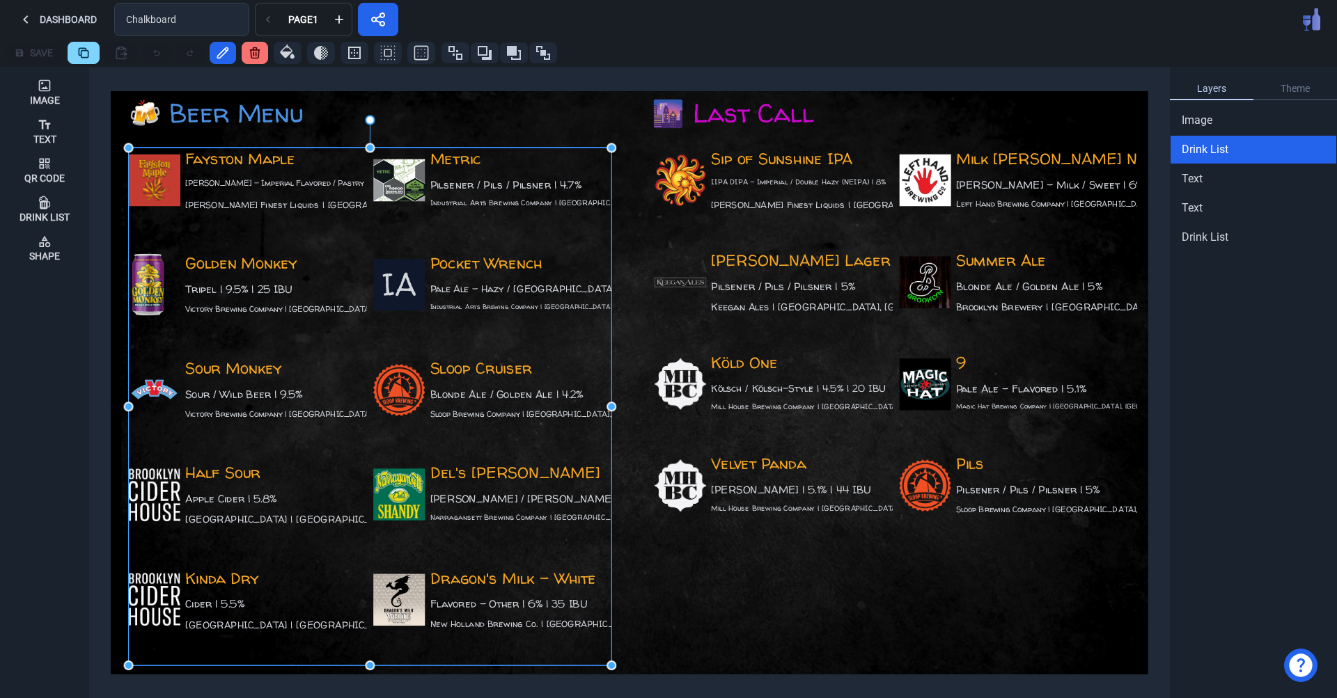
click at [432, 247] on div "Fayston Maple [PERSON_NAME] - Imperial Flavored / Pastry | 10.1% [PERSON_NAME] …" at bounding box center [370, 407] width 483 height 518
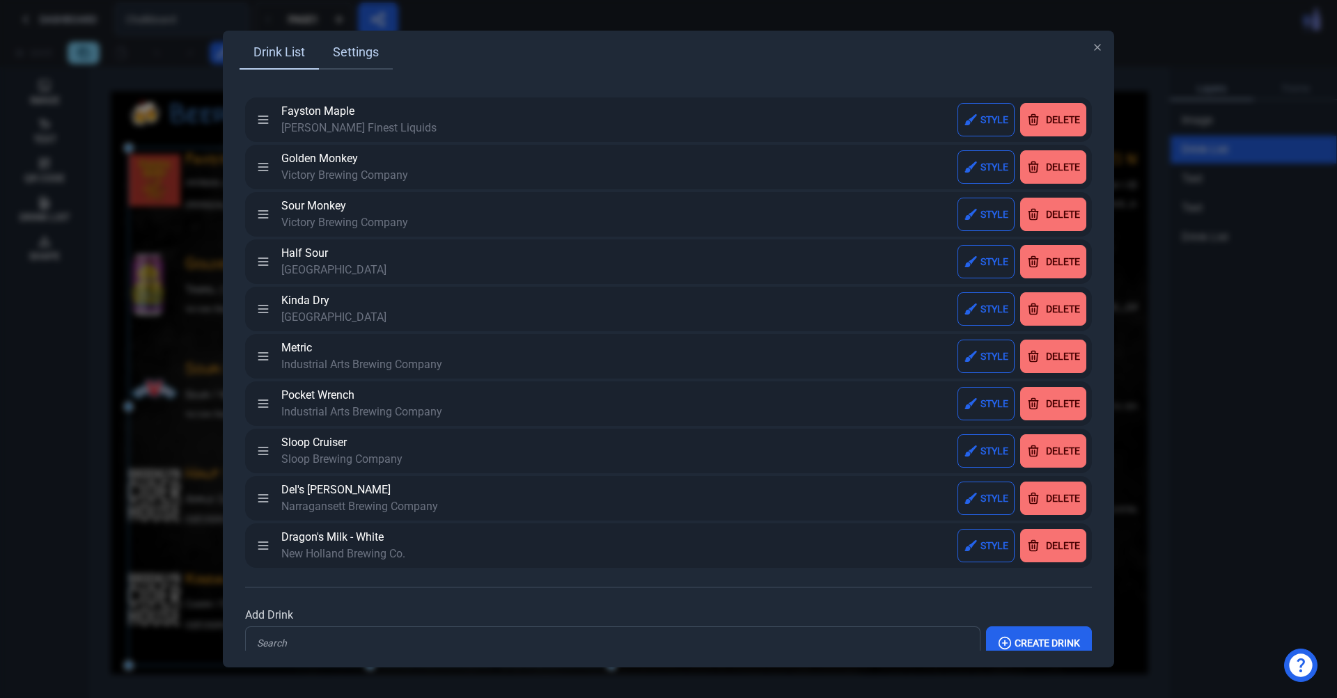
click at [357, 63] on link "Settings" at bounding box center [356, 52] width 74 height 33
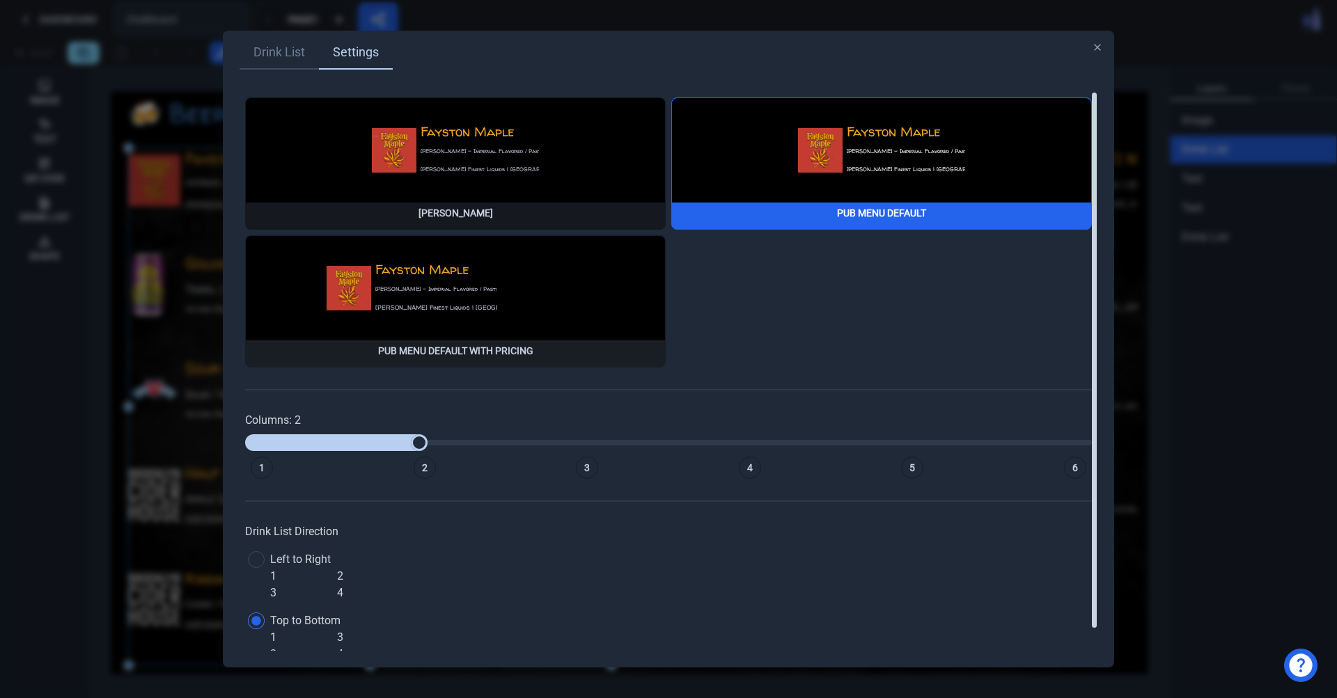
click at [608, 166] on div "Fayston Maple [PERSON_NAME] - Imperial Flavored / Pastry | 10.1% [PERSON_NAME] …" at bounding box center [455, 163] width 419 height 131
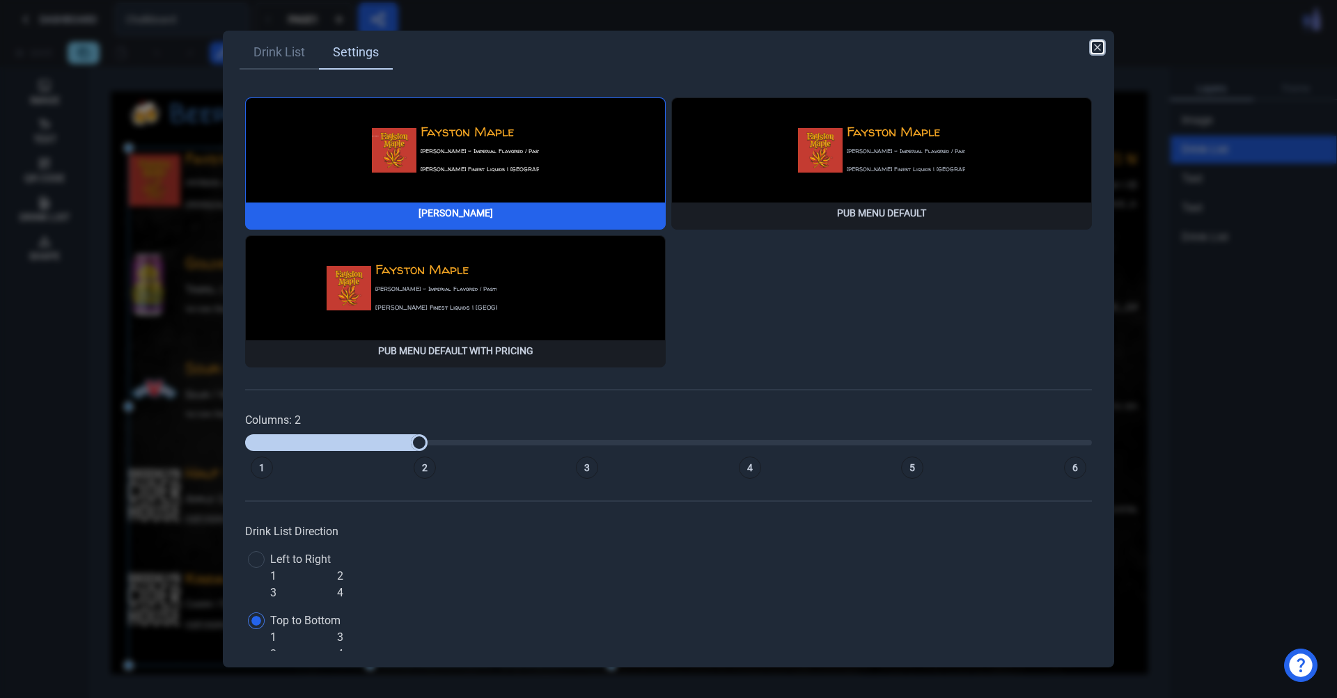
click at [1095, 45] on icon "button" at bounding box center [1097, 47] width 11 height 11
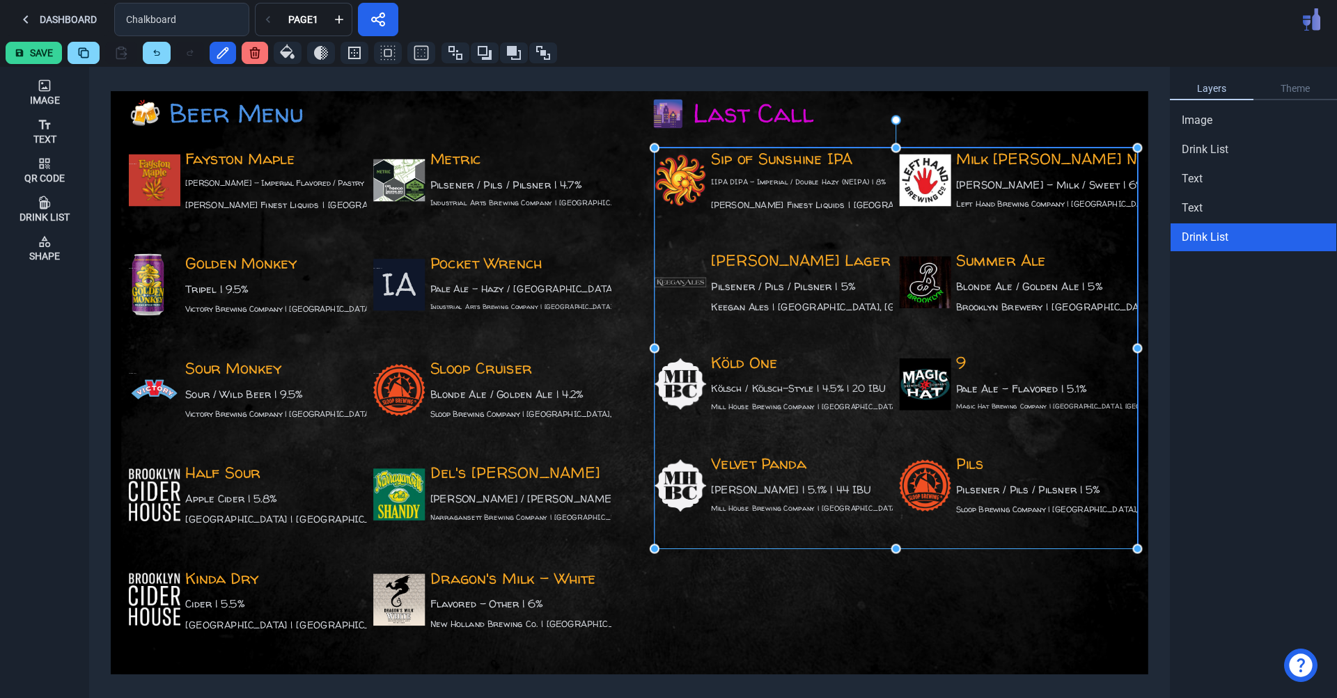
click at [730, 203] on div "Sip of Sunshine IPA IIPA DIPA - Imperial / Double Hazy (NEIPA) | 8% [PERSON_NAM…" at bounding box center [774, 195] width 238 height 95
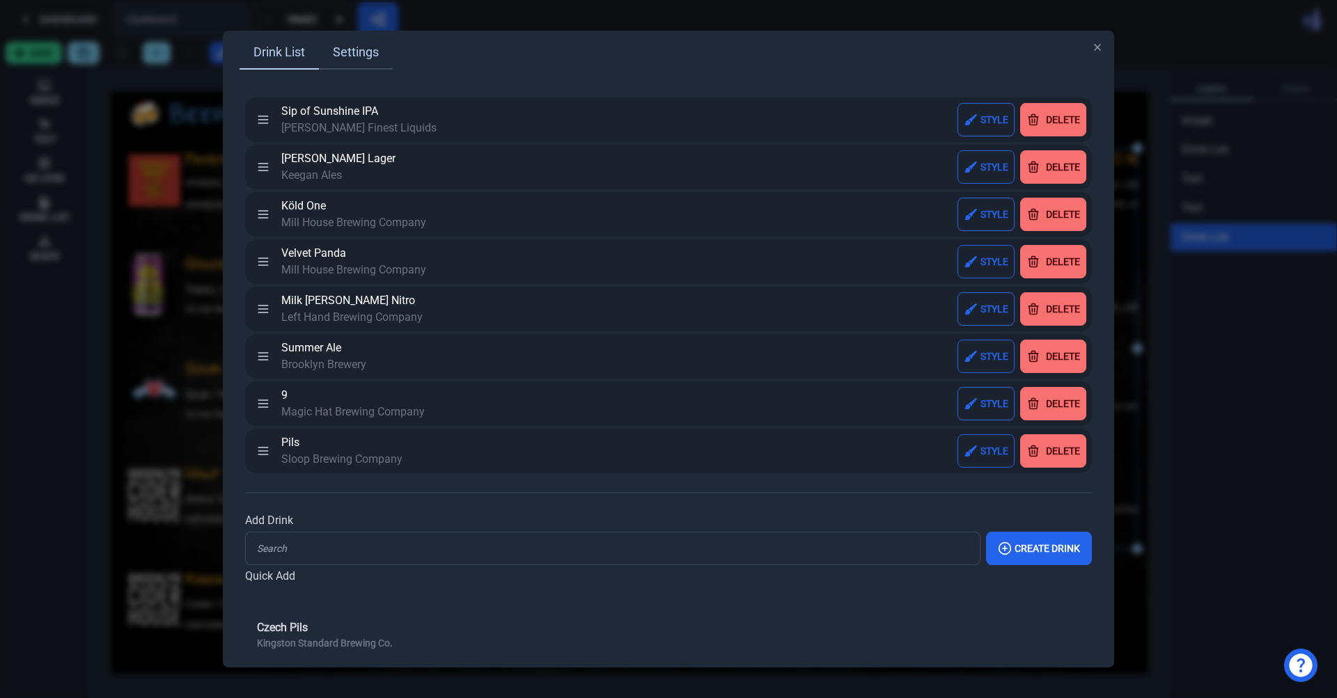
click at [365, 57] on link "Settings" at bounding box center [356, 52] width 74 height 33
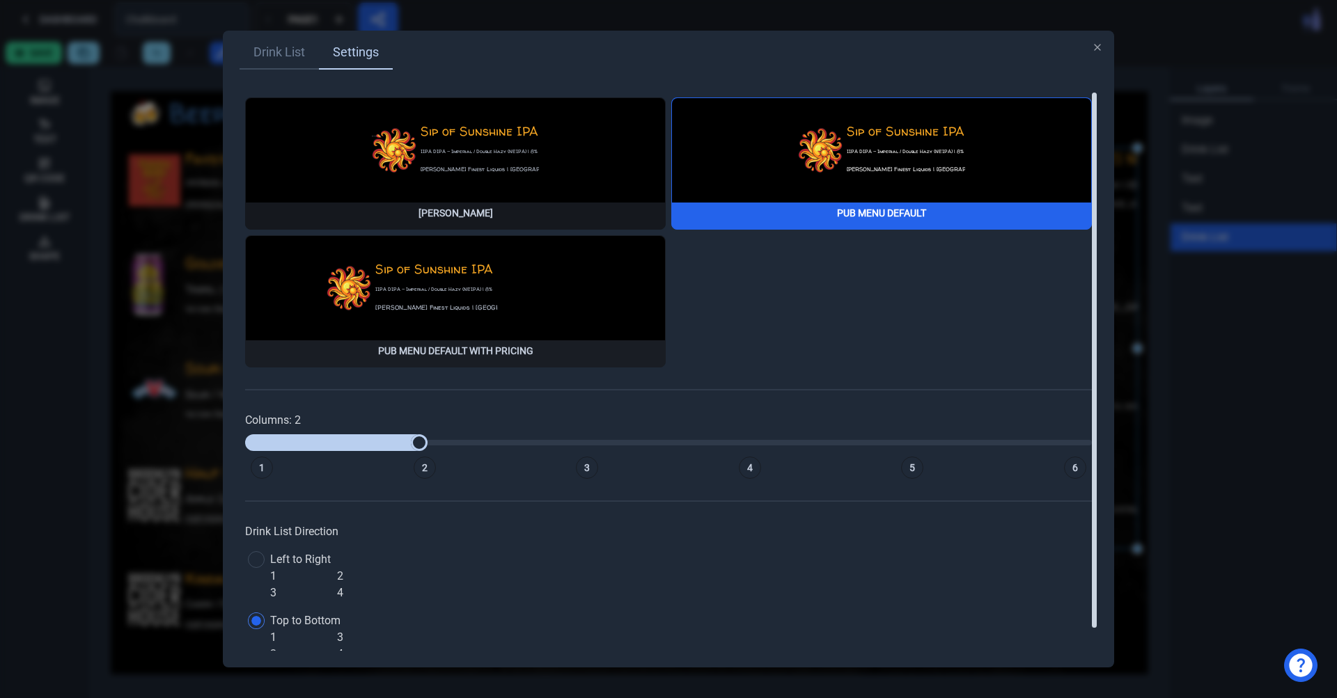
click at [432, 143] on div "Sip of Sunshine IPA IIPA DIPA - Imperial / Double Hazy (NEIPA) | 8% [PERSON_NAM…" at bounding box center [455, 163] width 419 height 131
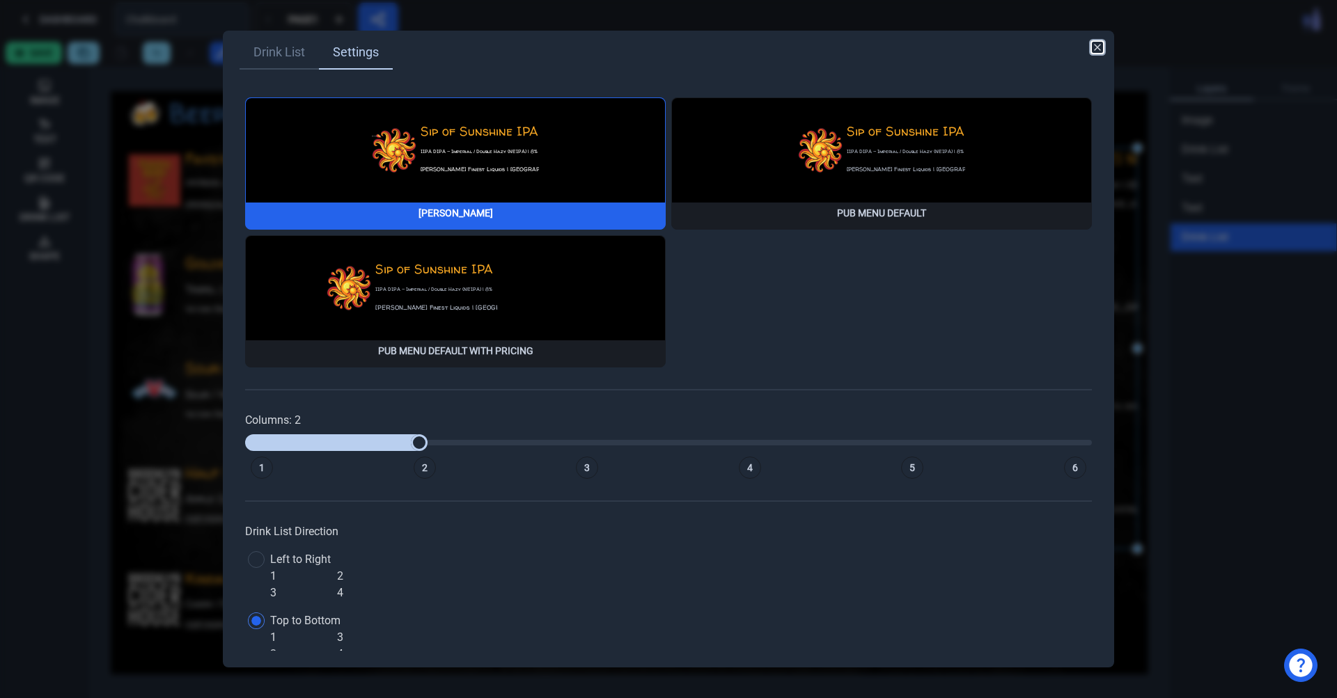
click at [1101, 52] on icon "button" at bounding box center [1097, 47] width 11 height 11
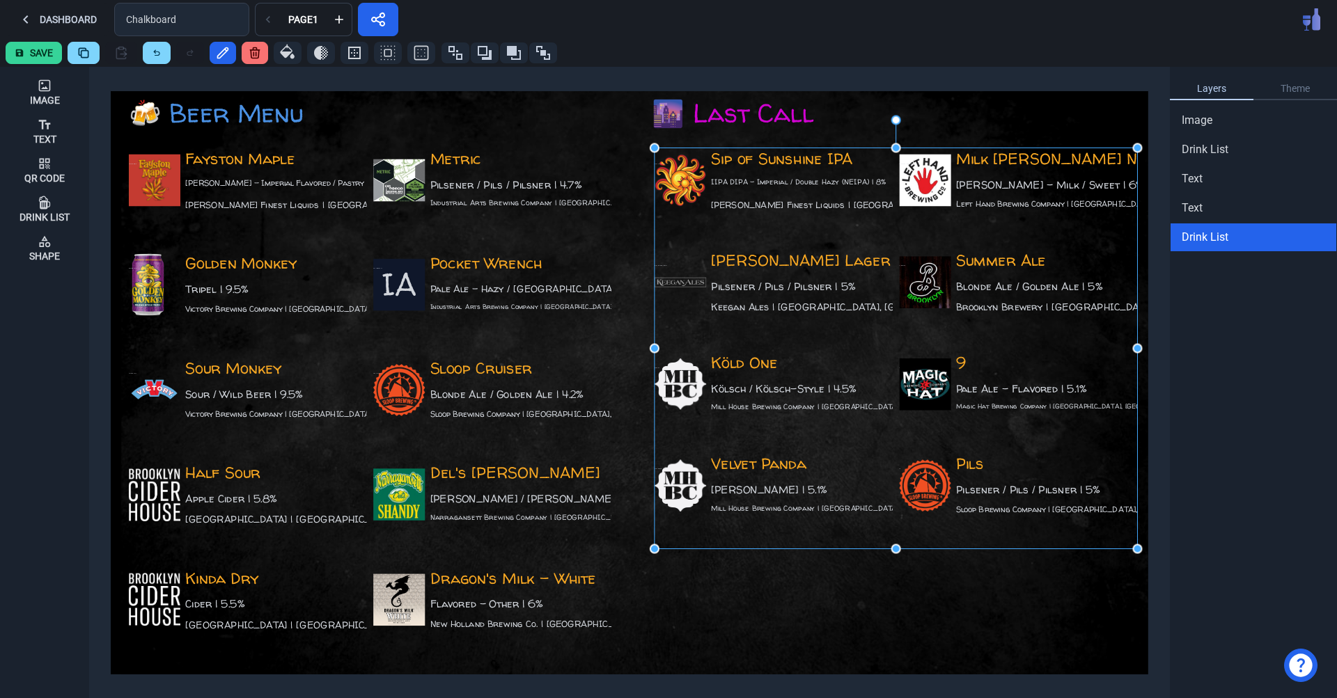
click at [33, 56] on button "Save" at bounding box center [34, 53] width 56 height 22
click at [40, 23] on button "Dashboard" at bounding box center [57, 19] width 103 height 33
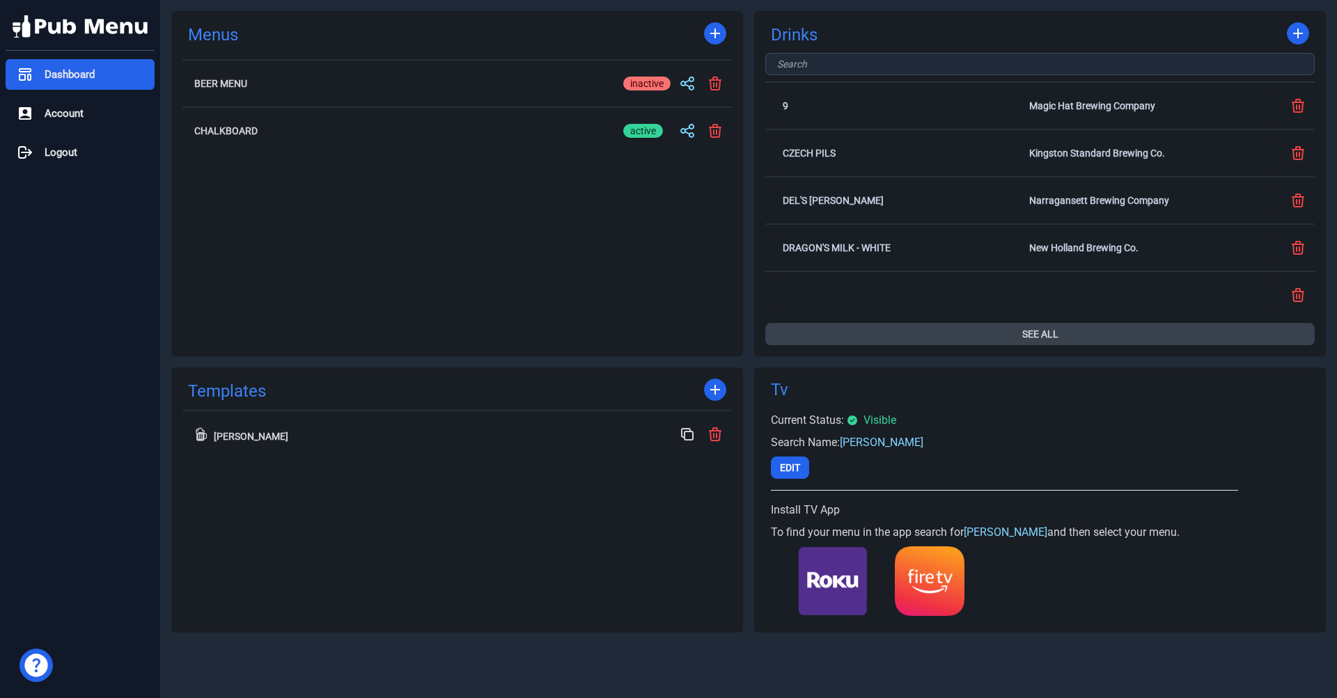
click at [1049, 327] on button "See All" at bounding box center [1039, 334] width 549 height 22
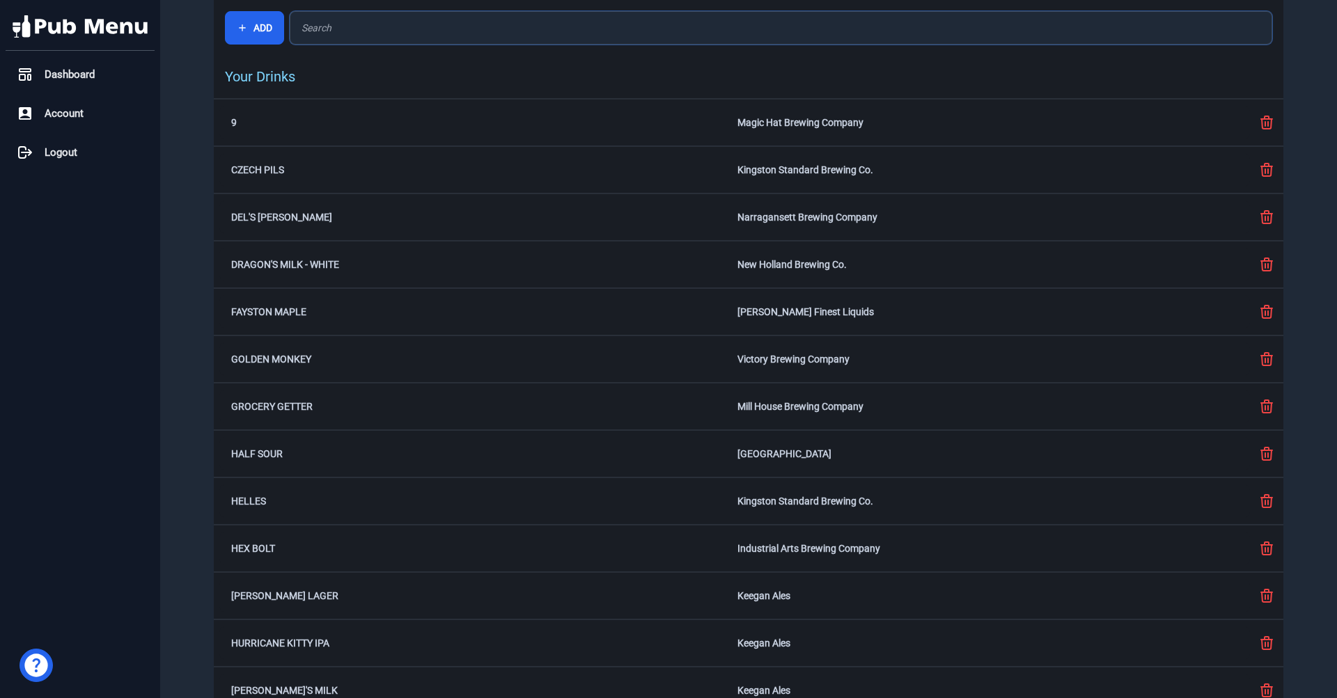
click at [337, 24] on input "text" at bounding box center [781, 27] width 983 height 33
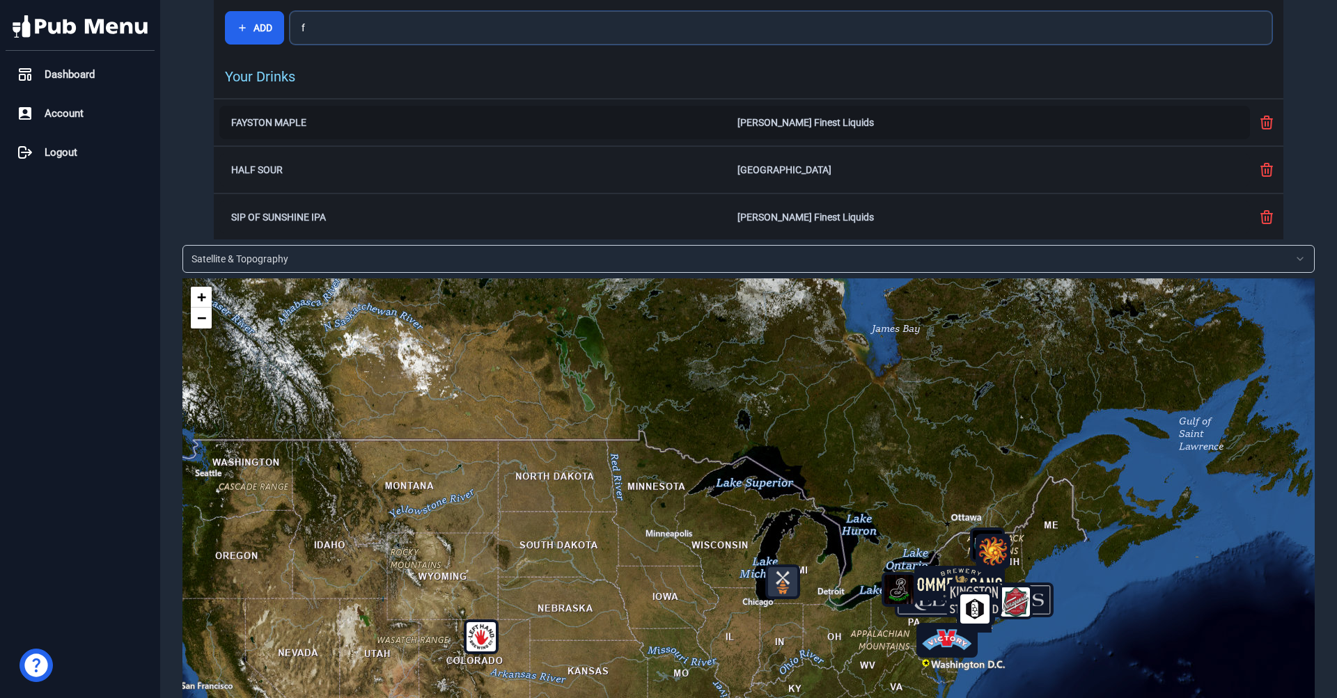
type input "f"
click at [819, 125] on div "[PERSON_NAME] Finest Liquids" at bounding box center [987, 123] width 501 height 10
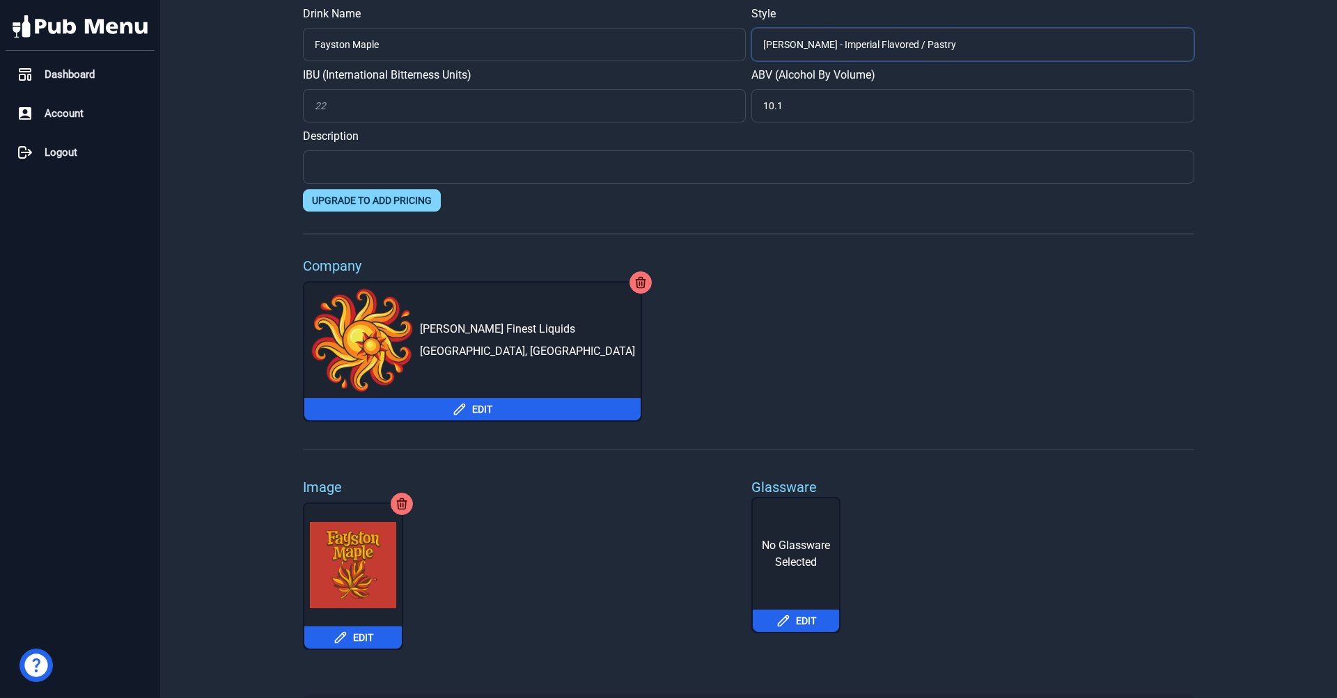
click at [916, 45] on input "[PERSON_NAME] - Imperial Flavored / Pastry" at bounding box center [972, 44] width 443 height 33
drag, startPoint x: 916, startPoint y: 45, endPoint x: 681, endPoint y: 35, distance: 234.9
click at [751, 35] on input "[PERSON_NAME] - Imperial Flavored / Pastry" at bounding box center [972, 44] width 443 height 33
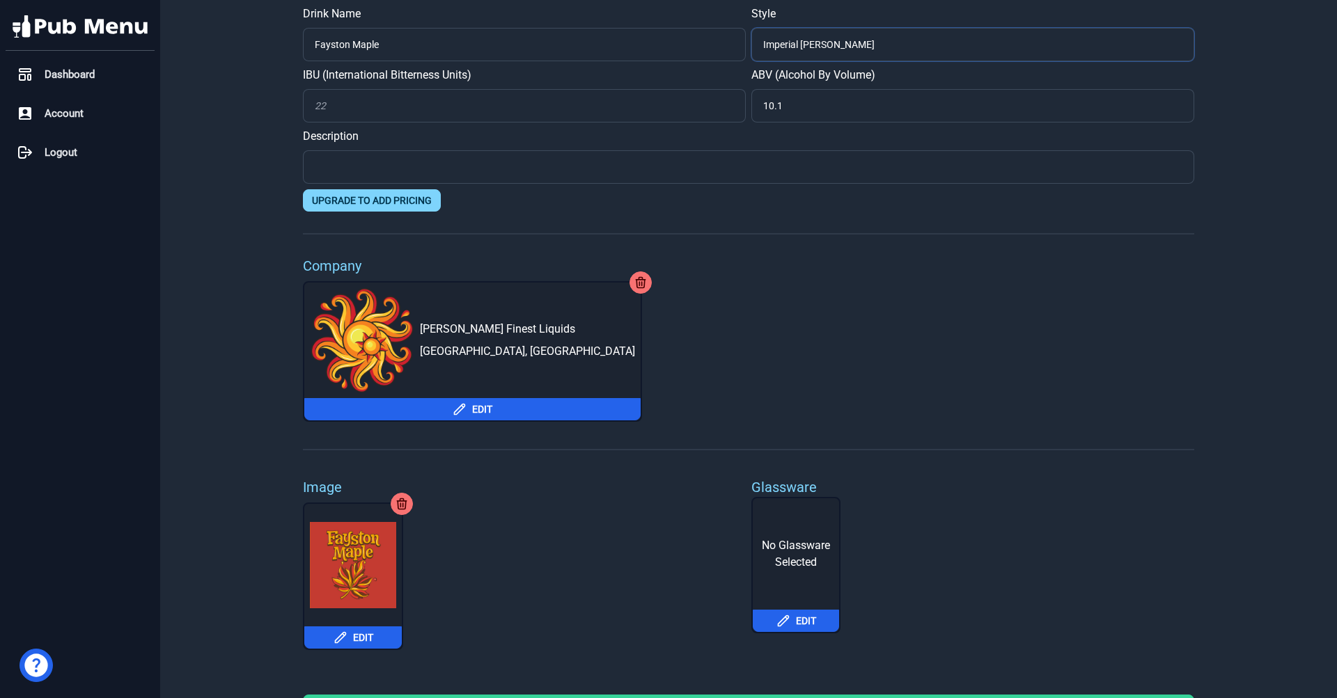
type input "Imperial [PERSON_NAME]"
click at [1182, 373] on div "Company [PERSON_NAME] Finest Liquids [GEOGRAPHIC_DATA], [GEOGRAPHIC_DATA] Edit" at bounding box center [748, 339] width 891 height 166
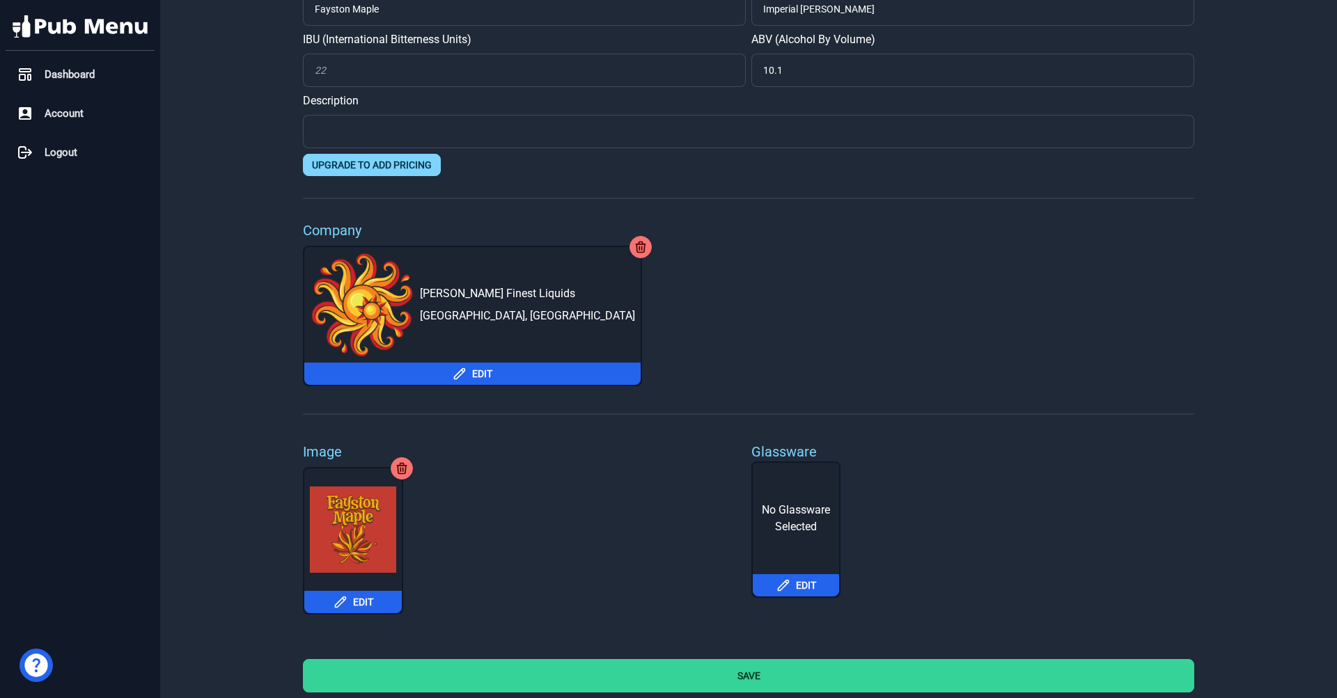
click at [751, 665] on button "Save" at bounding box center [748, 675] width 891 height 33
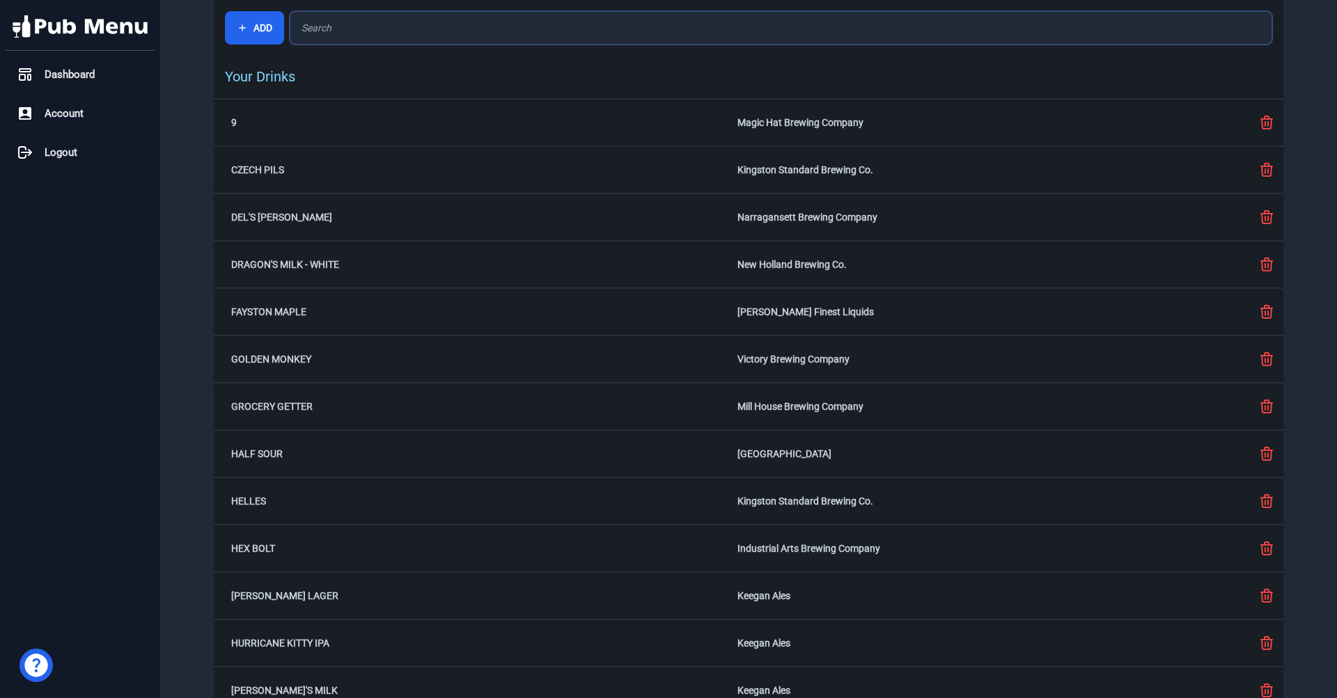
click at [373, 29] on input "text" at bounding box center [781, 27] width 983 height 33
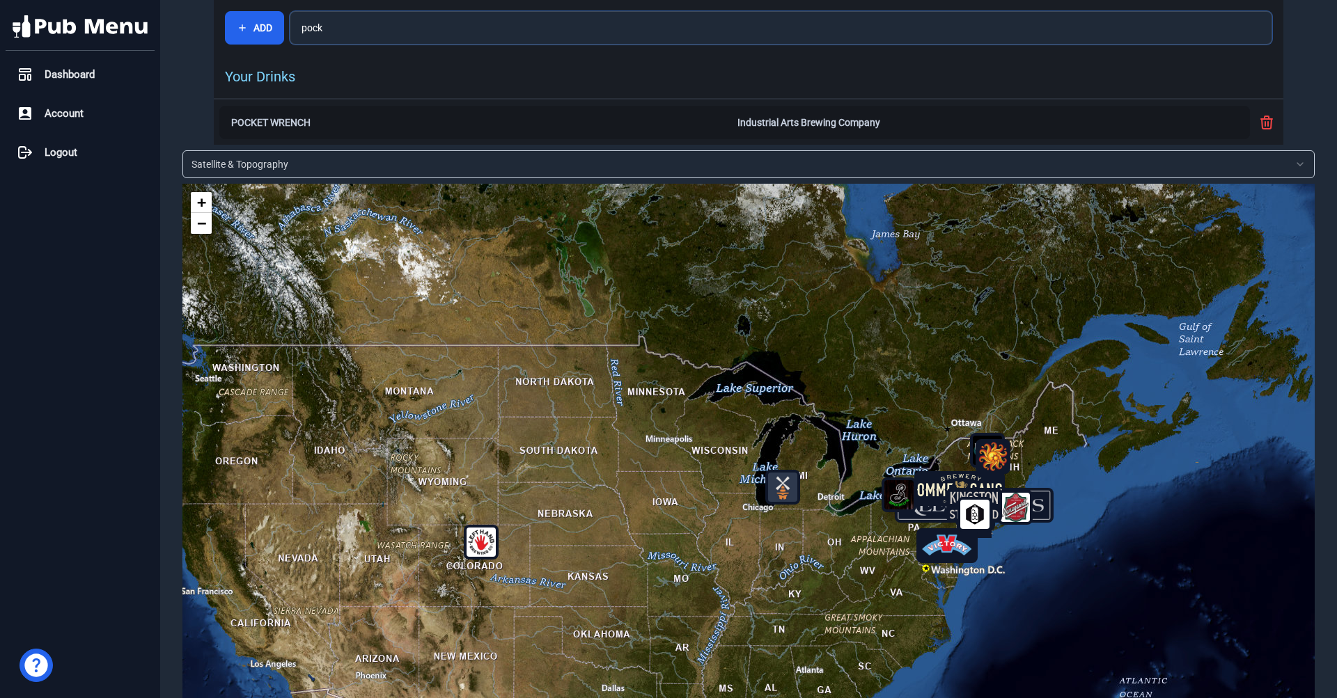
type input "pock"
click at [647, 131] on div "Pocket Wrench Industrial Arts Brewing Company" at bounding box center [734, 122] width 1031 height 33
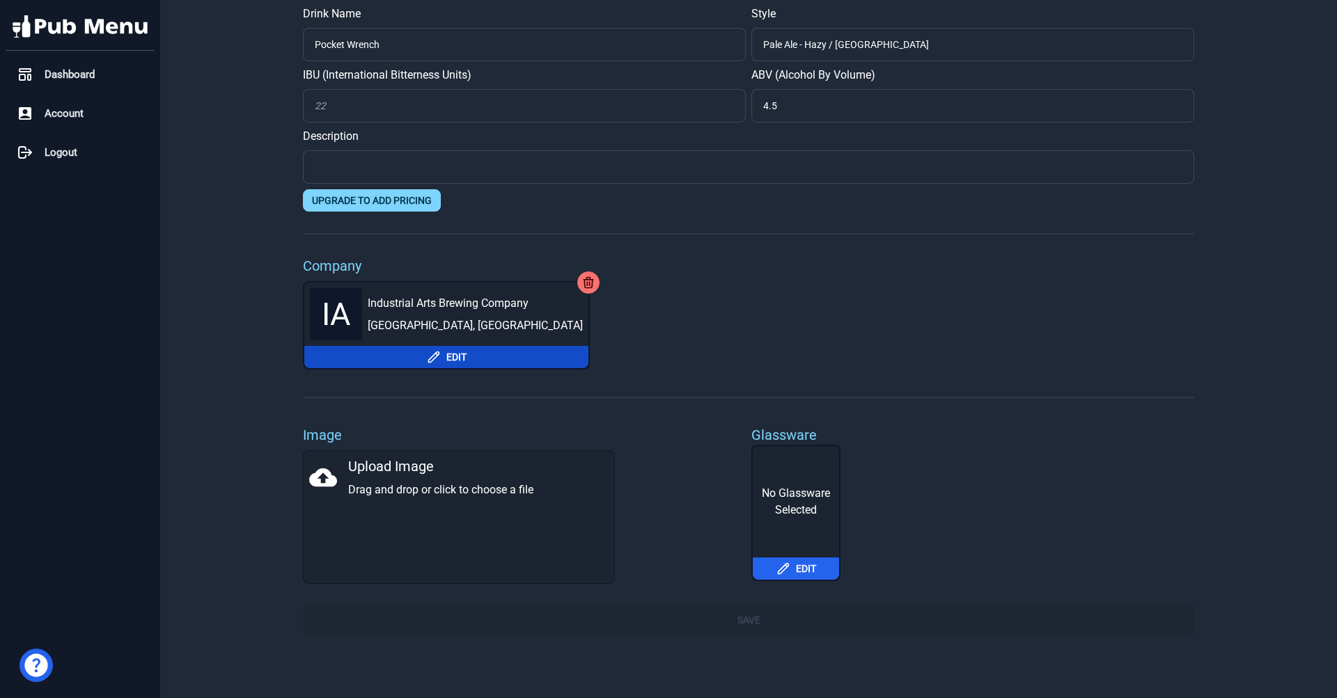
click at [427, 358] on icon at bounding box center [434, 357] width 14 height 14
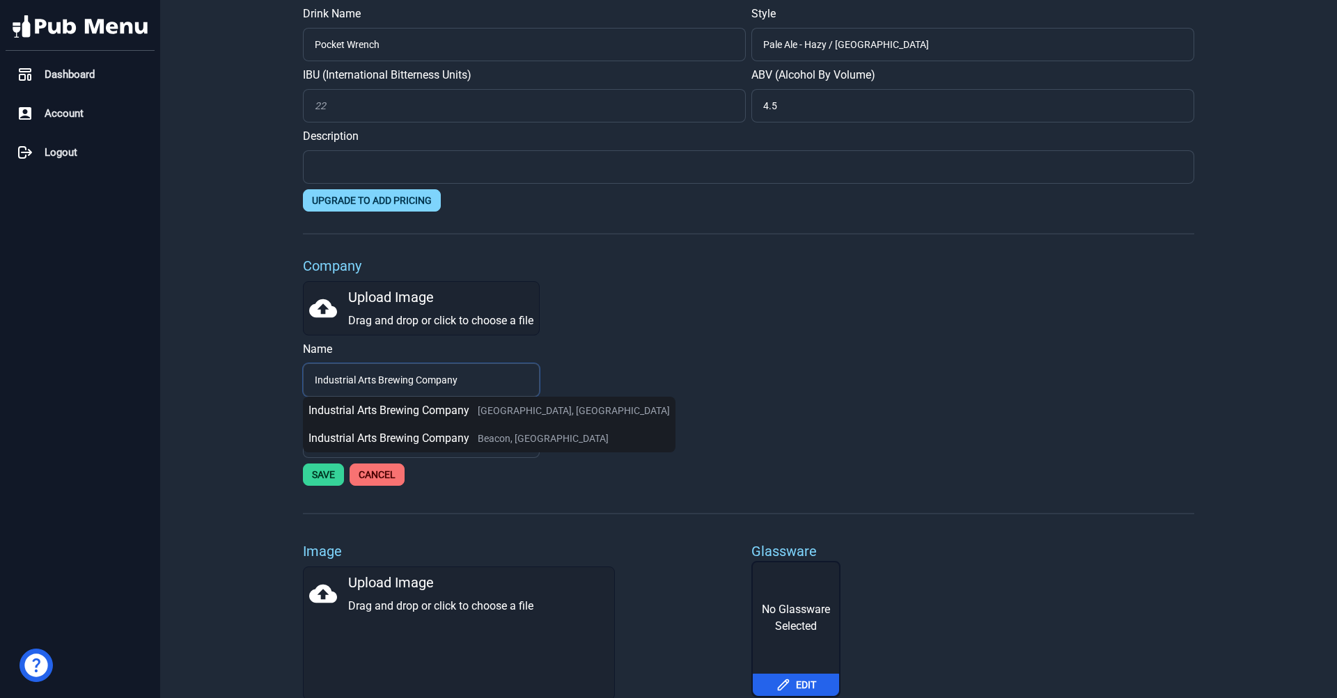
click at [432, 392] on input "Industrial Arts Brewing Company" at bounding box center [421, 380] width 237 height 33
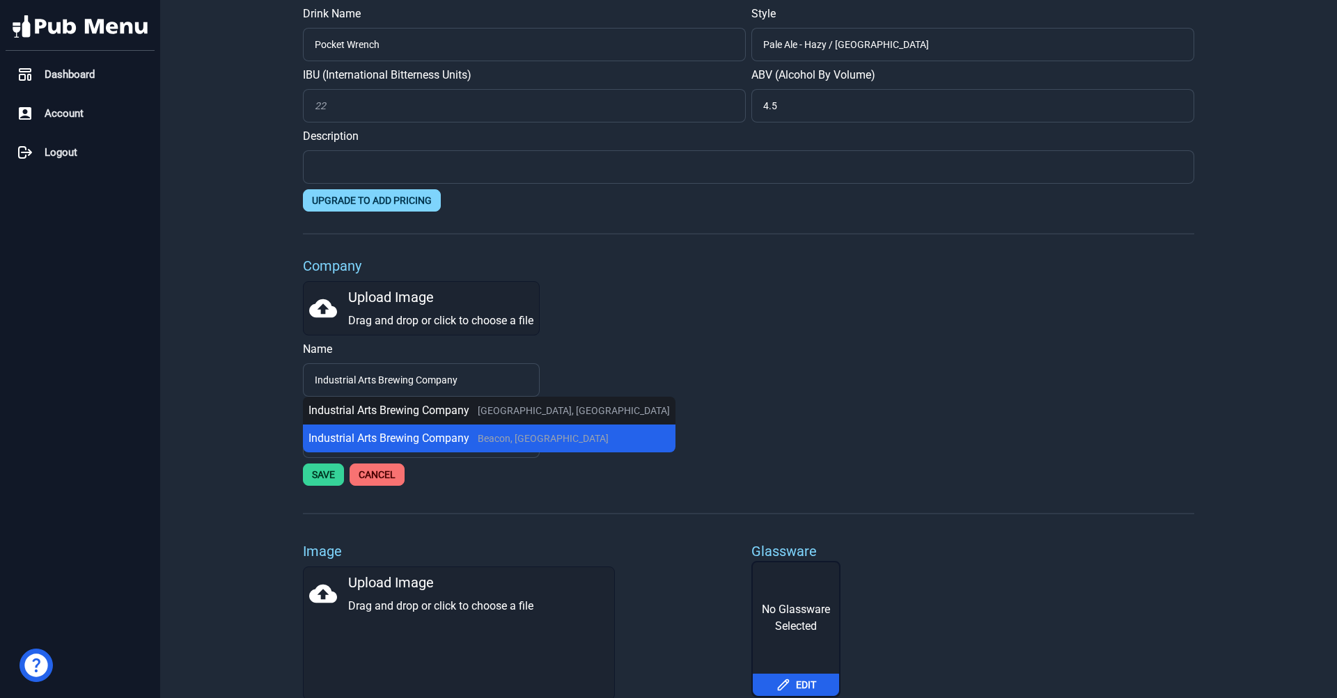
click at [442, 436] on div "Industrial Arts Brewing Company [GEOGRAPHIC_DATA], [GEOGRAPHIC_DATA]" at bounding box center [488, 438] width 361 height 17
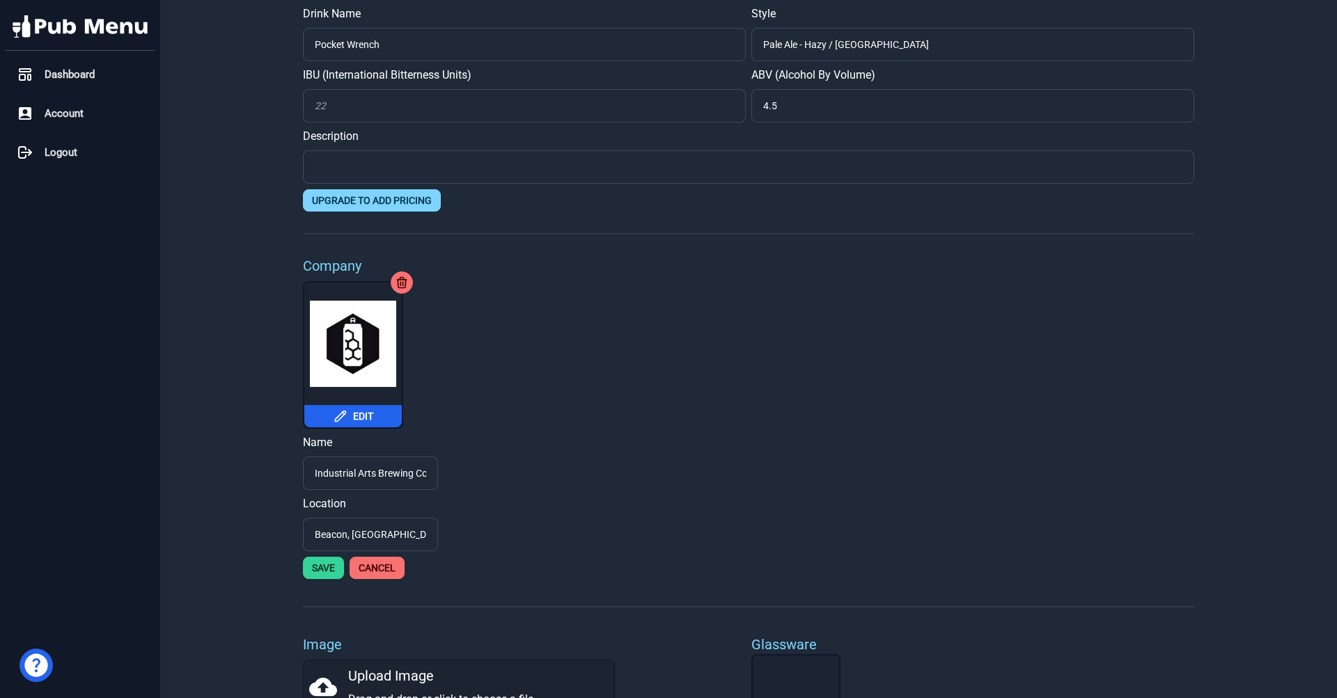
scroll to position [154, 0]
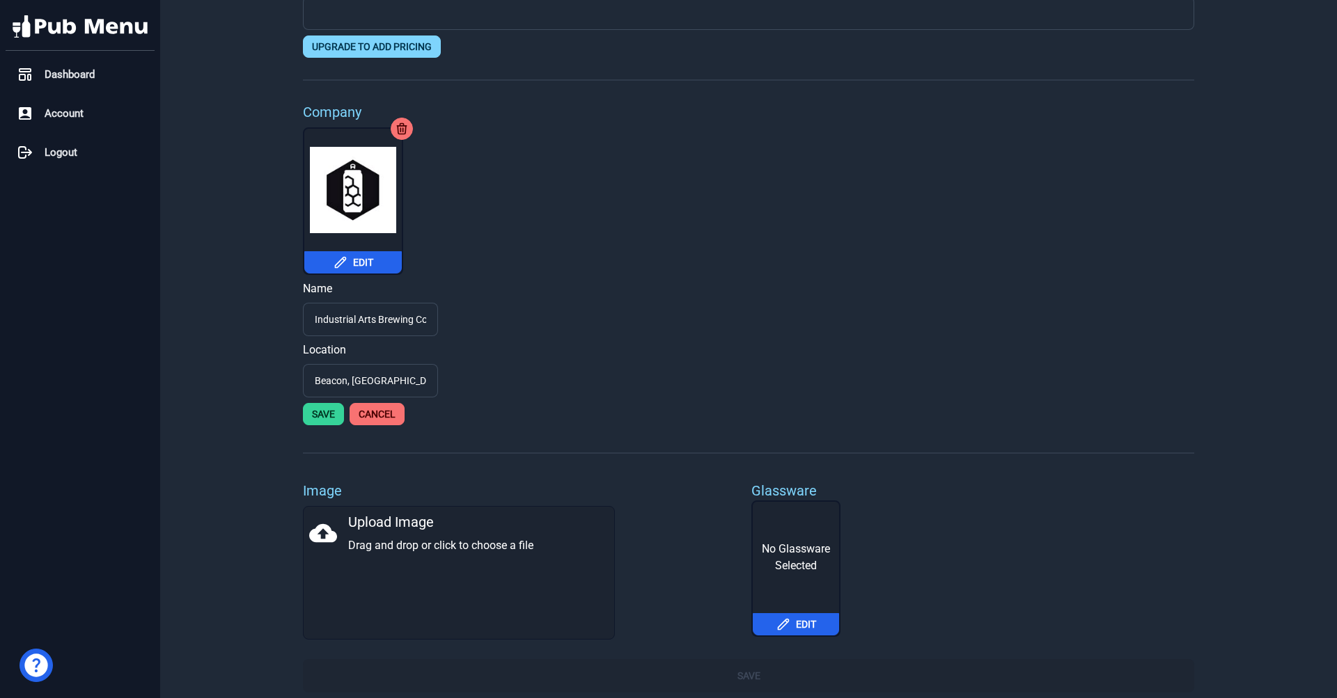
click at [331, 416] on button "Save" at bounding box center [323, 414] width 41 height 22
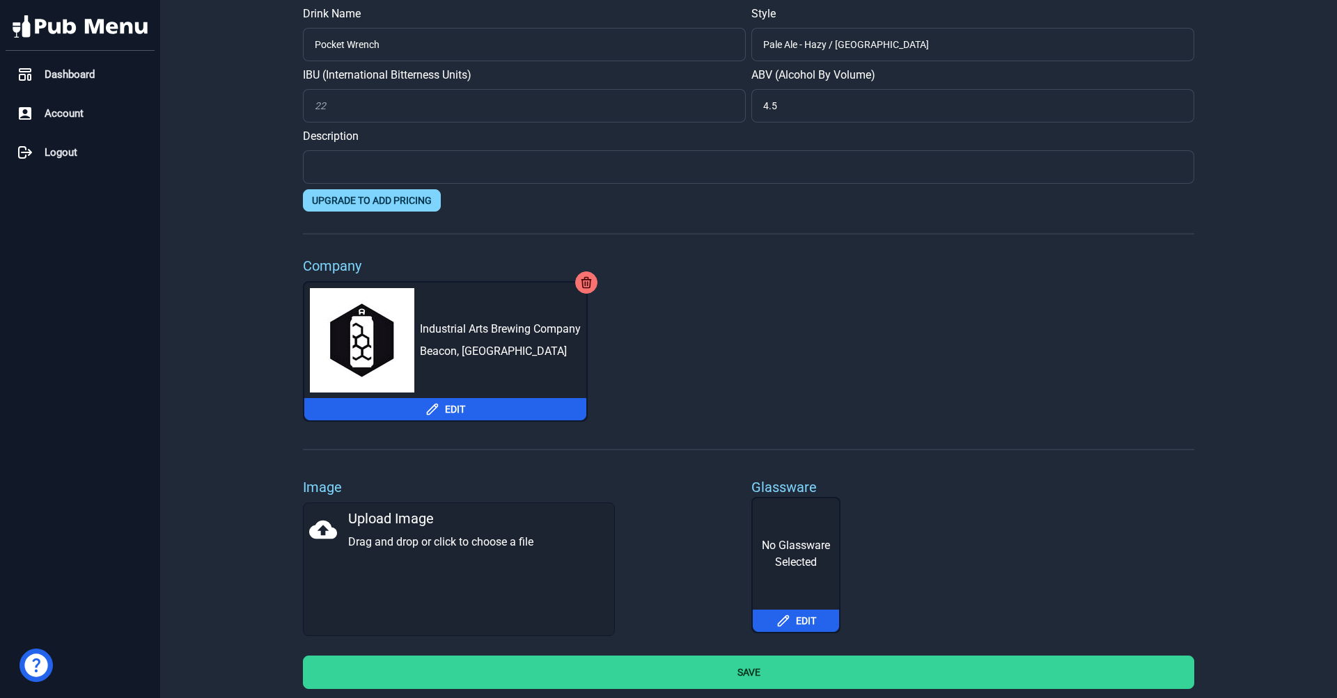
scroll to position [0, 0]
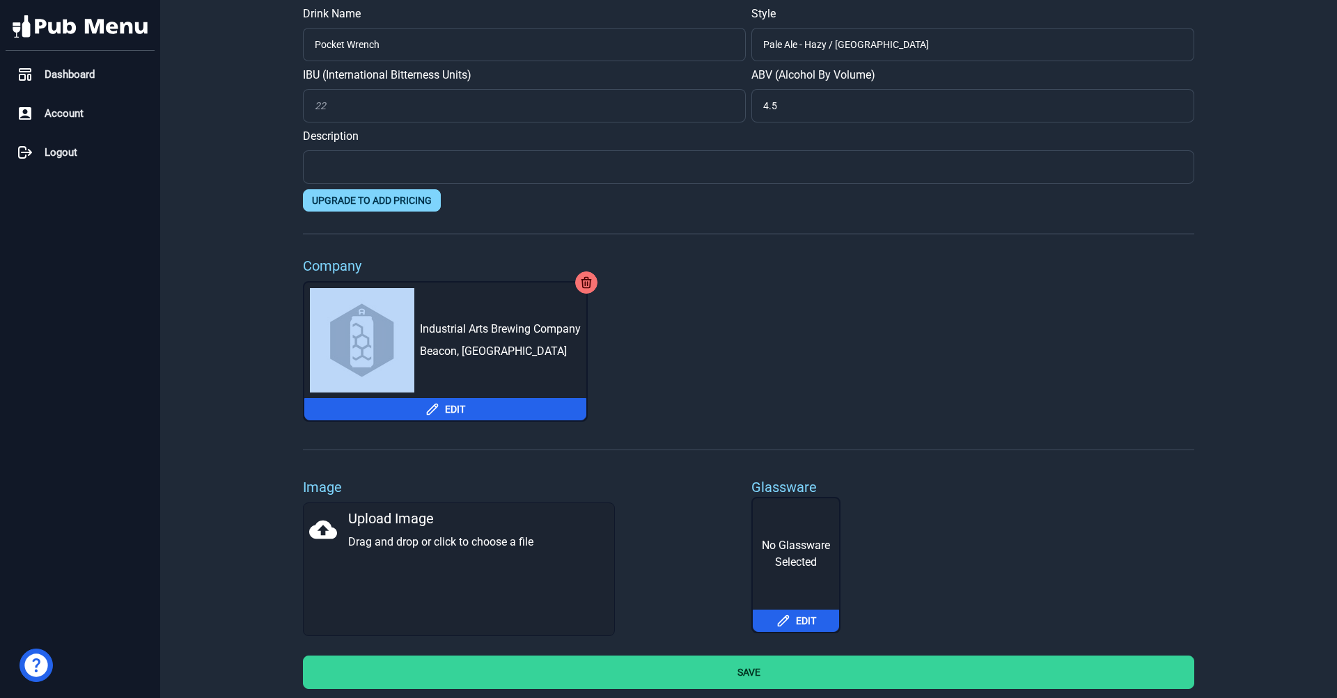
click at [1336, 282] on div "Drink Name Pocket Wrench Style Pale Ale - Hazy / [GEOGRAPHIC_DATA] IBU (Interna…" at bounding box center [748, 349] width 1177 height 698
click at [748, 684] on button "Save" at bounding box center [748, 672] width 891 height 33
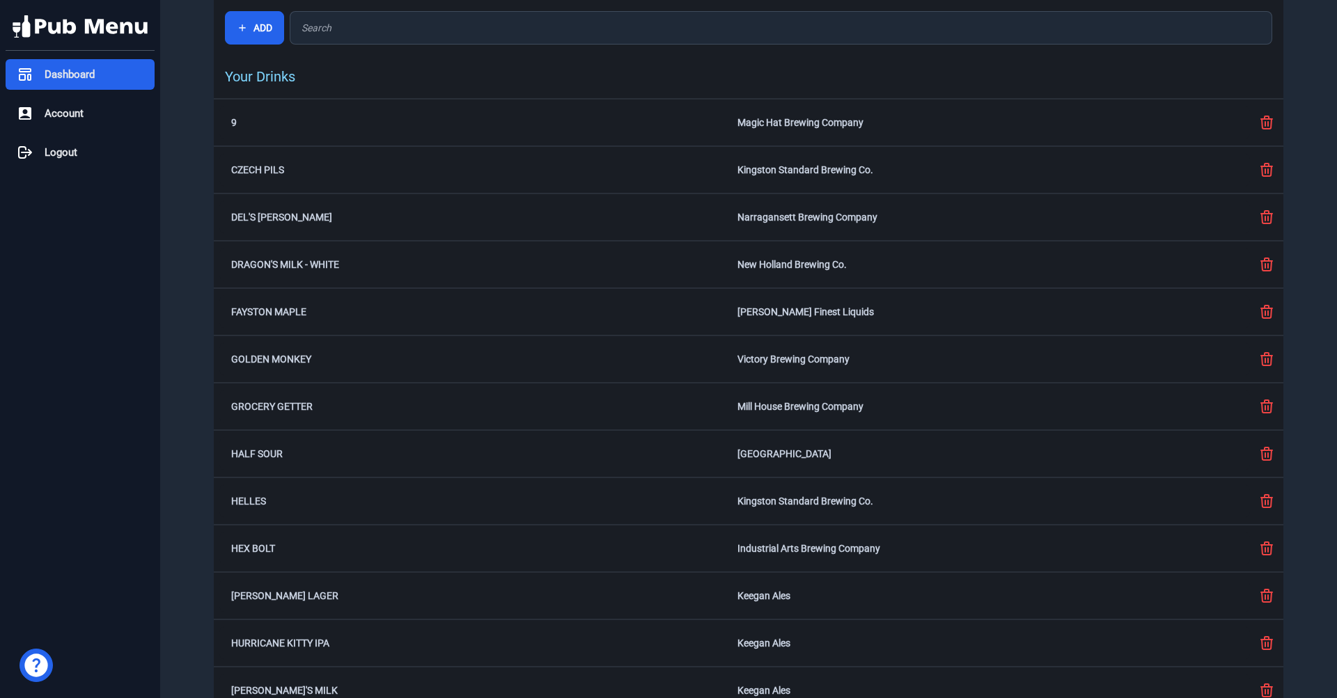
click at [68, 75] on span "Dashboard" at bounding box center [70, 75] width 50 height 16
